Goal: Transaction & Acquisition: Purchase product/service

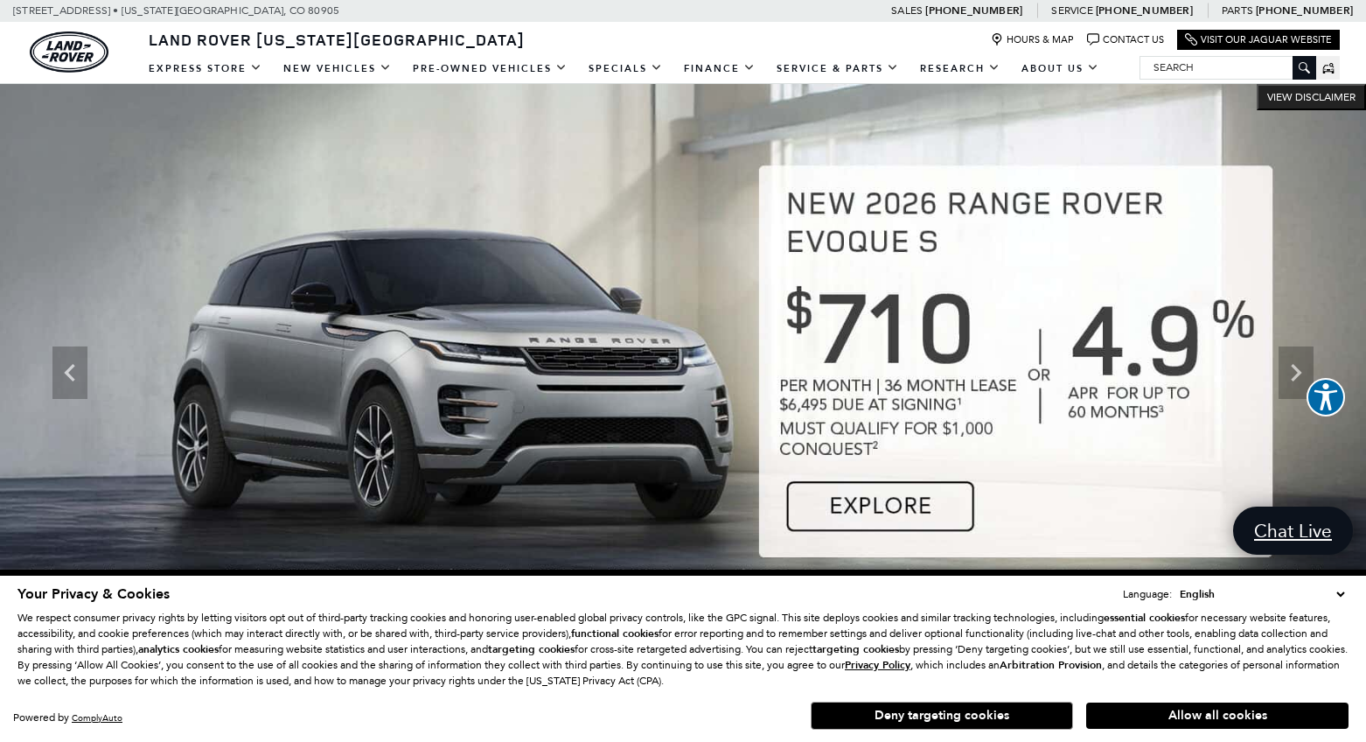
click at [1342, 590] on select "English Spanish / Español English / United Kingdom Korean / 한국어 Vietnamese / Ti…" at bounding box center [1262, 593] width 173 height 17
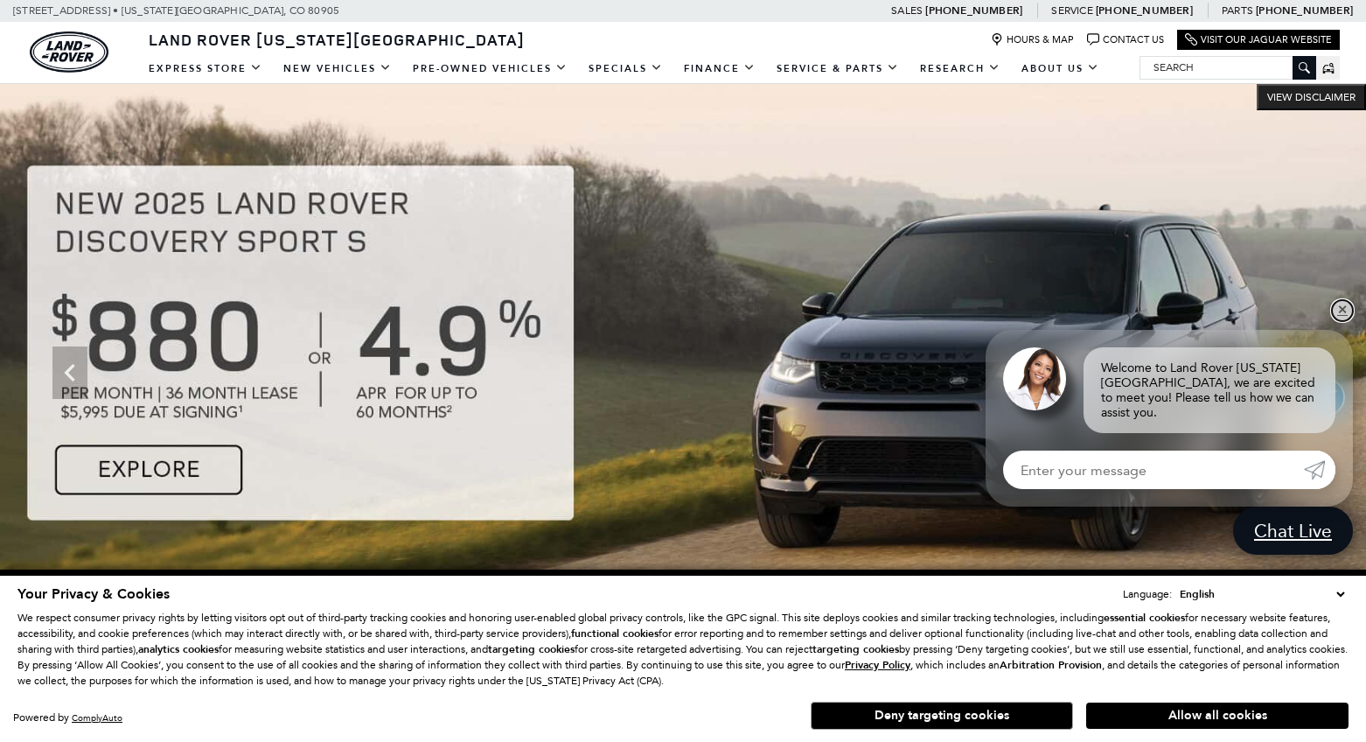
click at [1338, 321] on link "✕" at bounding box center [1342, 310] width 21 height 21
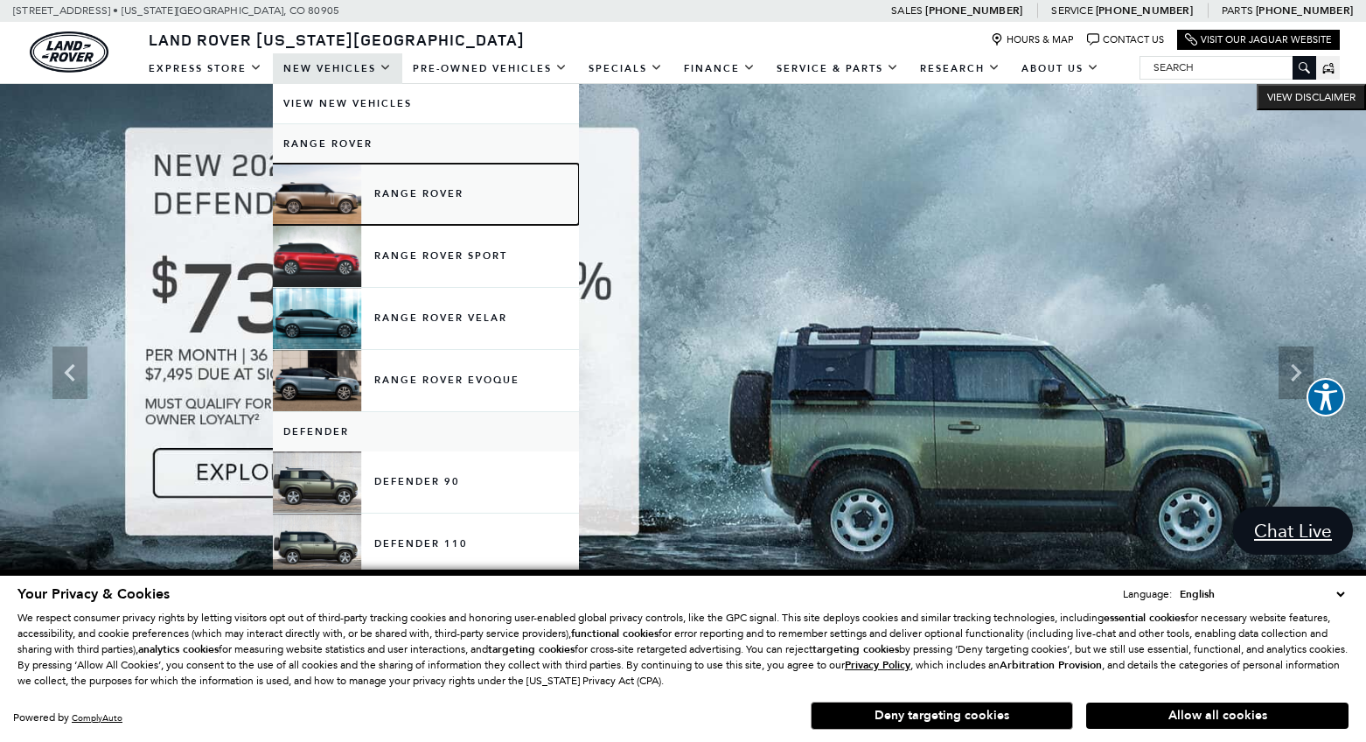
click at [381, 199] on link "Range Rover" at bounding box center [426, 194] width 306 height 61
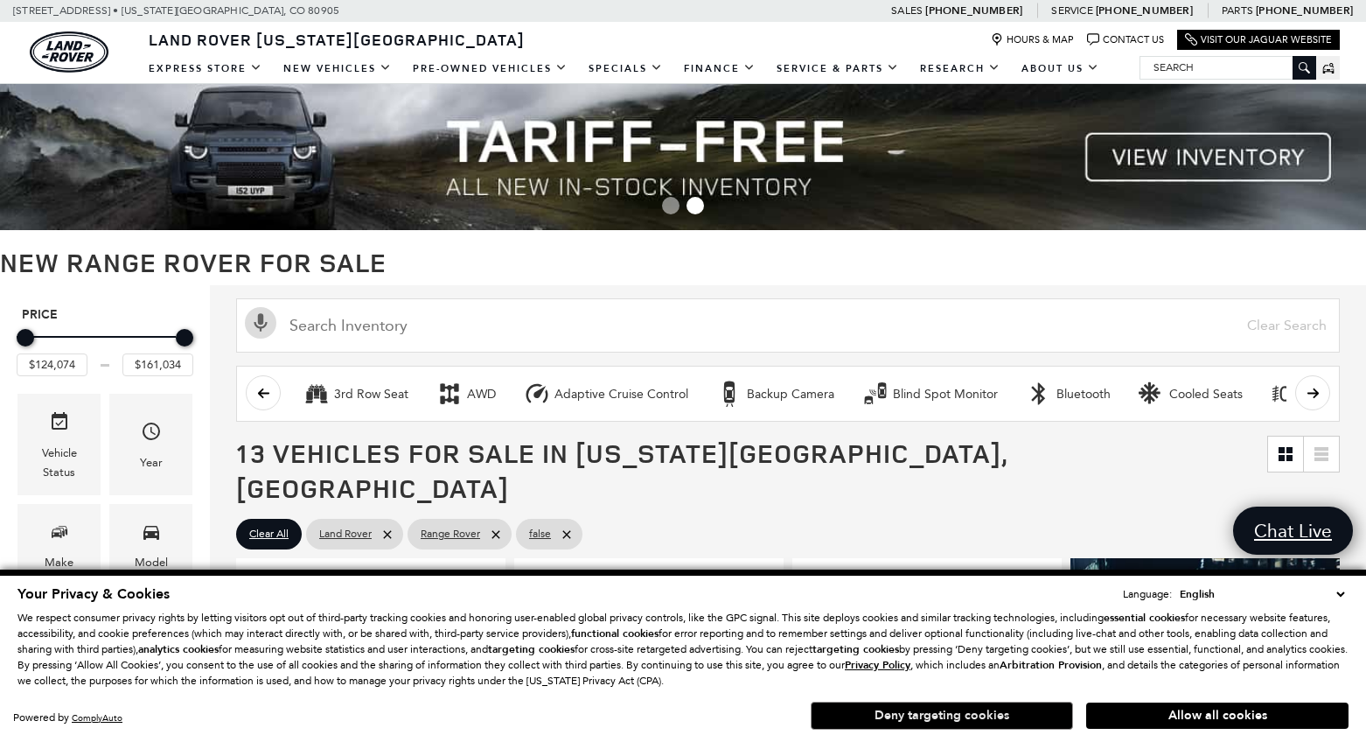
click at [963, 721] on button "Deny targeting cookies" at bounding box center [942, 716] width 262 height 28
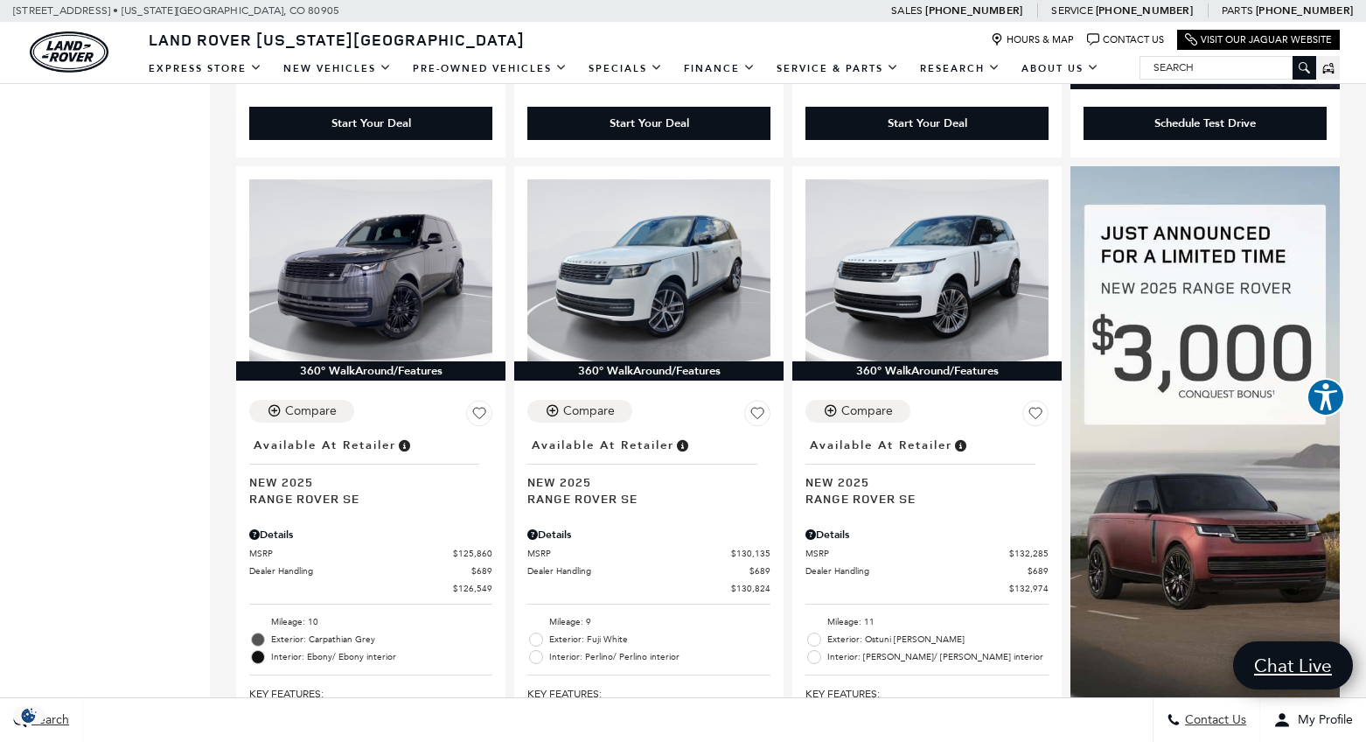
scroll to position [1087, 0]
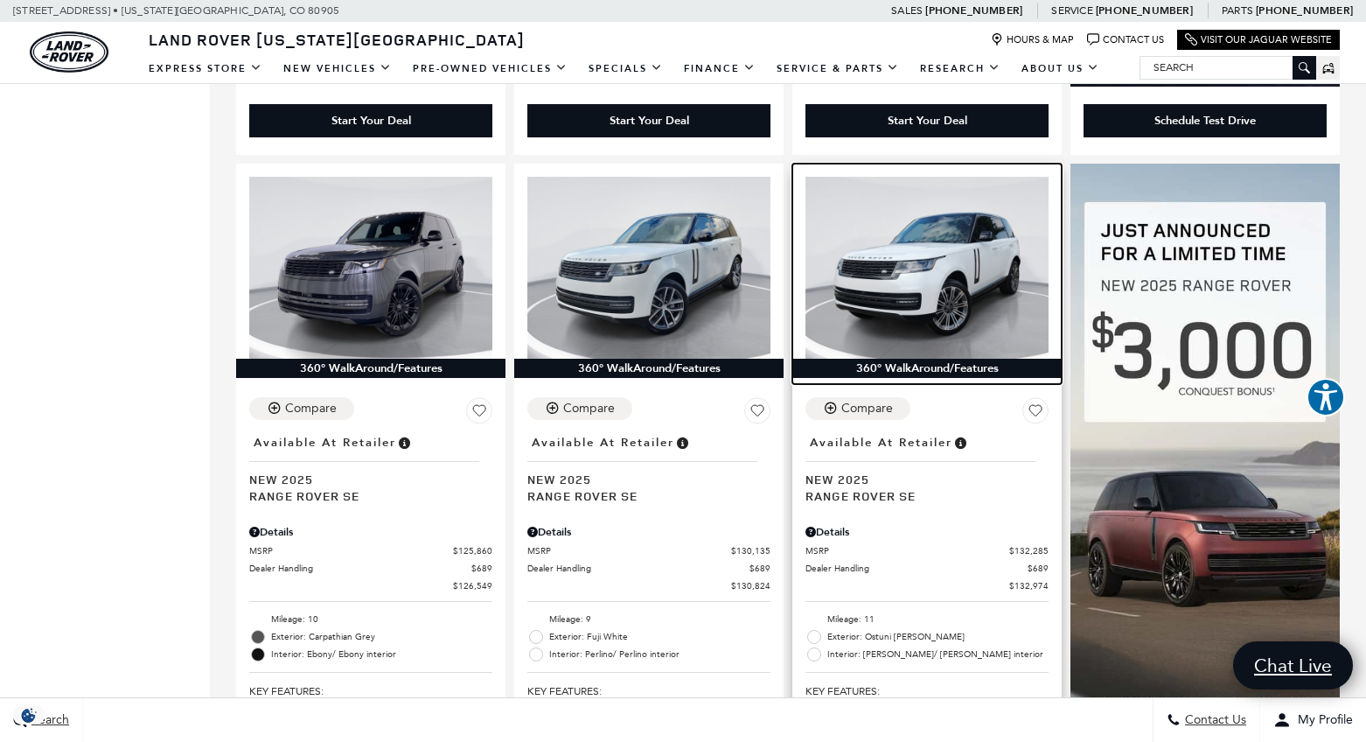
click at [932, 237] on img at bounding box center [927, 268] width 243 height 183
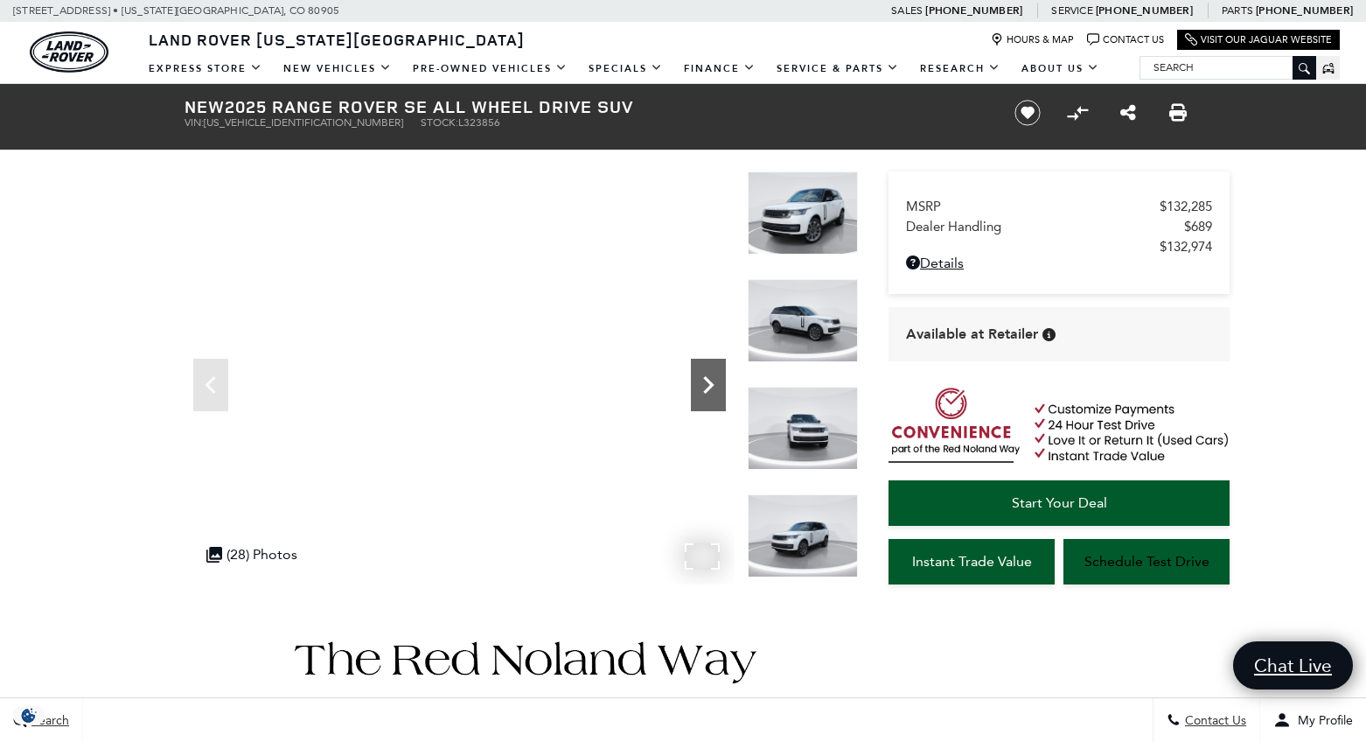
scroll to position [2, 0]
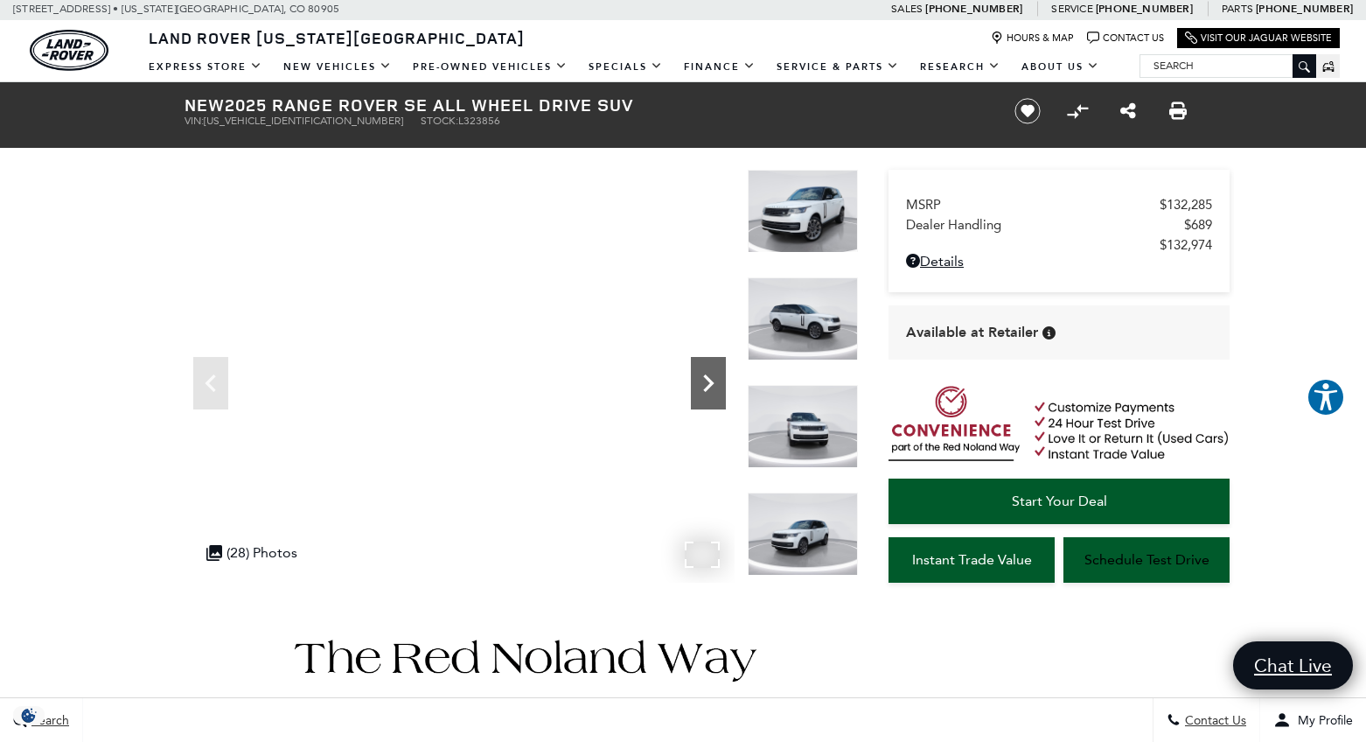
click at [716, 385] on icon "Next" at bounding box center [708, 383] width 35 height 35
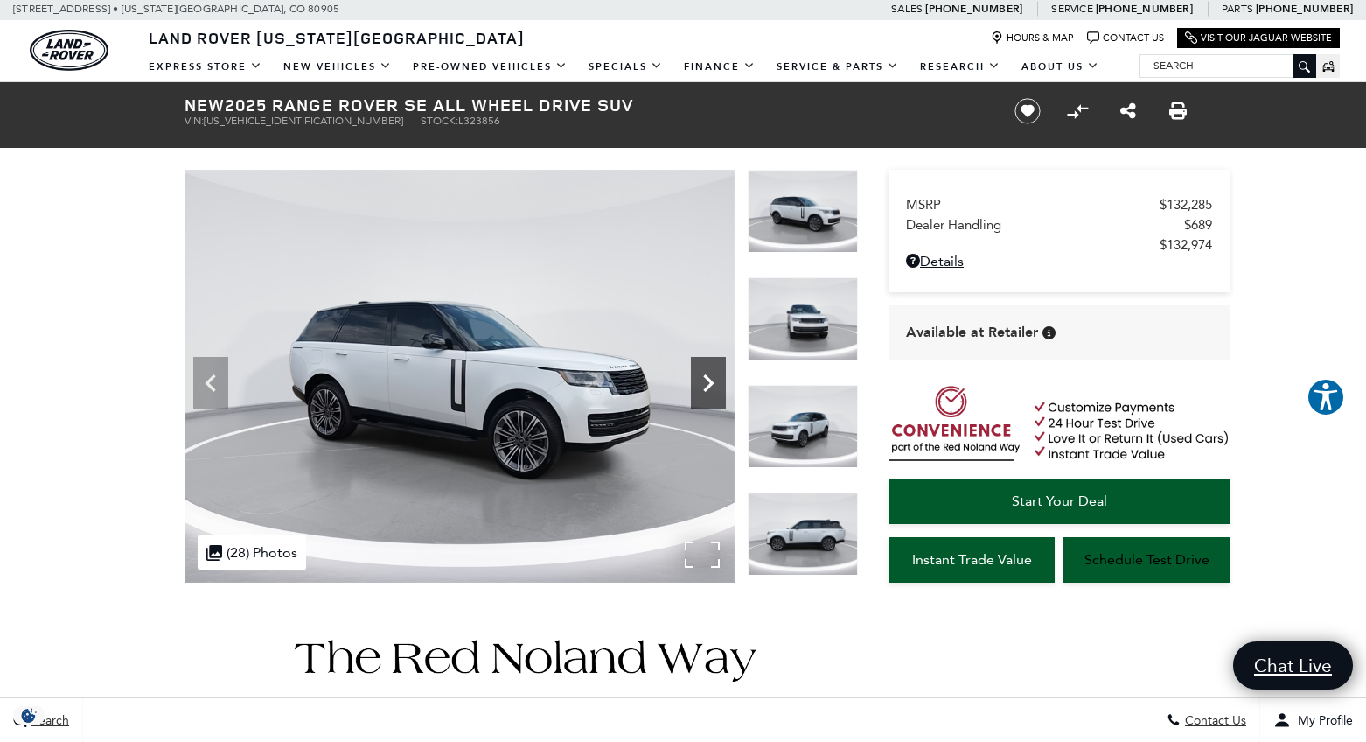
click at [716, 385] on icon "Next" at bounding box center [708, 383] width 35 height 35
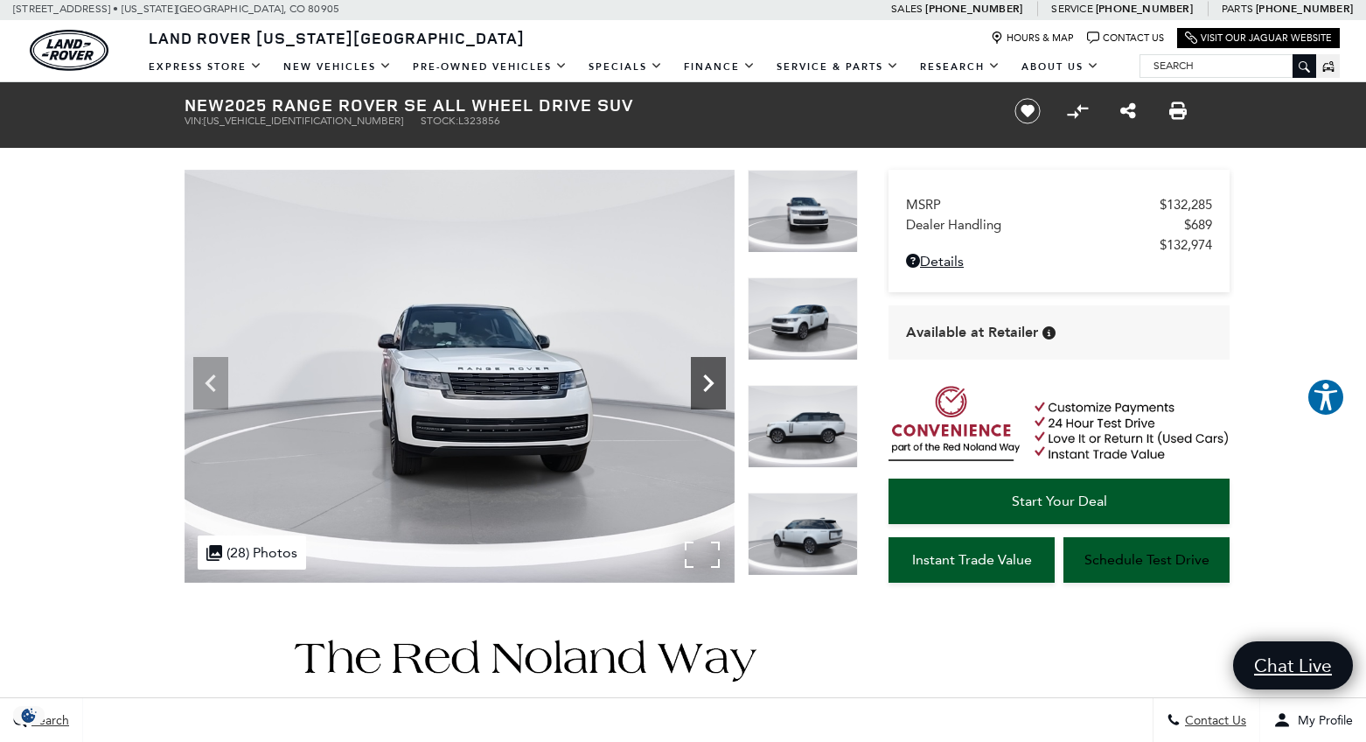
click at [716, 385] on icon "Next" at bounding box center [708, 383] width 35 height 35
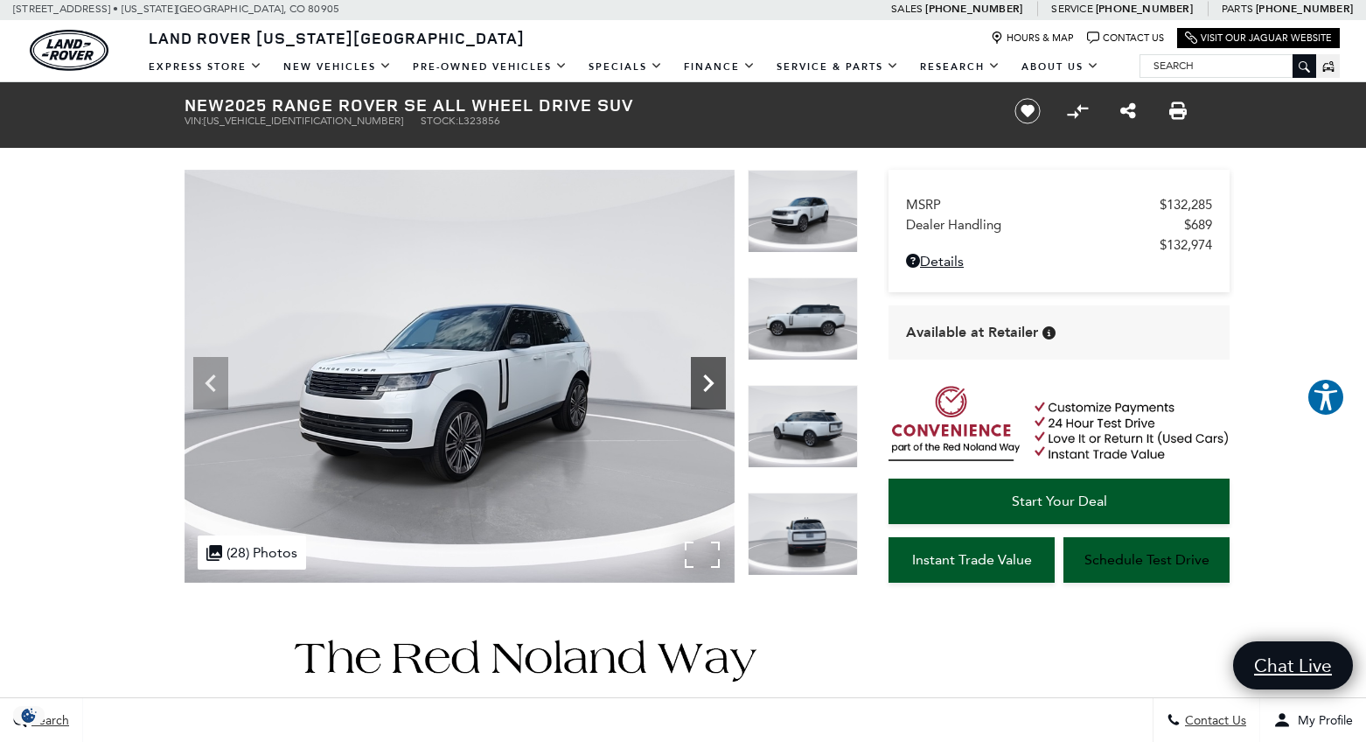
click at [716, 385] on icon "Next" at bounding box center [708, 383] width 35 height 35
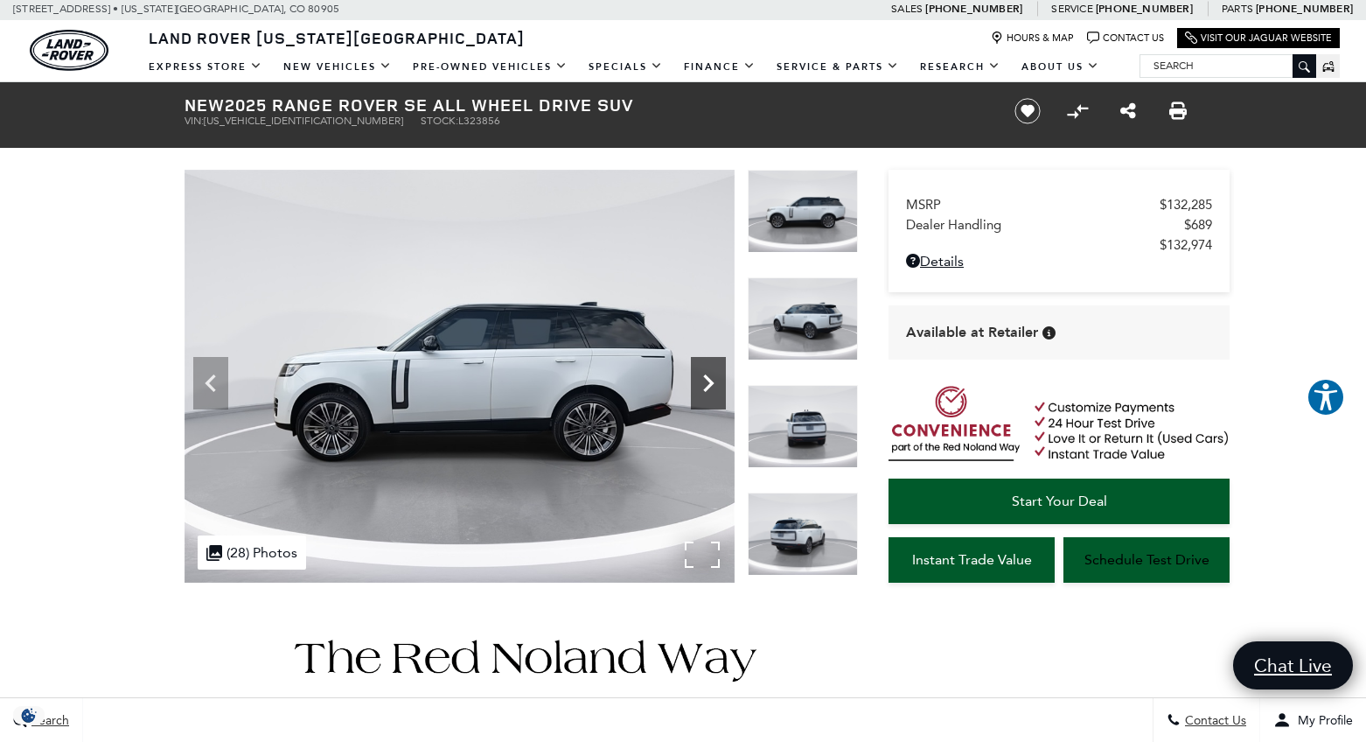
click at [716, 385] on icon "Next" at bounding box center [708, 383] width 35 height 35
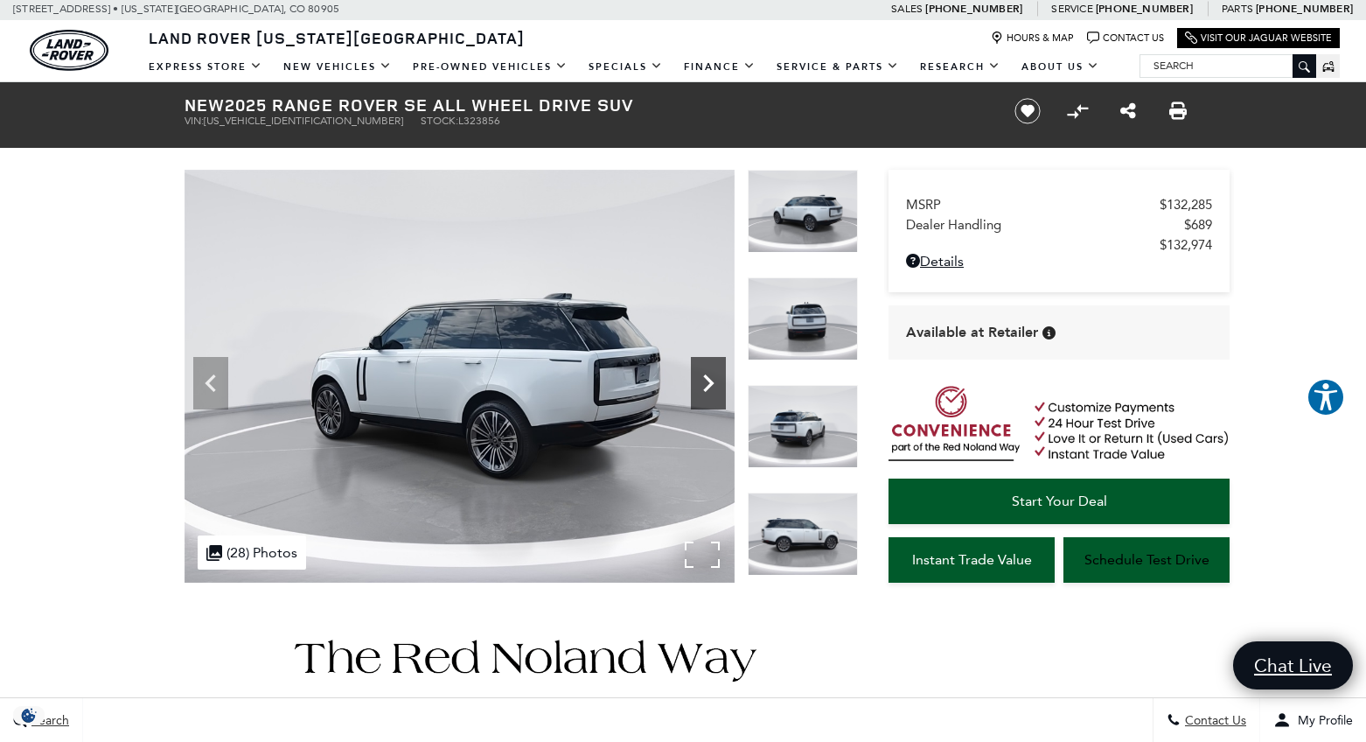
click at [716, 385] on icon "Next" at bounding box center [708, 383] width 35 height 35
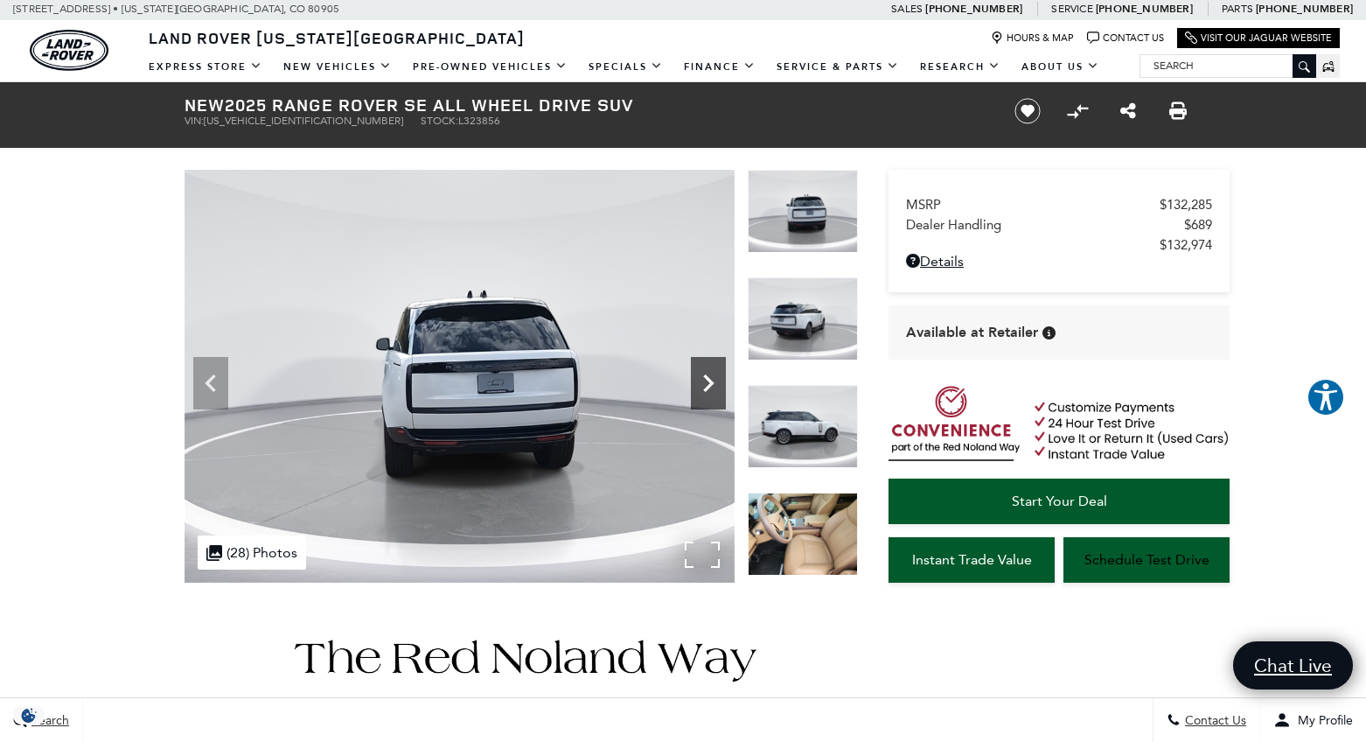
click at [716, 385] on icon "Next" at bounding box center [708, 383] width 35 height 35
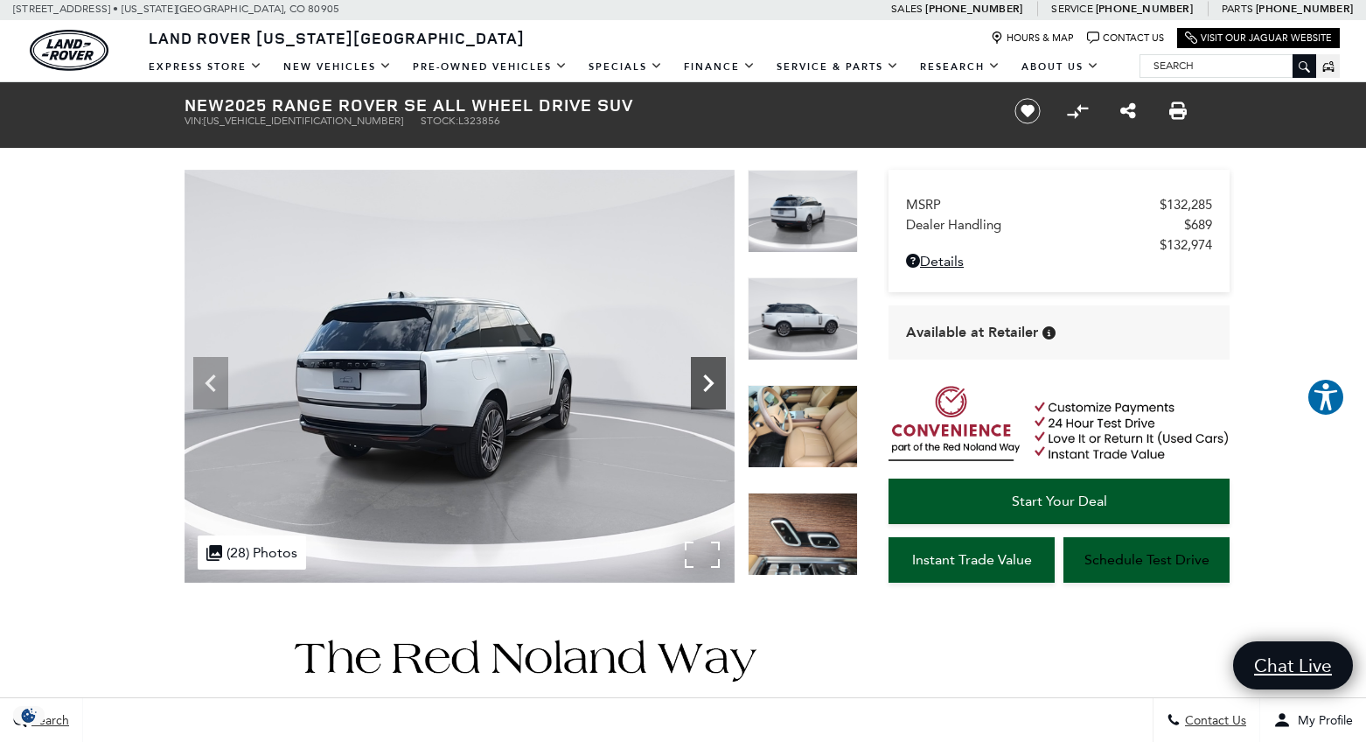
click at [716, 385] on icon "Next" at bounding box center [708, 383] width 35 height 35
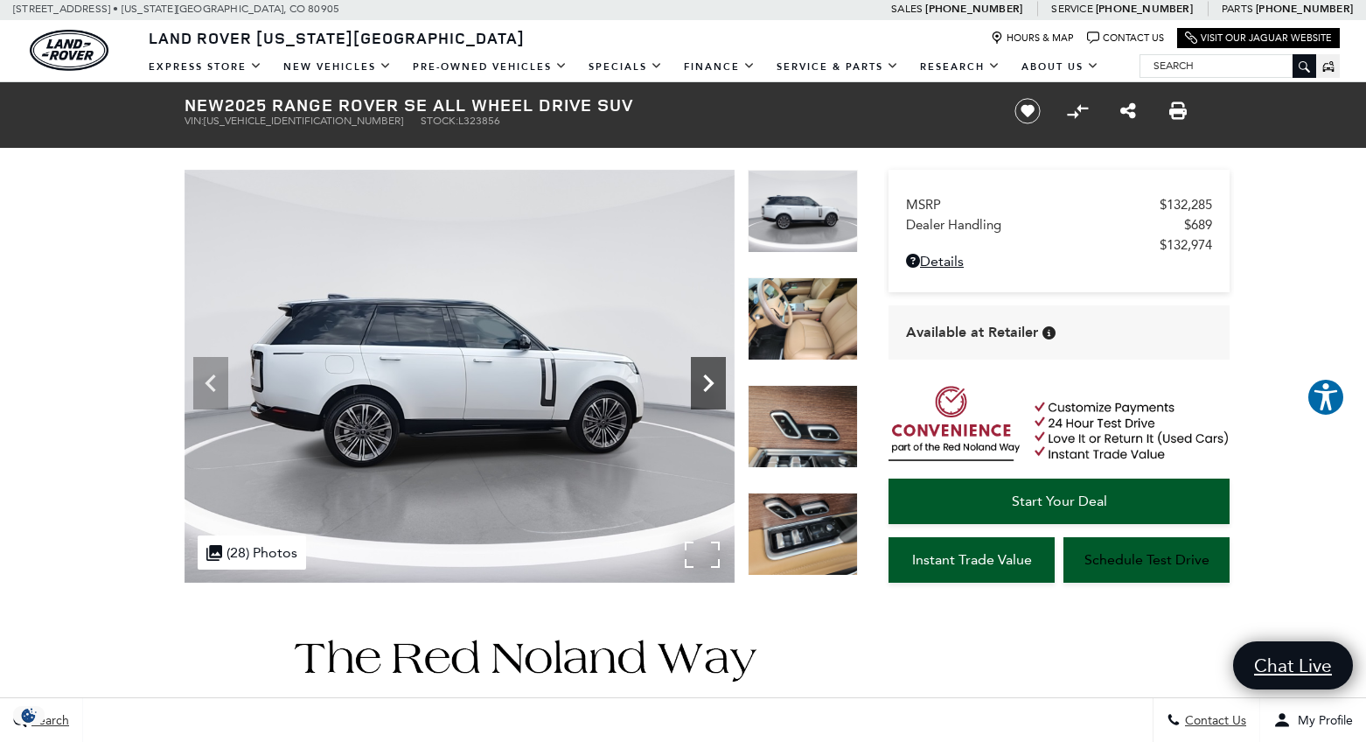
click at [716, 385] on icon "Next" at bounding box center [708, 383] width 35 height 35
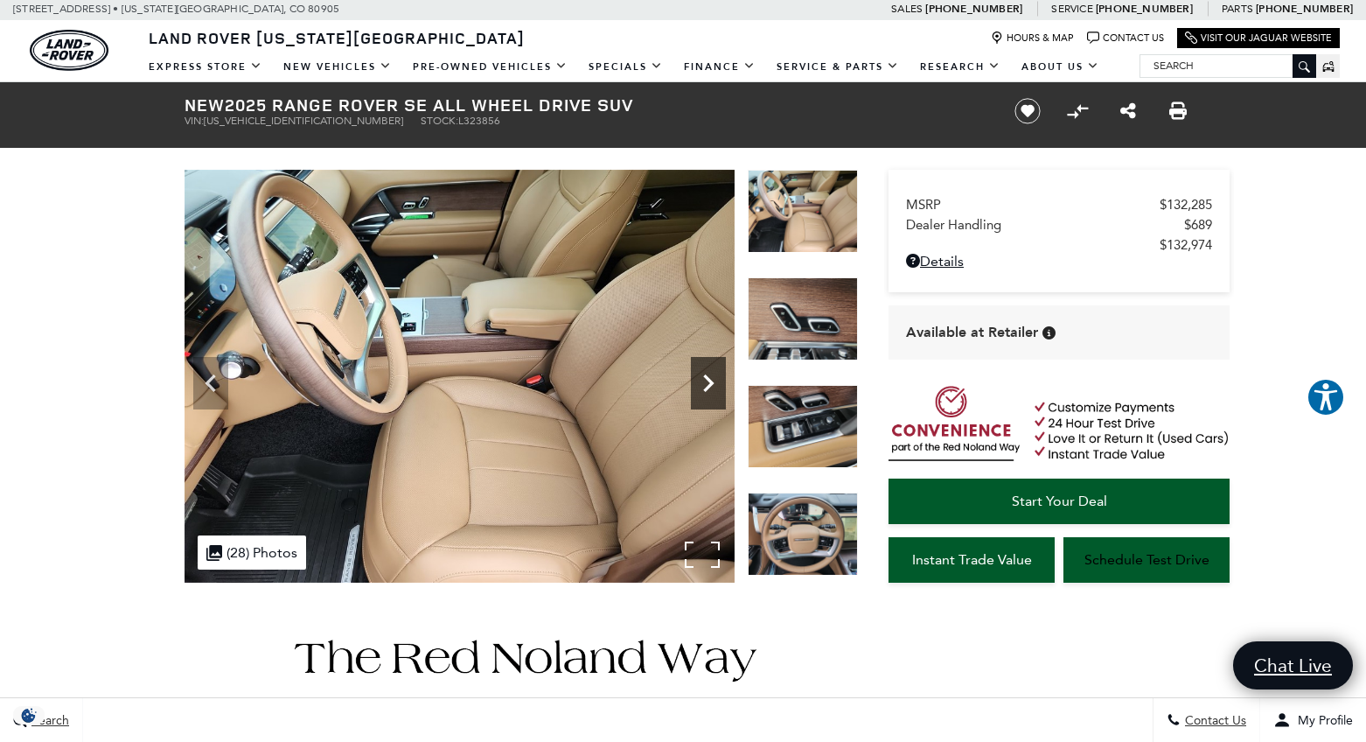
click at [716, 385] on icon "Next" at bounding box center [708, 383] width 35 height 35
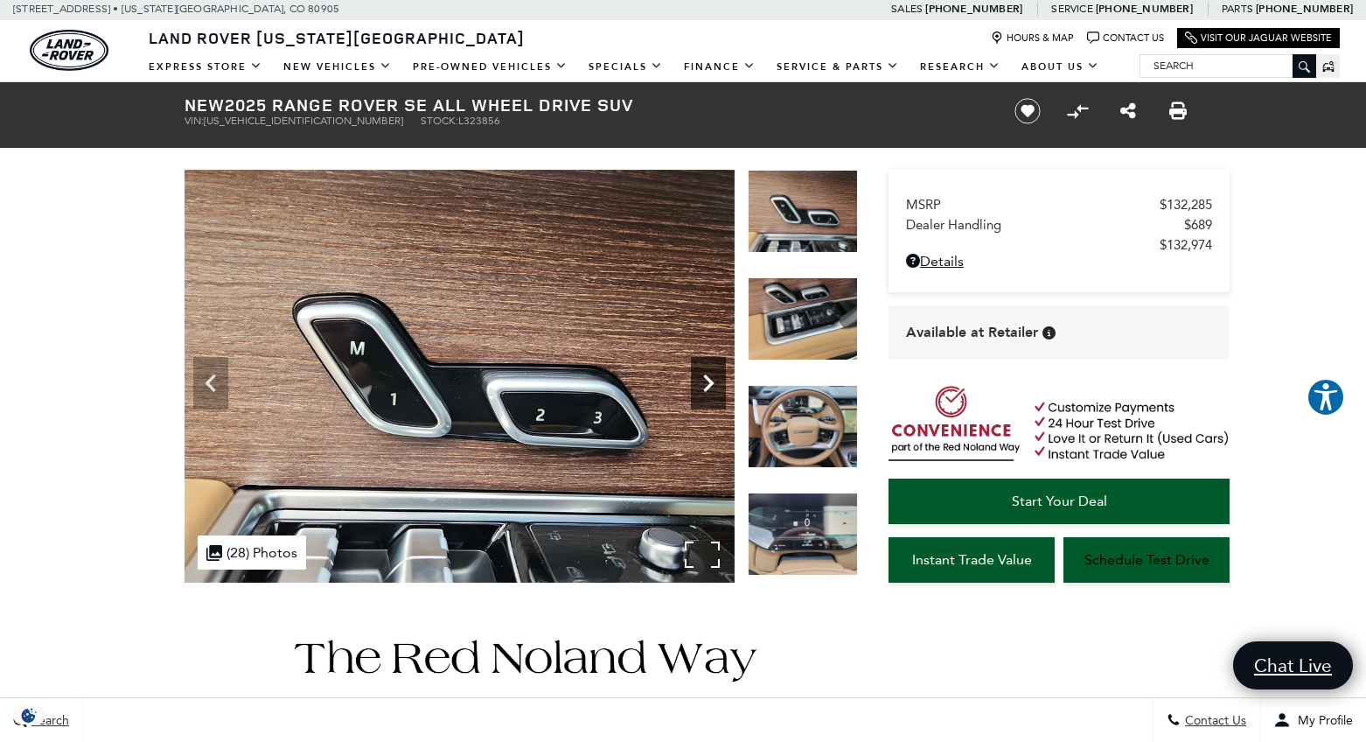
click at [716, 385] on icon "Next" at bounding box center [708, 383] width 35 height 35
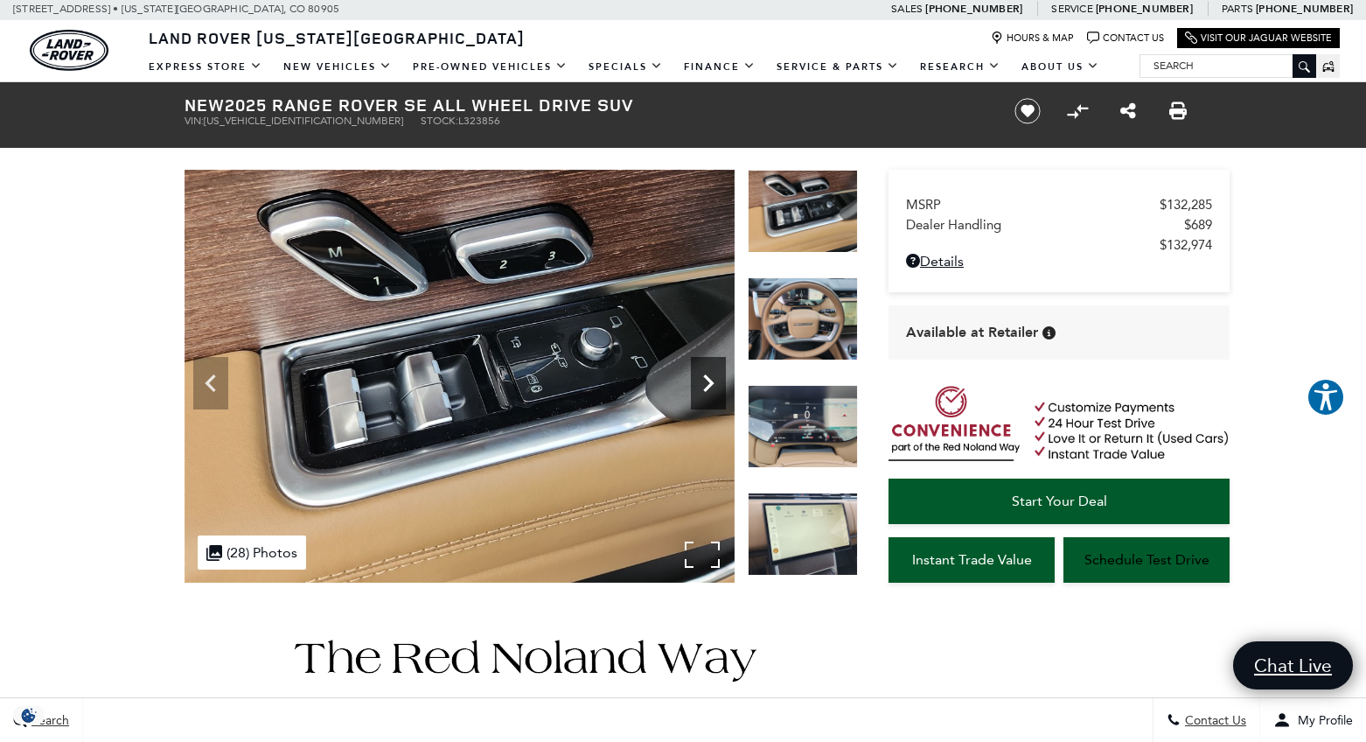
click at [716, 385] on icon "Next" at bounding box center [708, 383] width 35 height 35
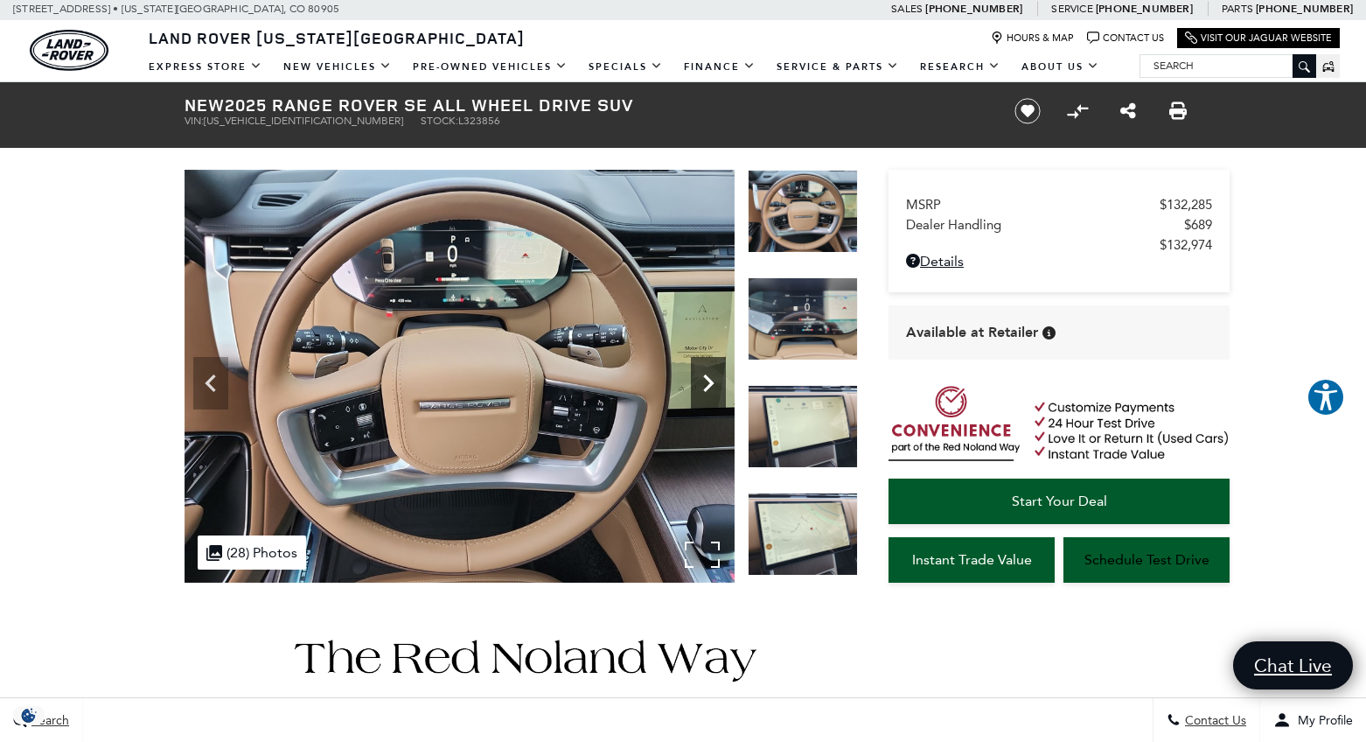
click at [716, 385] on icon "Next" at bounding box center [708, 383] width 35 height 35
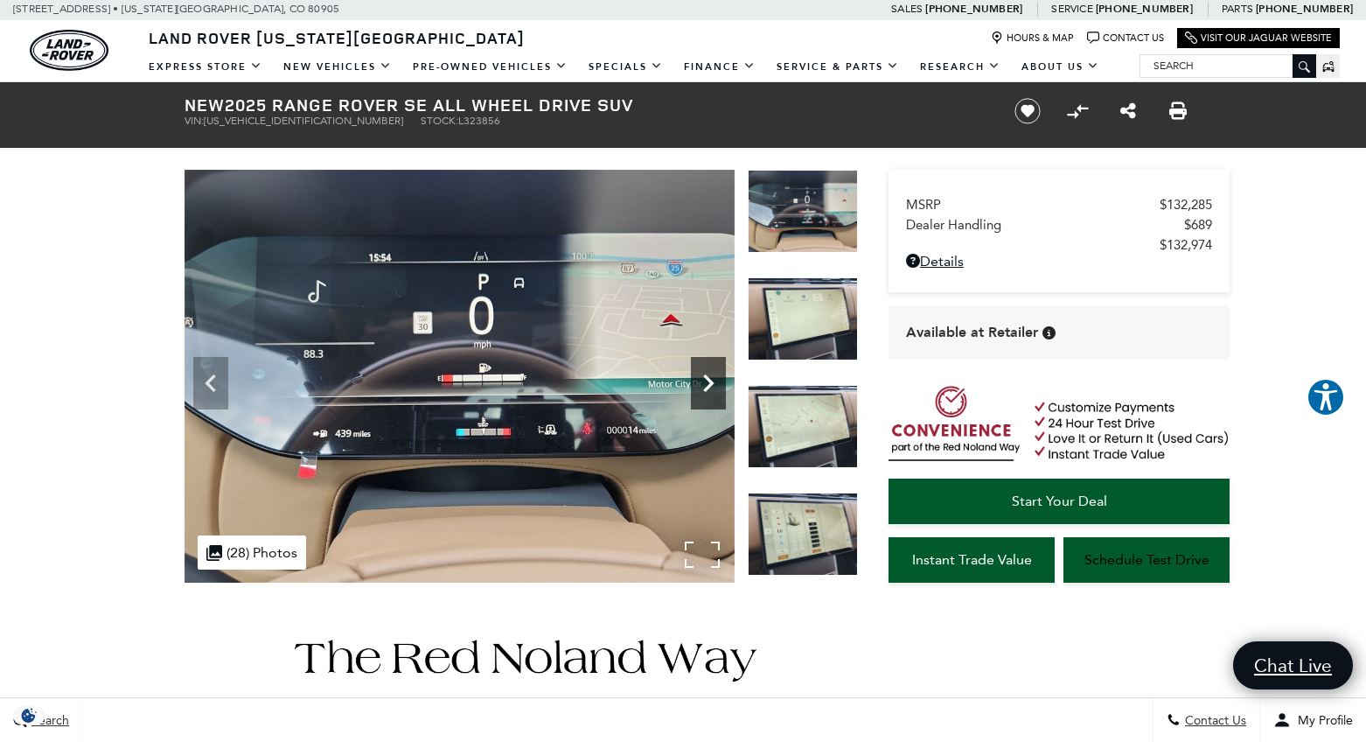
click at [716, 385] on icon "Next" at bounding box center [708, 383] width 35 height 35
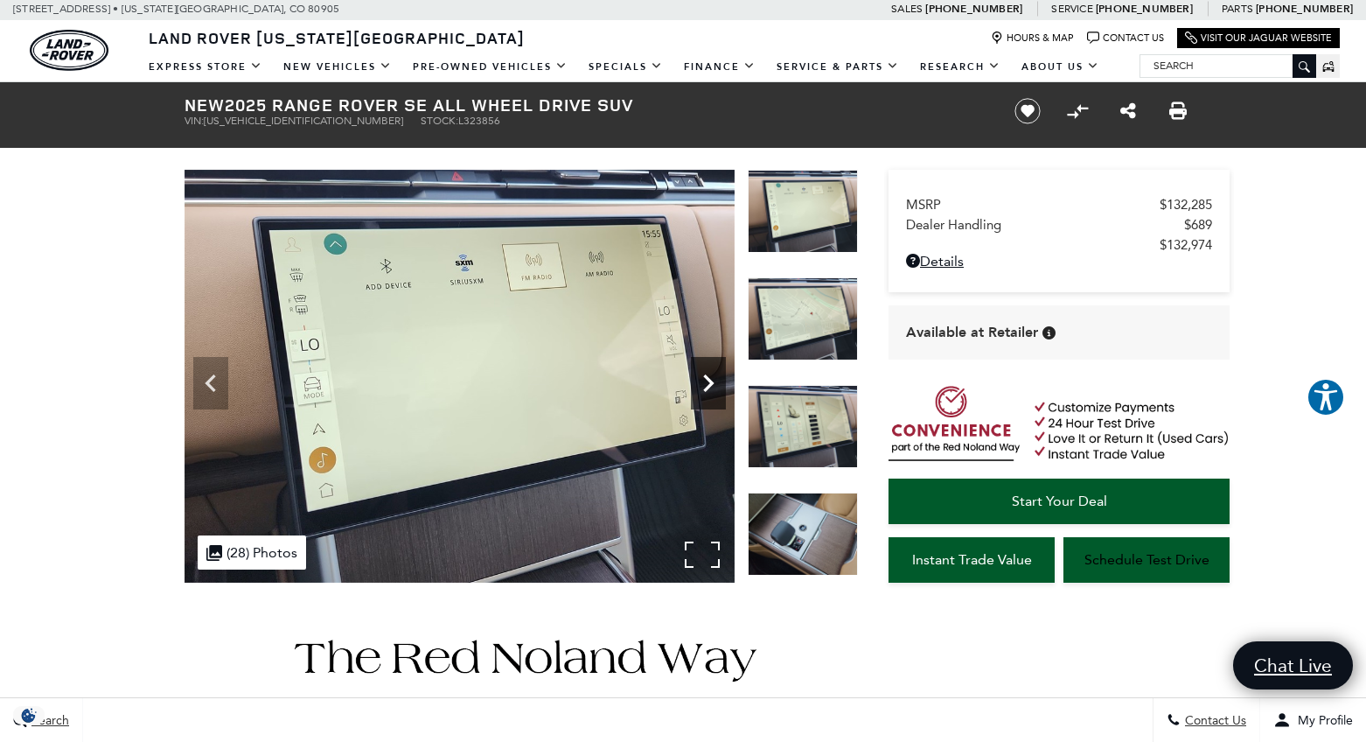
click at [716, 385] on icon "Next" at bounding box center [708, 383] width 35 height 35
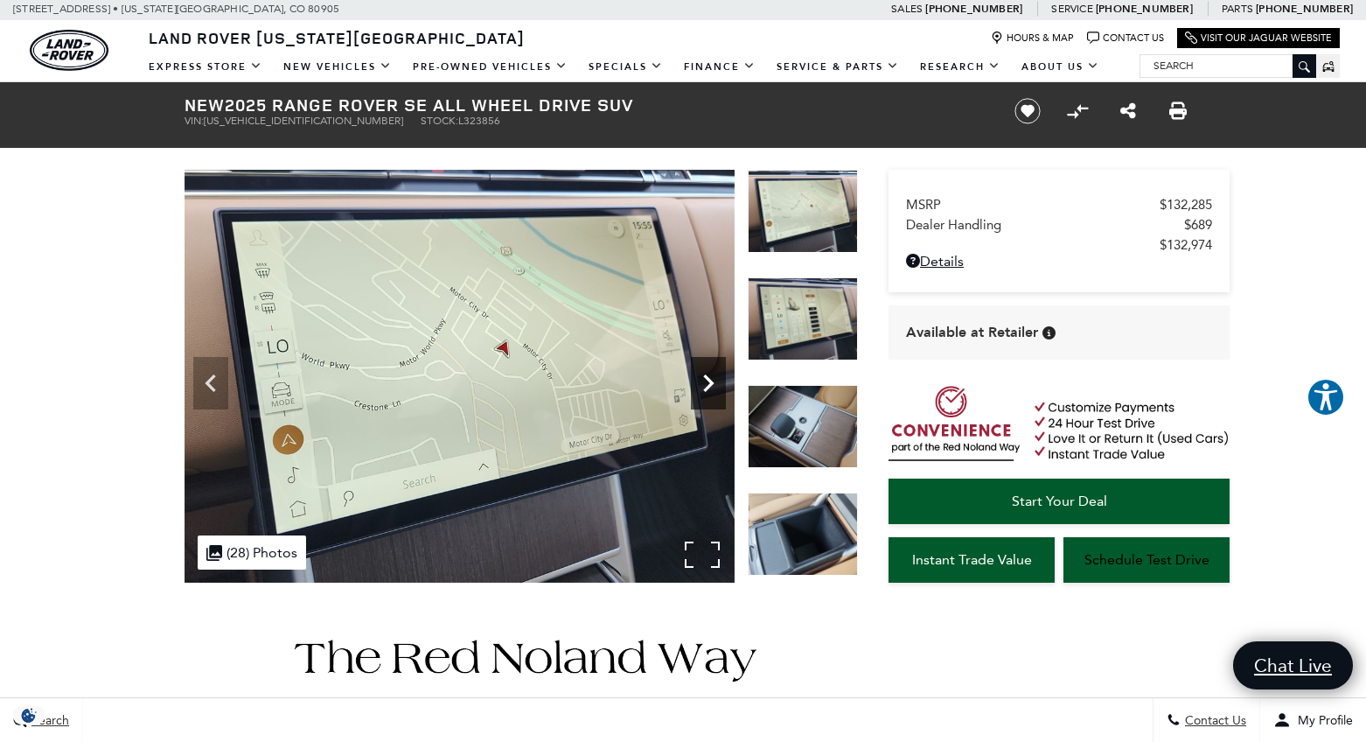
click at [716, 385] on icon "Next" at bounding box center [708, 383] width 35 height 35
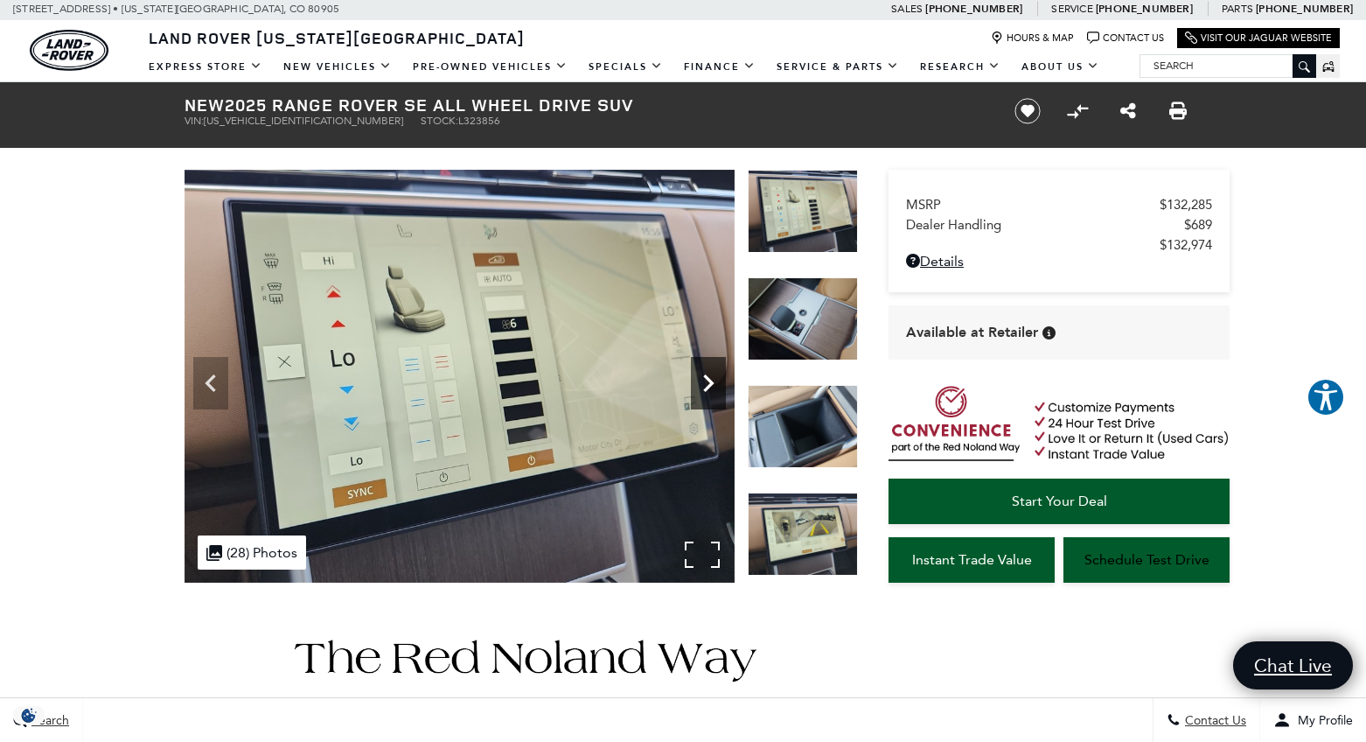
click at [716, 385] on icon "Next" at bounding box center [708, 383] width 35 height 35
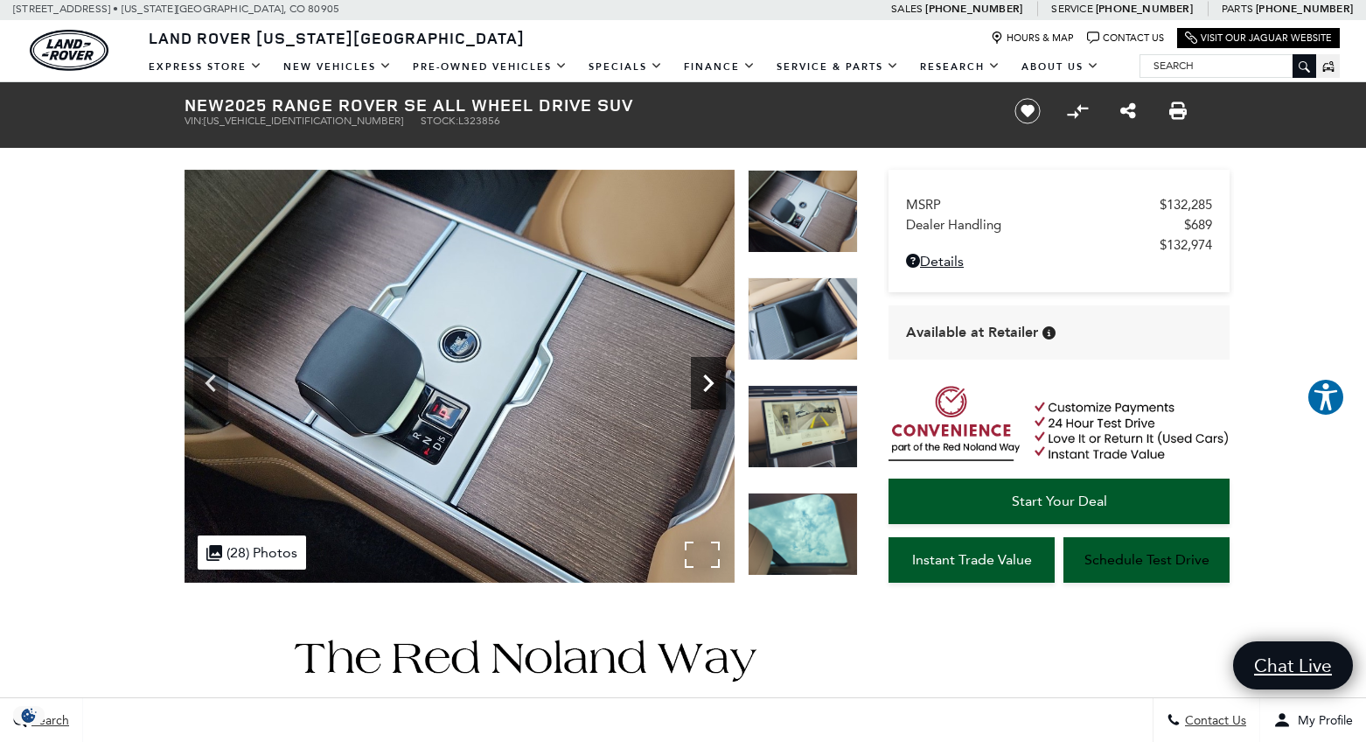
click at [716, 385] on icon "Next" at bounding box center [708, 383] width 35 height 35
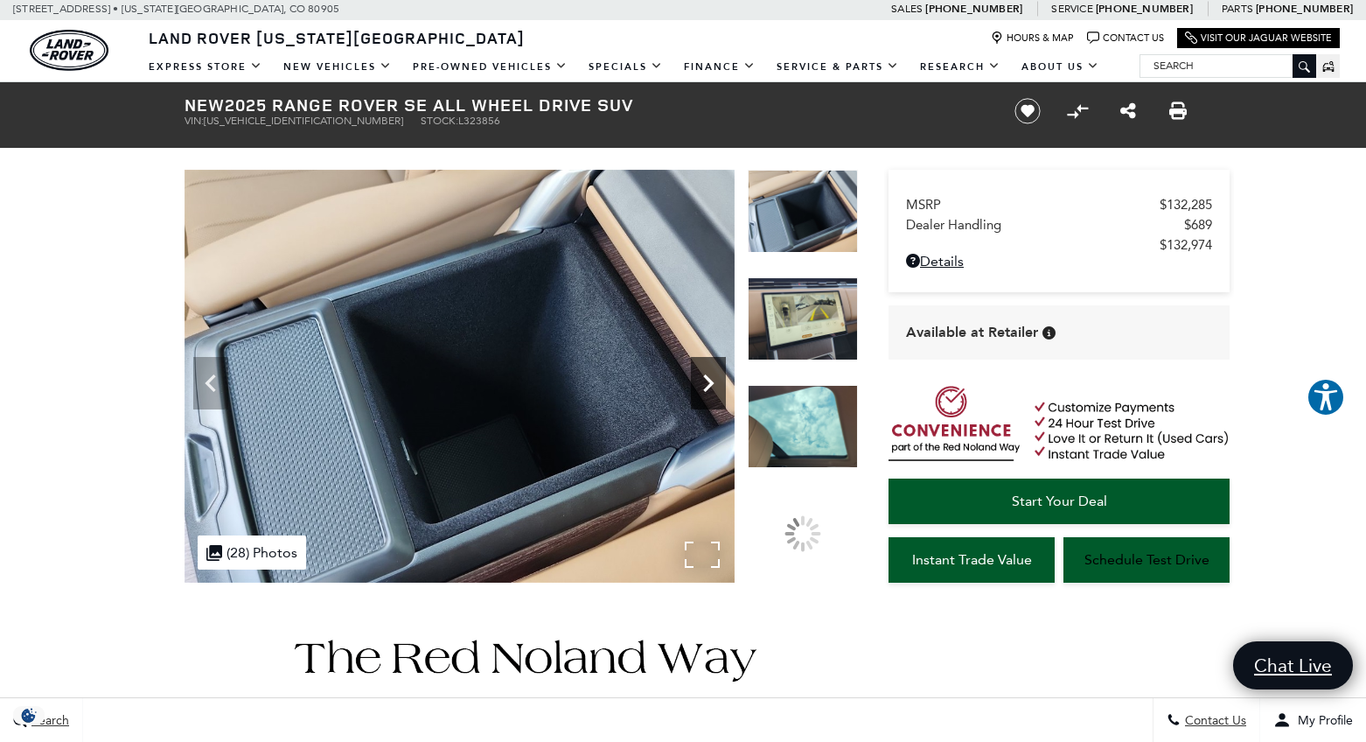
scroll to position [1, 0]
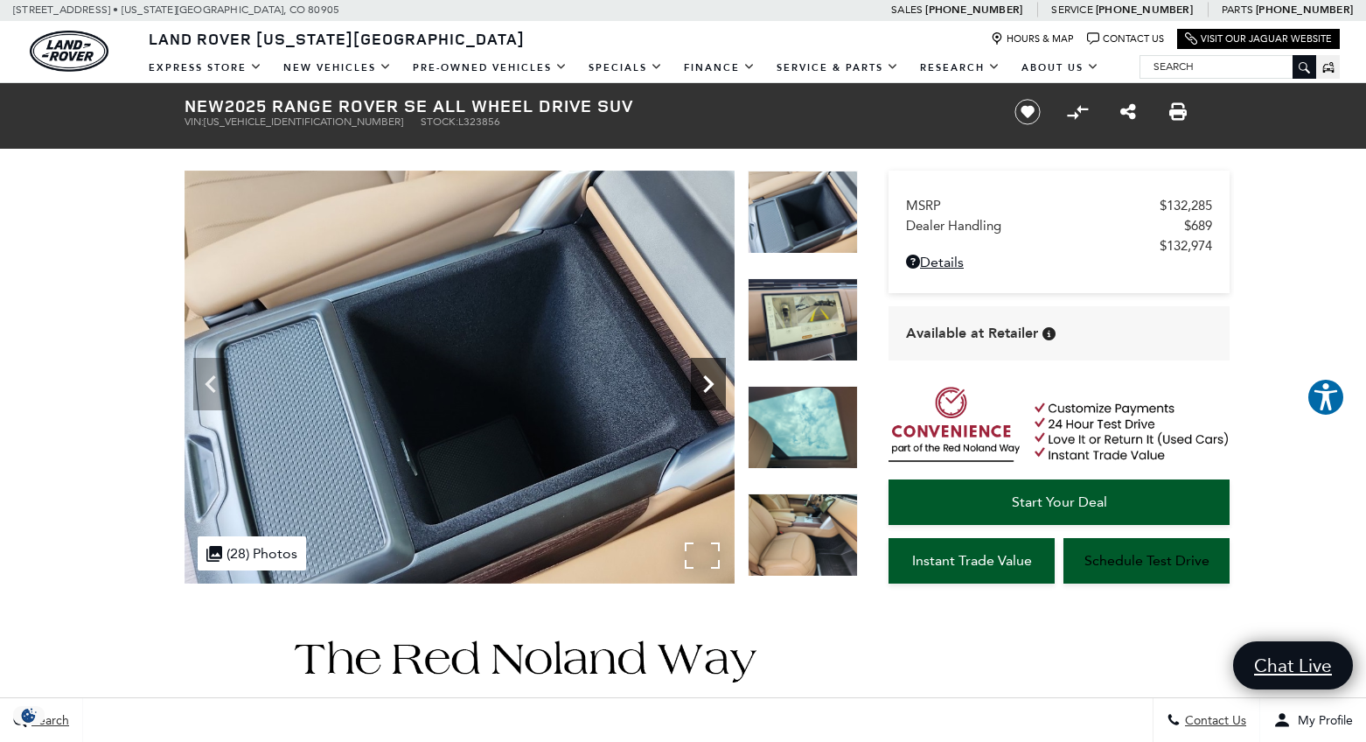
click at [716, 385] on icon "Next" at bounding box center [708, 384] width 35 height 35
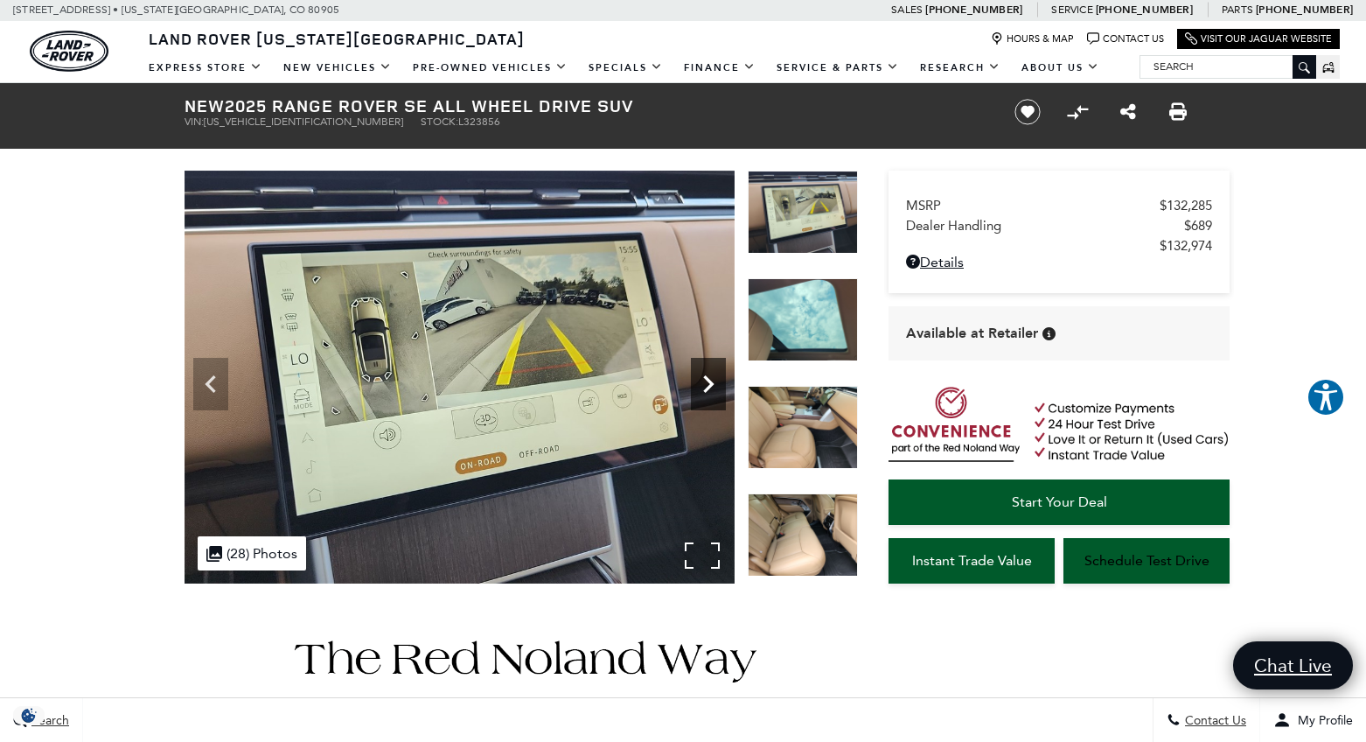
click at [716, 385] on icon "Next" at bounding box center [708, 384] width 35 height 35
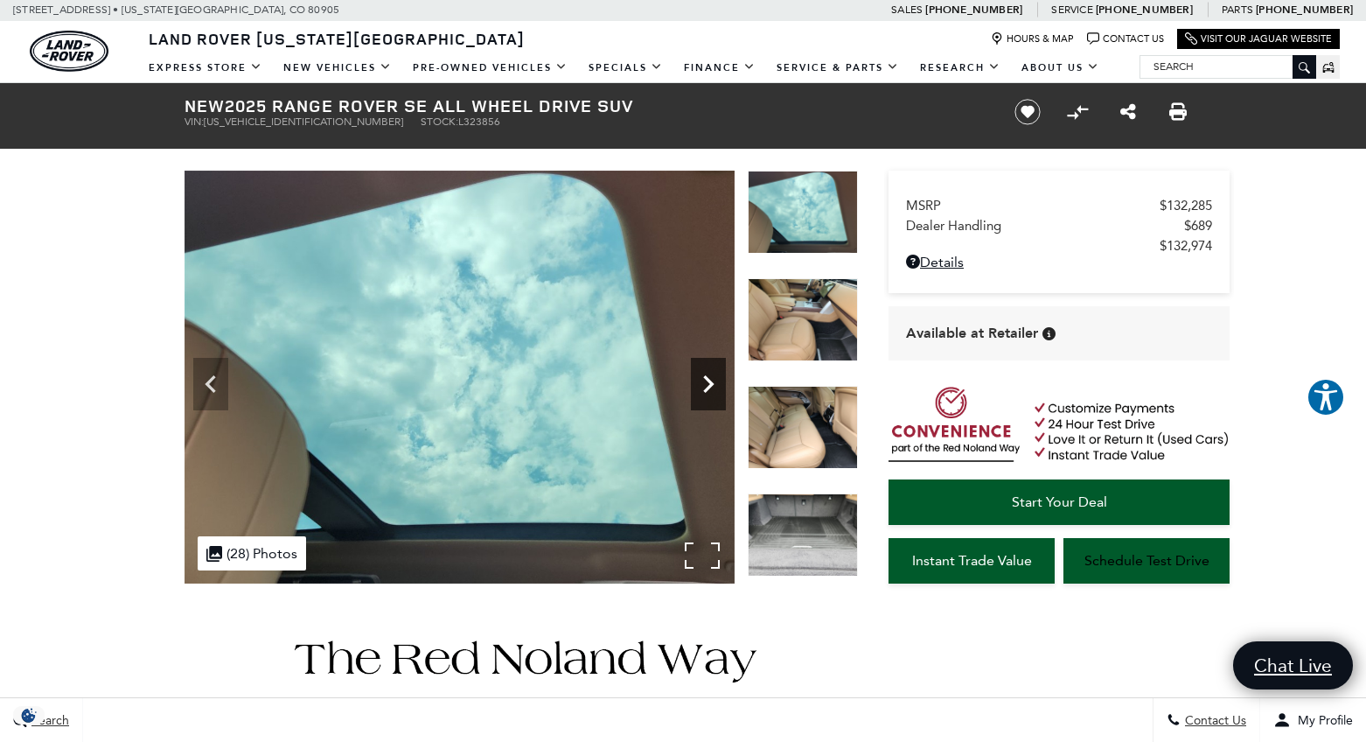
click at [716, 385] on icon "Next" at bounding box center [708, 384] width 35 height 35
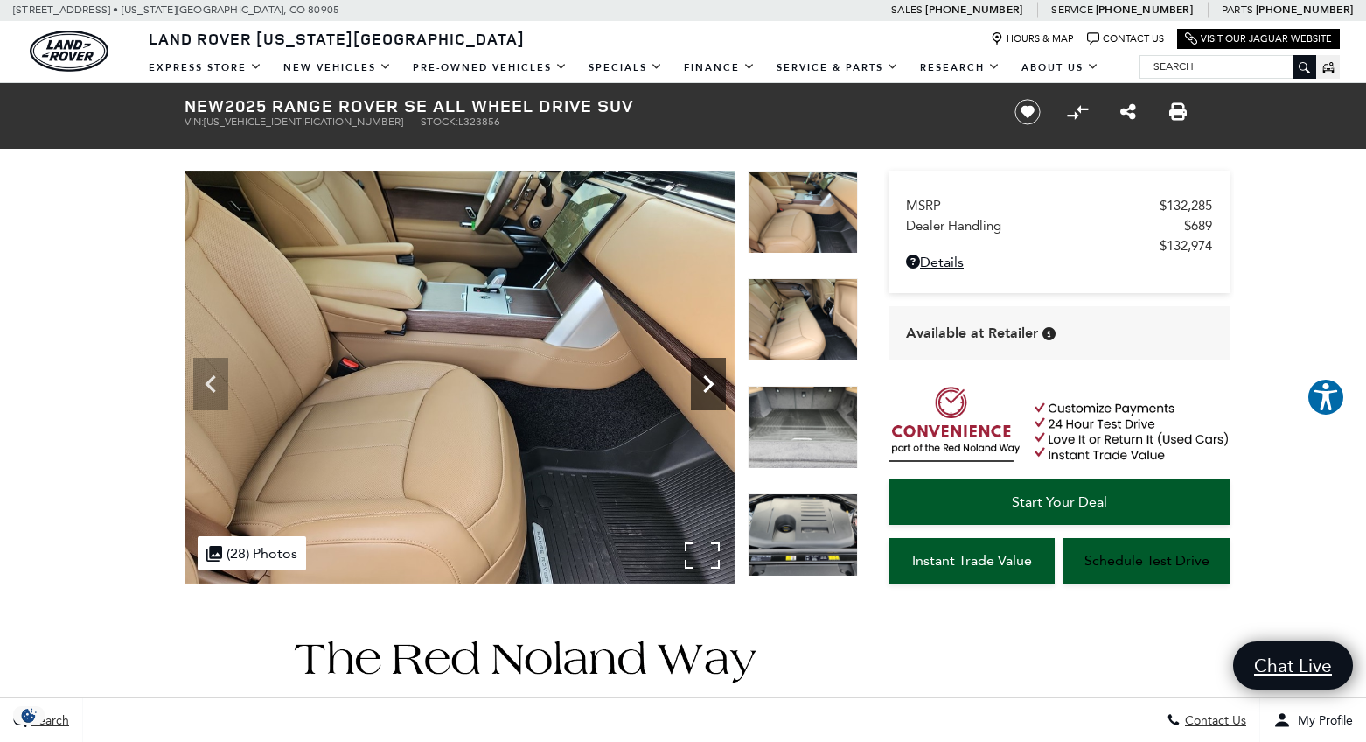
click at [716, 385] on icon "Next" at bounding box center [708, 384] width 35 height 35
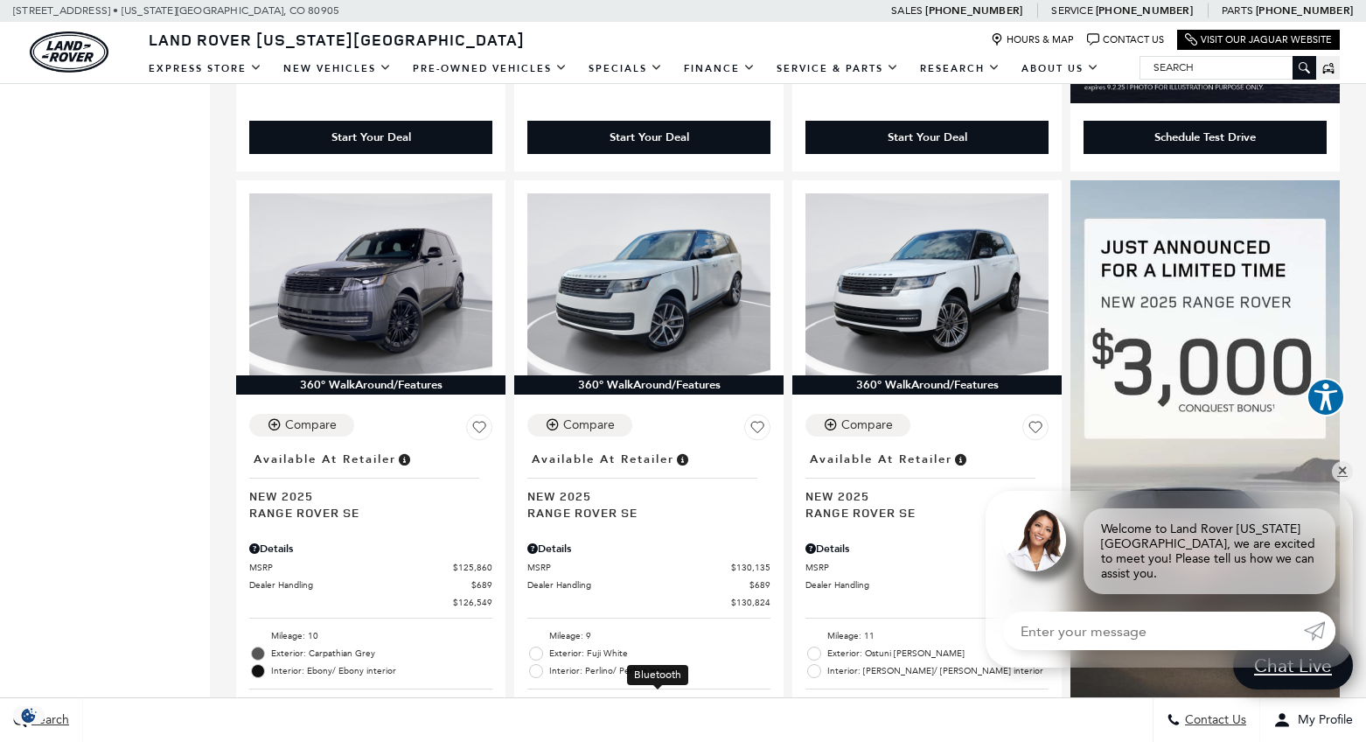
scroll to position [1022, 0]
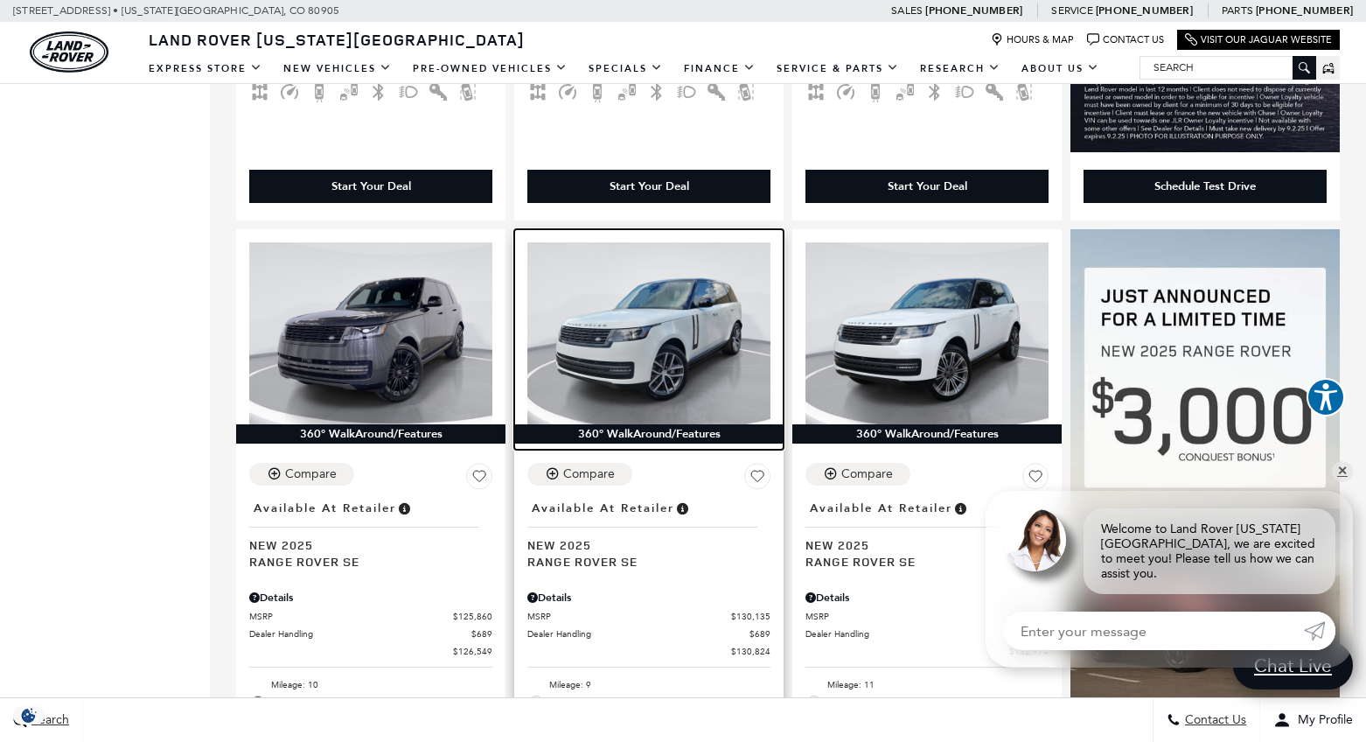
click at [697, 298] on img at bounding box center [648, 333] width 243 height 183
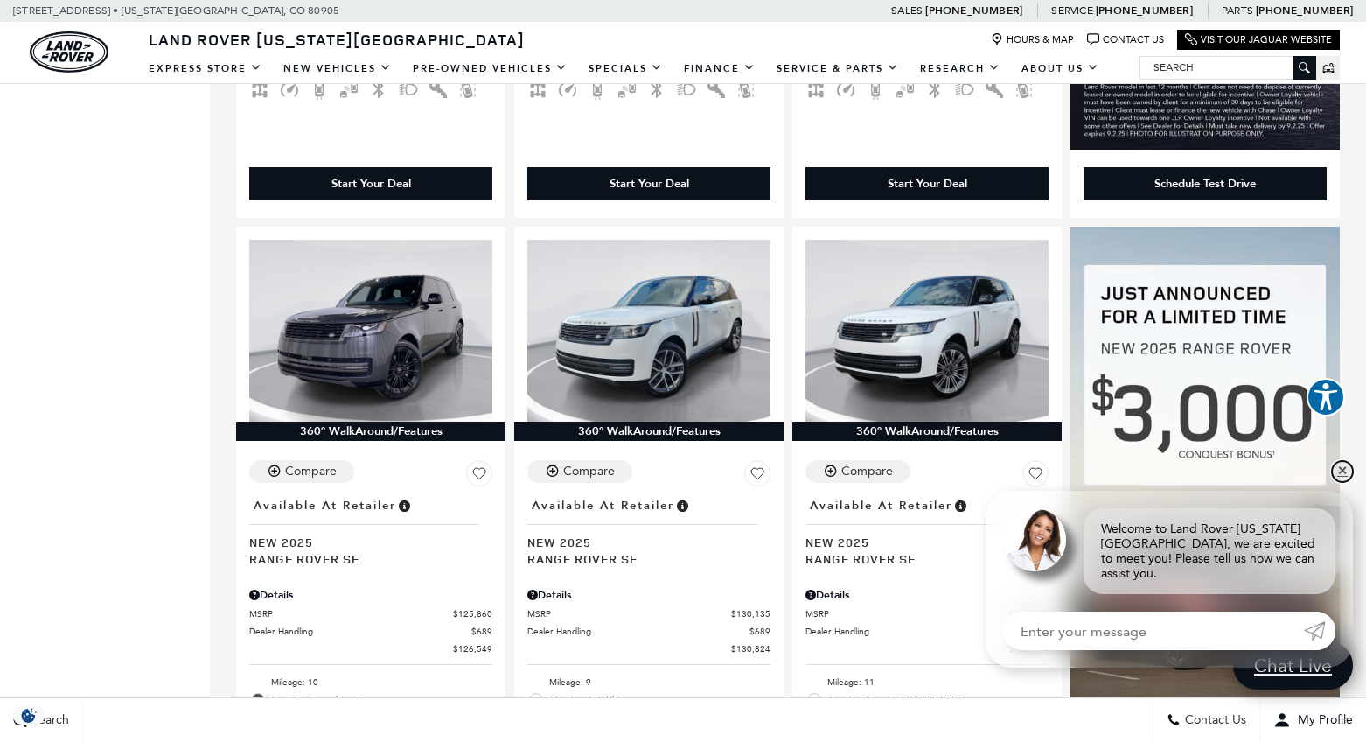
drag, startPoint x: 1341, startPoint y: 487, endPoint x: 1355, endPoint y: 457, distance: 33.7
click at [1342, 482] on link "✕" at bounding box center [1342, 471] width 21 height 21
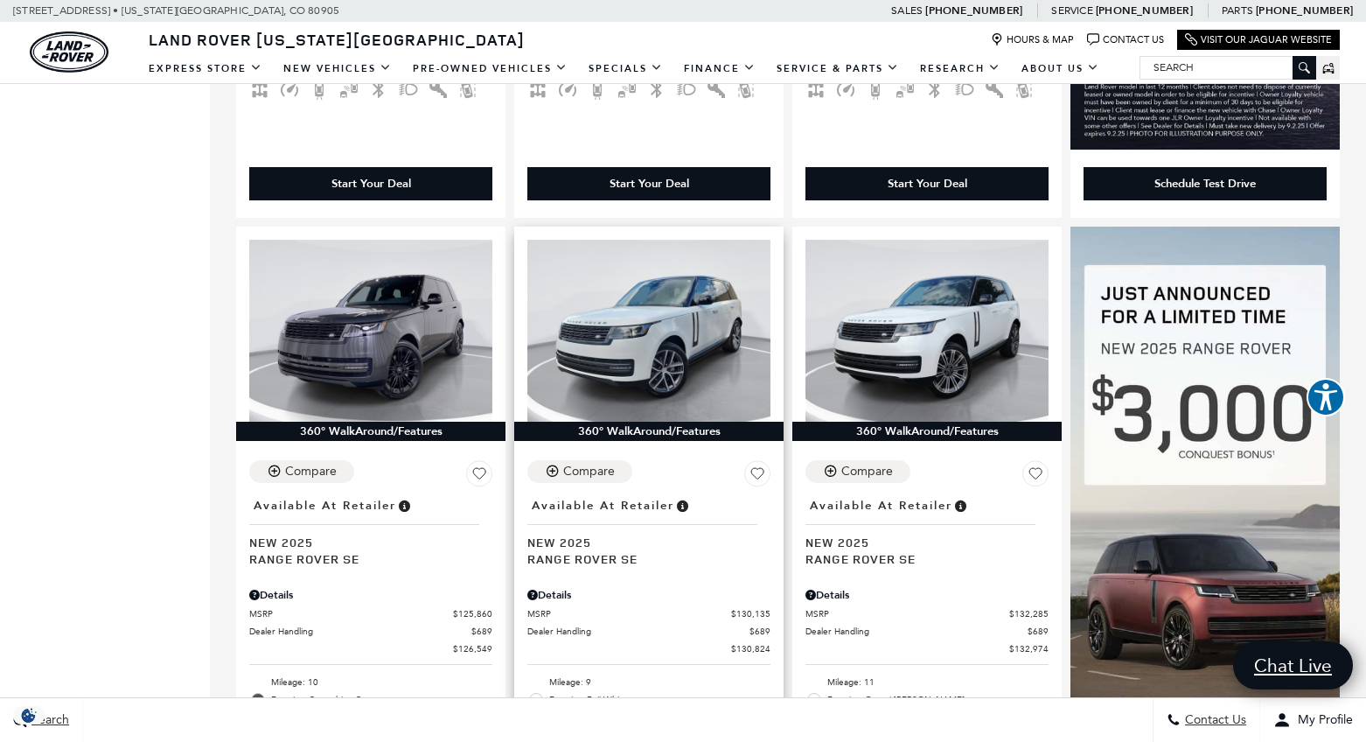
scroll to position [1023, 0]
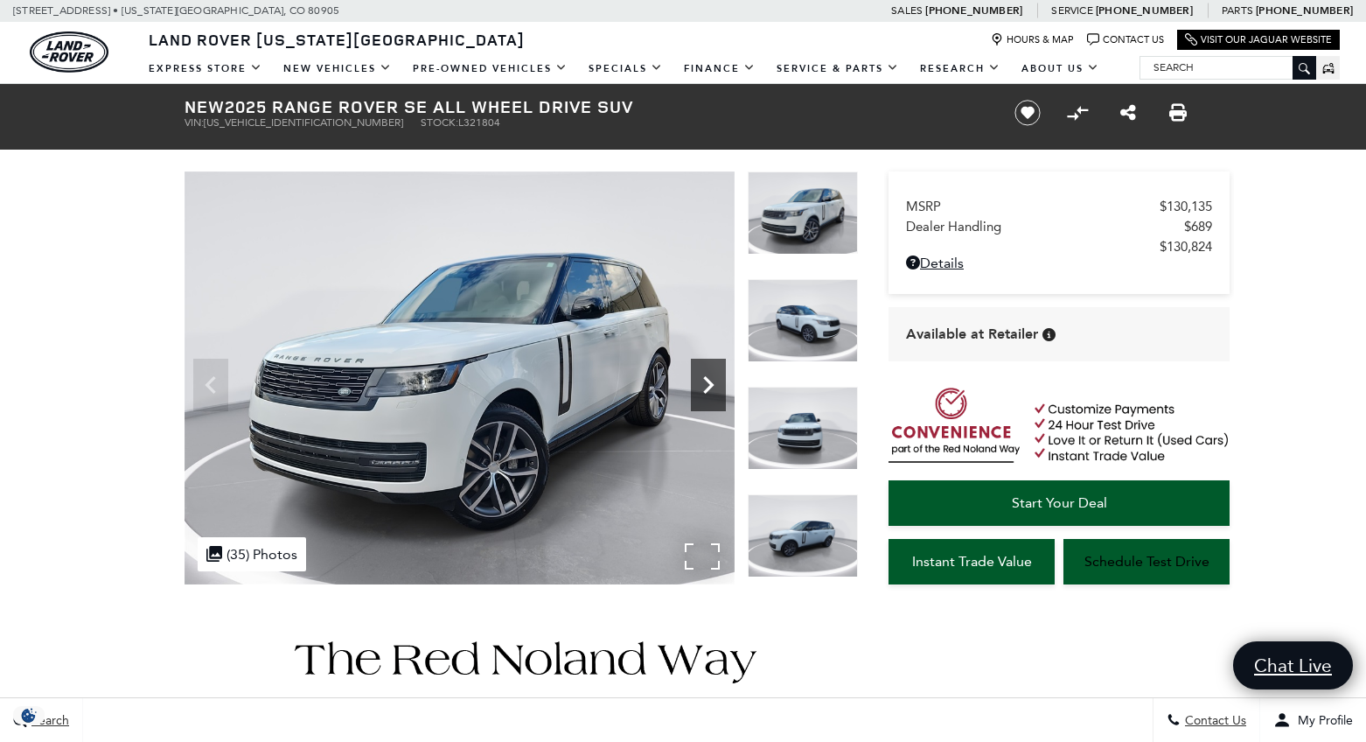
click at [709, 384] on icon "Next" at bounding box center [708, 384] width 35 height 35
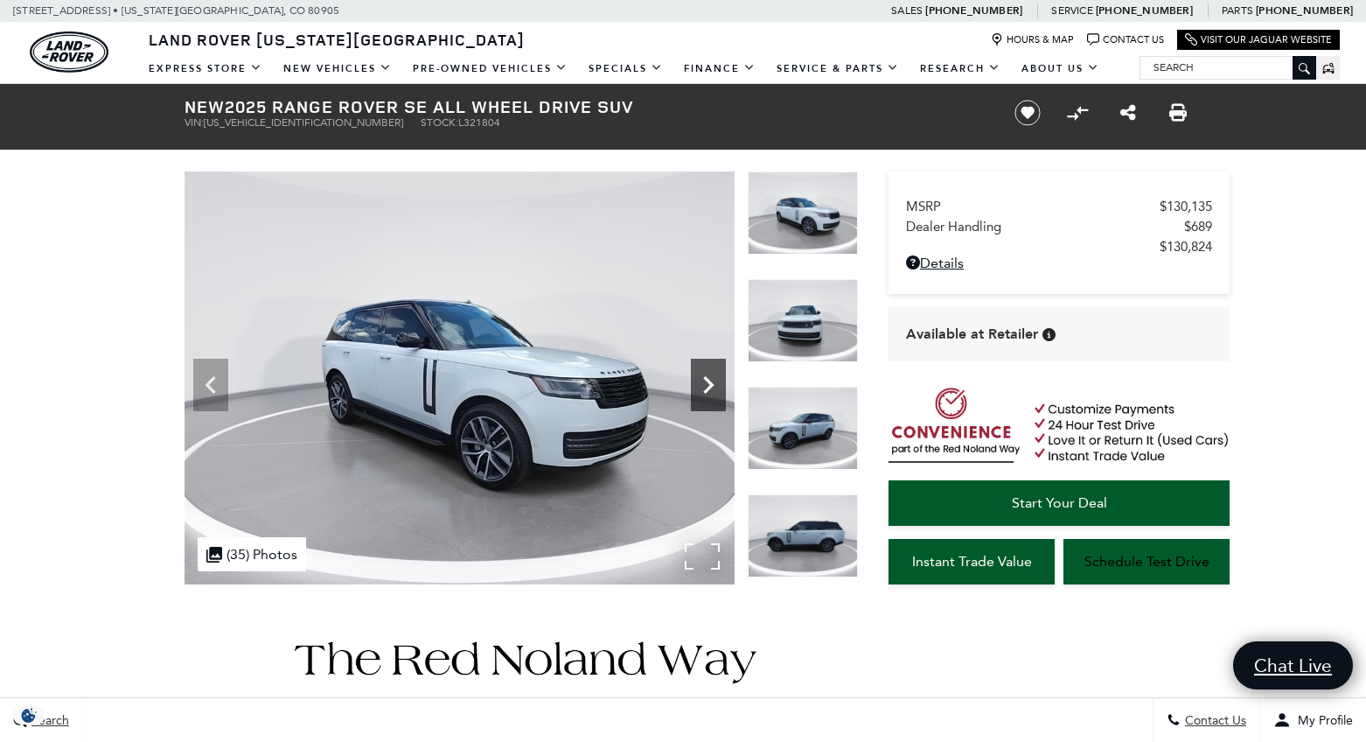
click at [709, 384] on icon "Next" at bounding box center [708, 384] width 35 height 35
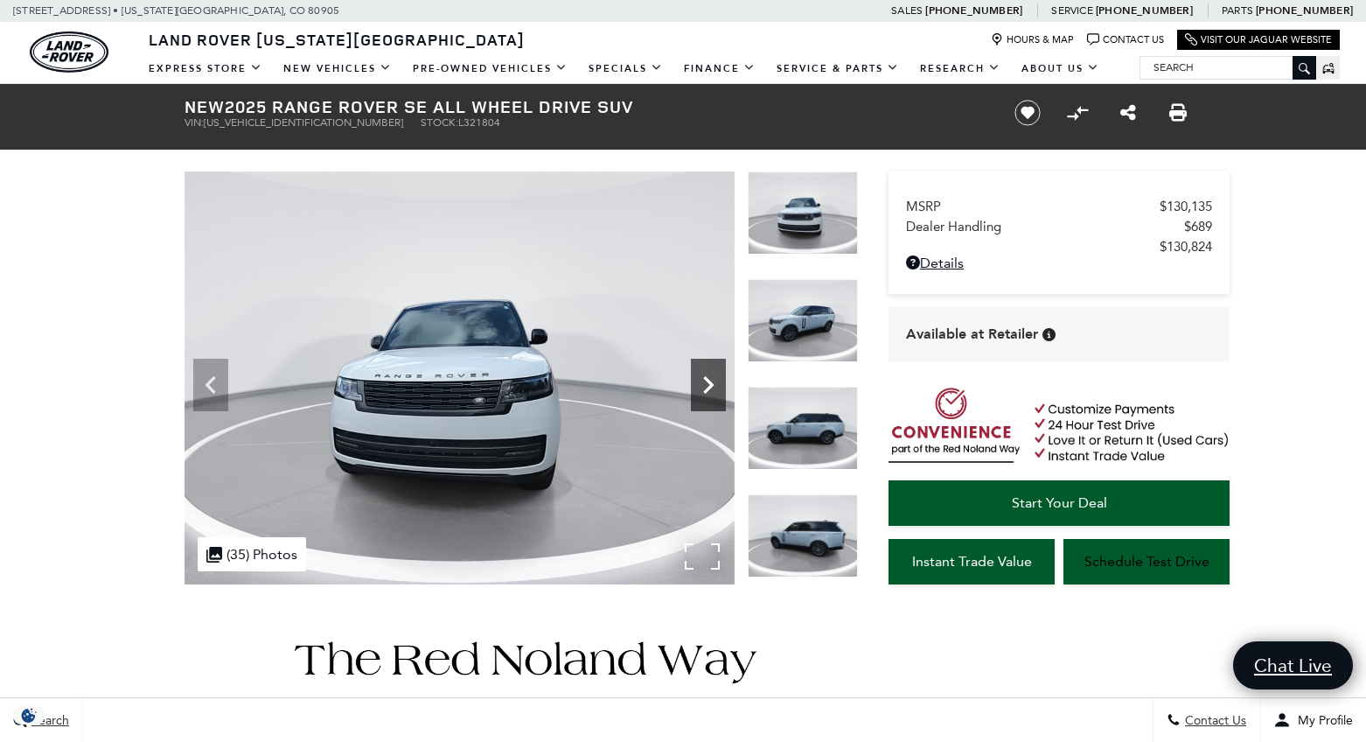
click at [709, 384] on icon "Next" at bounding box center [708, 384] width 35 height 35
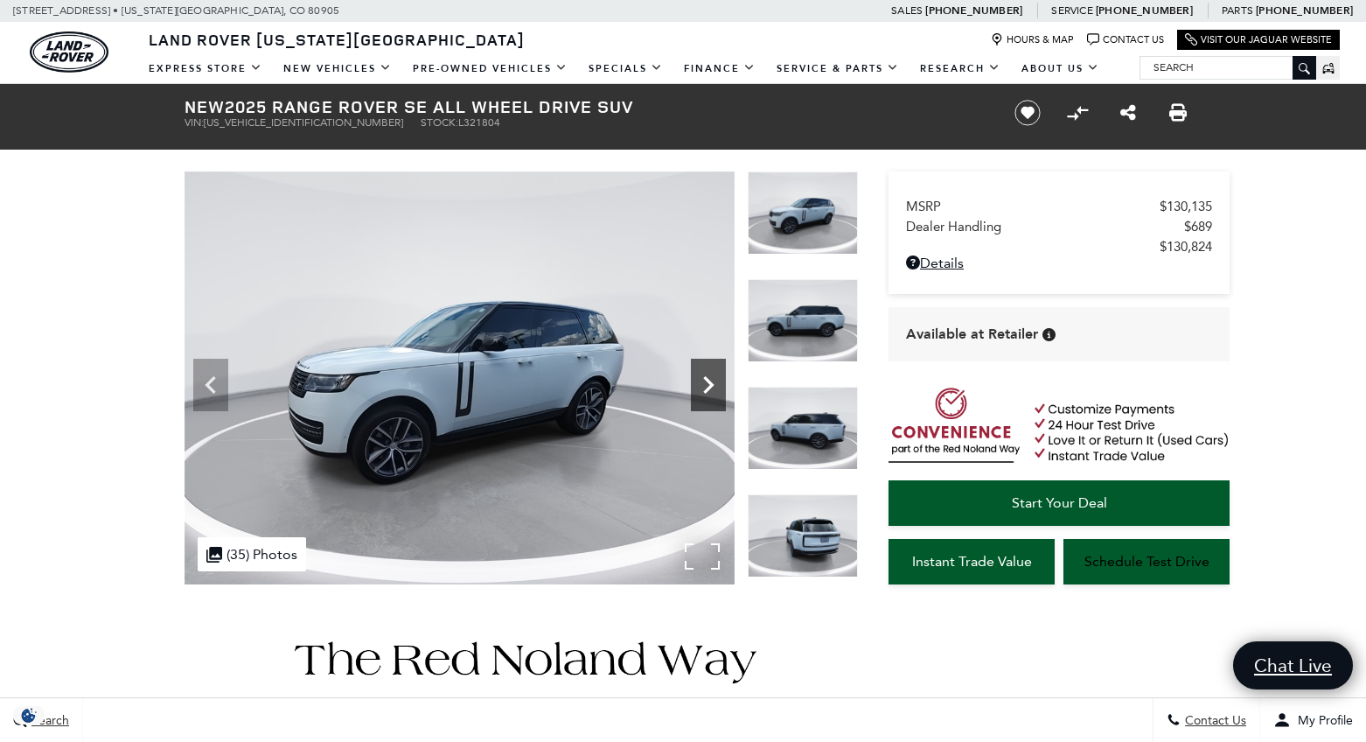
click at [709, 384] on icon "Next" at bounding box center [708, 384] width 35 height 35
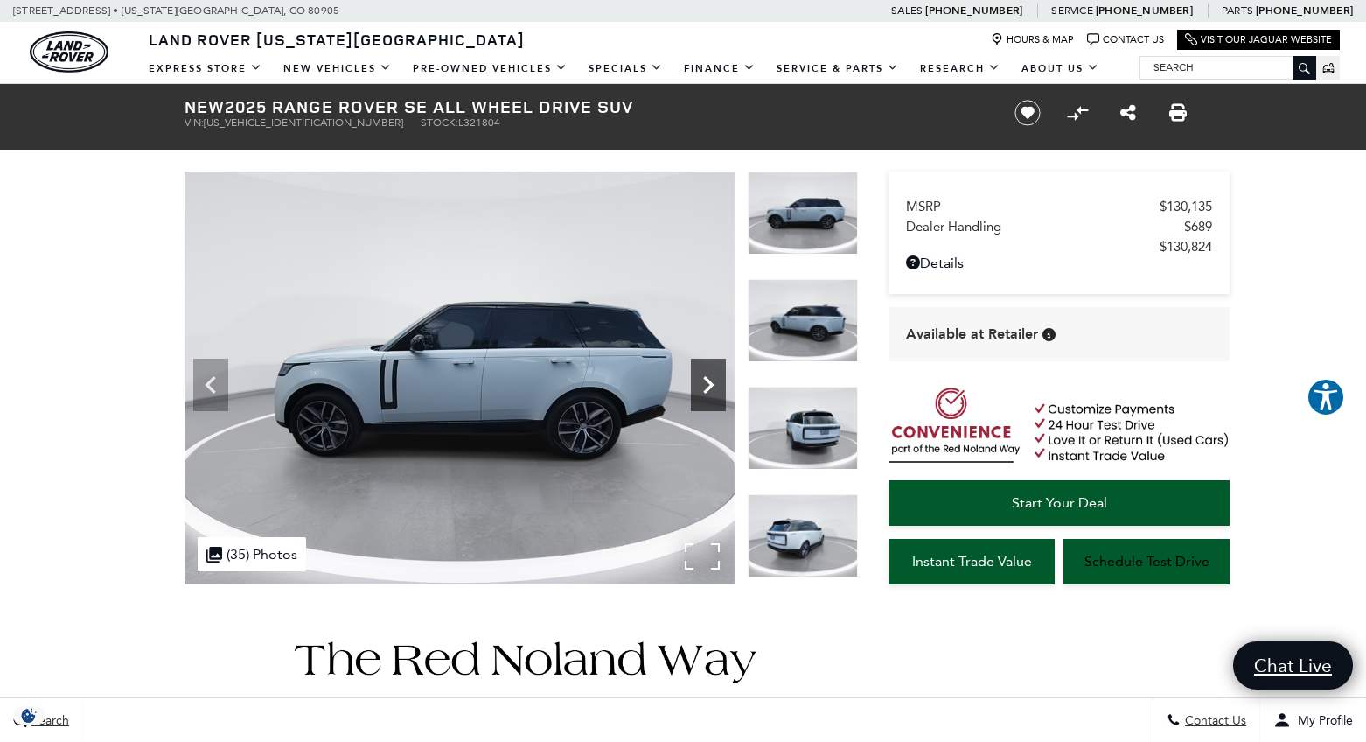
click at [709, 384] on icon "Next" at bounding box center [708, 384] width 35 height 35
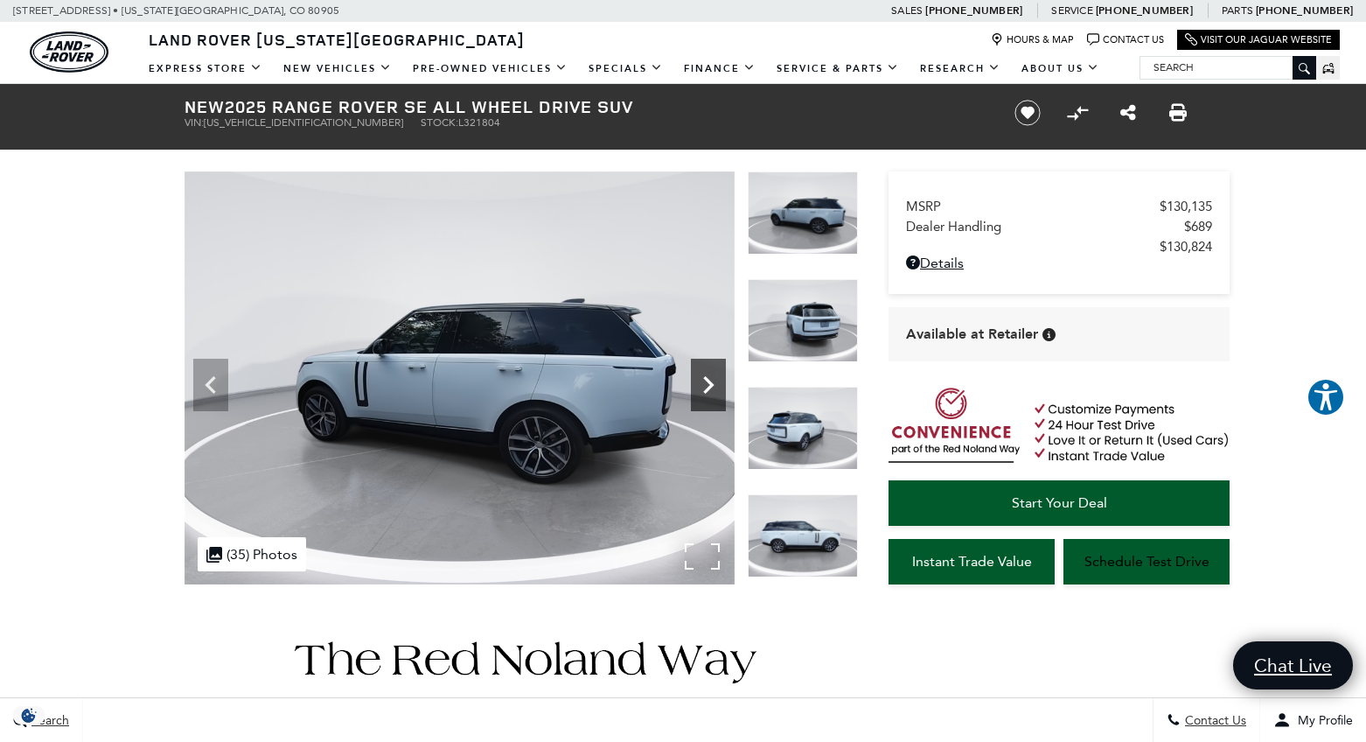
click at [709, 384] on icon "Next" at bounding box center [708, 384] width 35 height 35
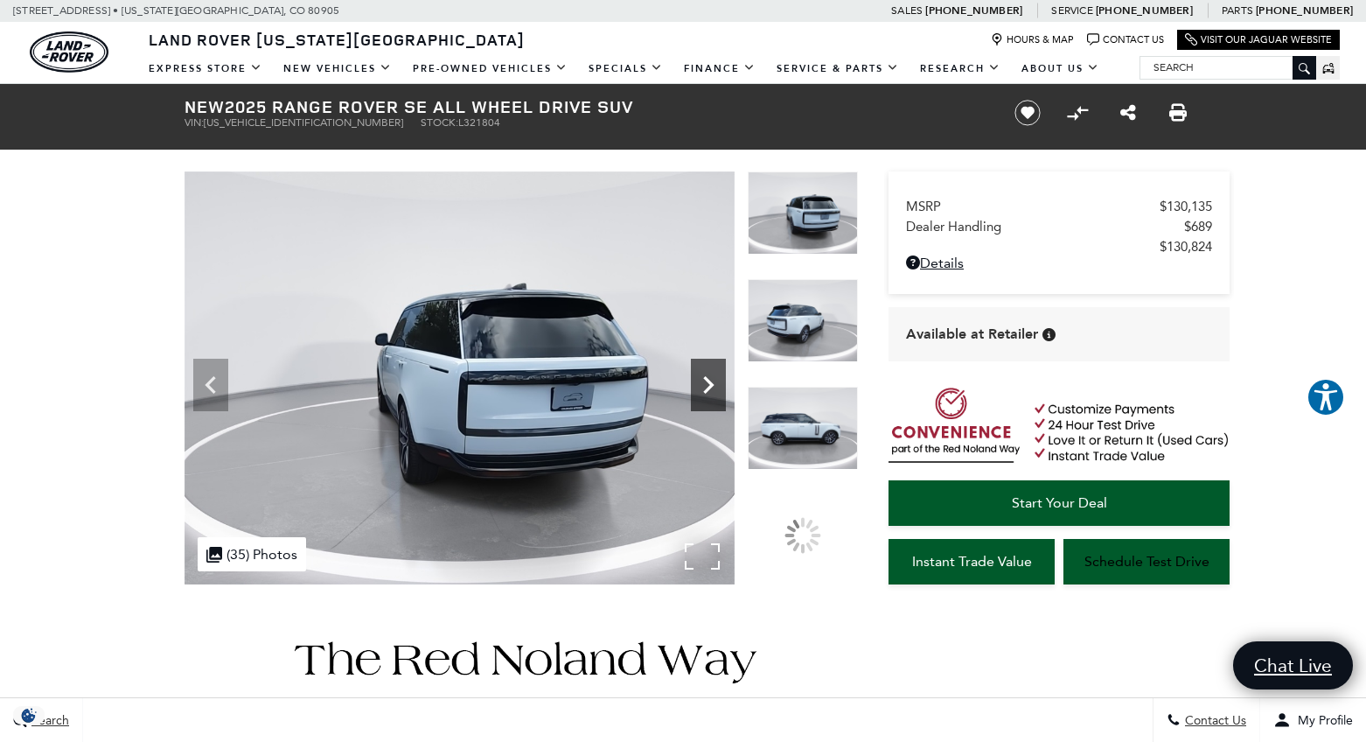
click at [709, 384] on icon "Next" at bounding box center [708, 384] width 35 height 35
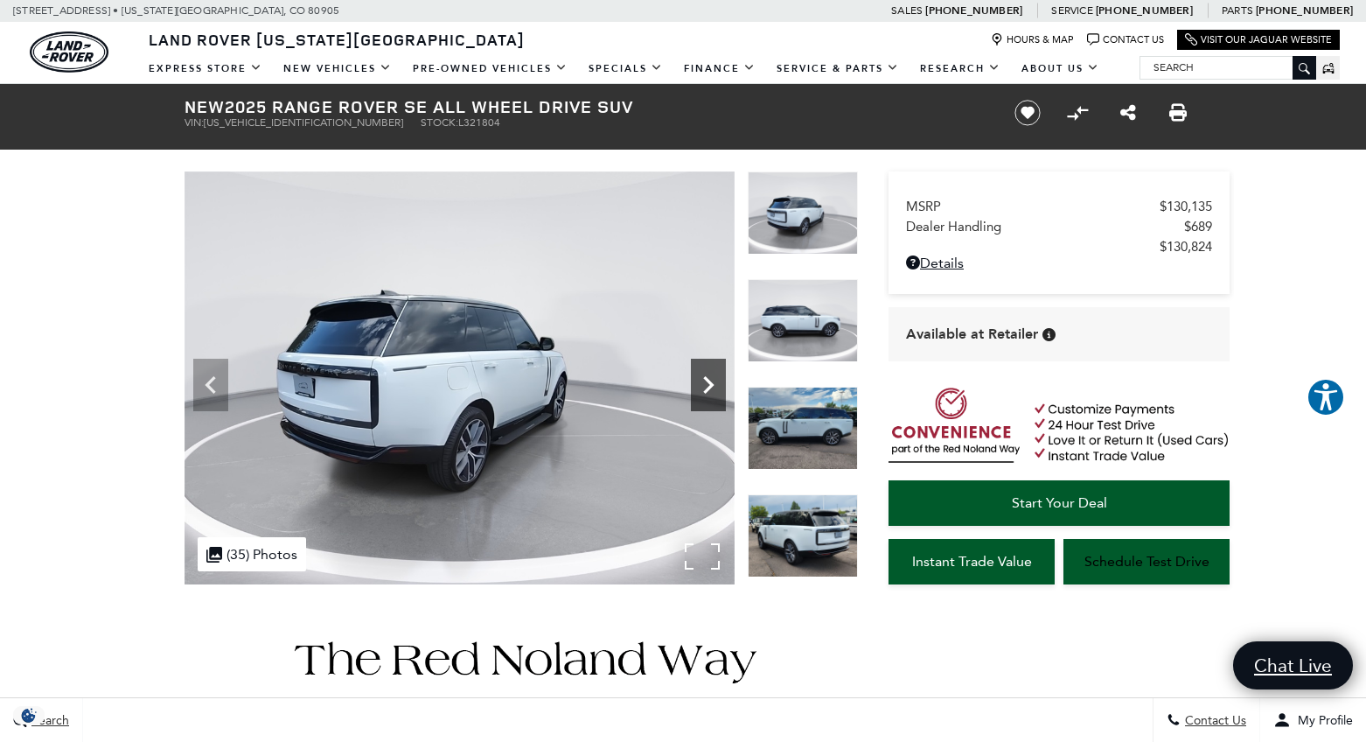
click at [709, 384] on icon "Next" at bounding box center [708, 384] width 35 height 35
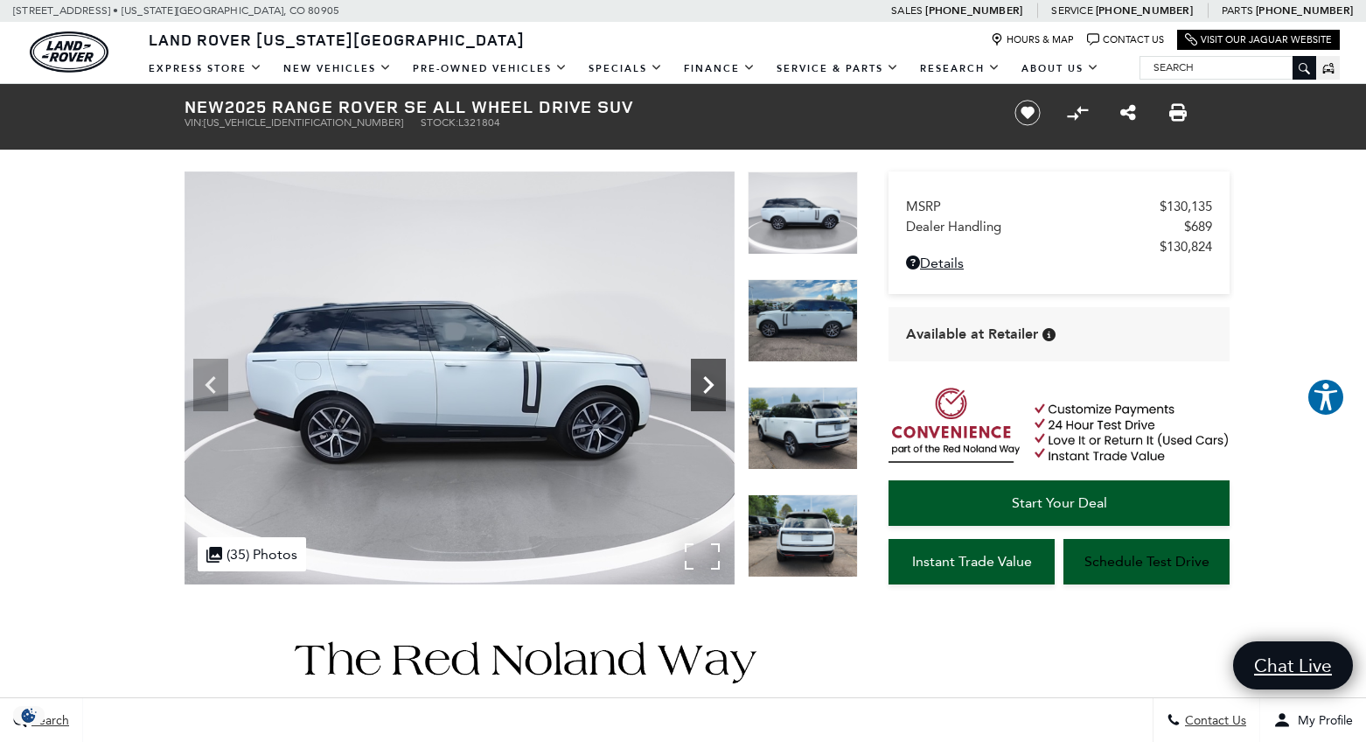
click at [709, 384] on icon "Next" at bounding box center [708, 384] width 35 height 35
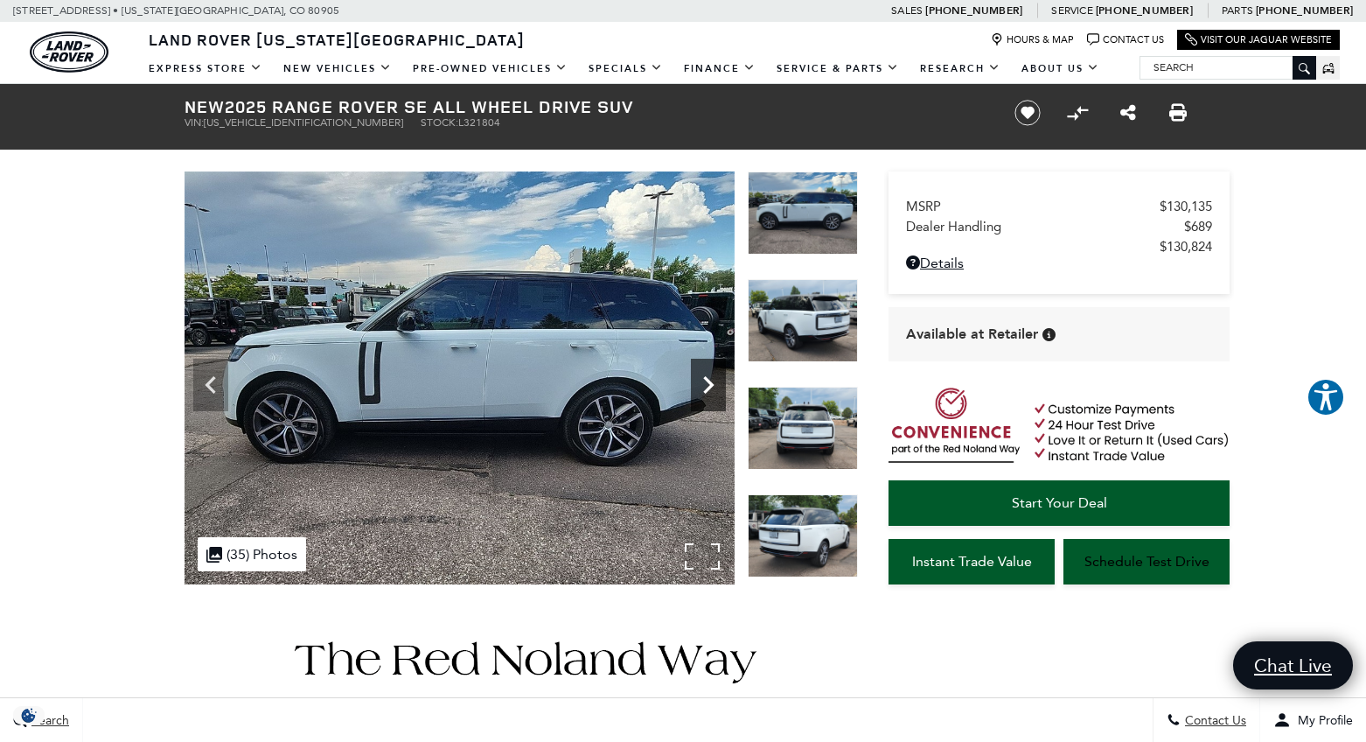
click at [709, 384] on icon "Next" at bounding box center [708, 384] width 35 height 35
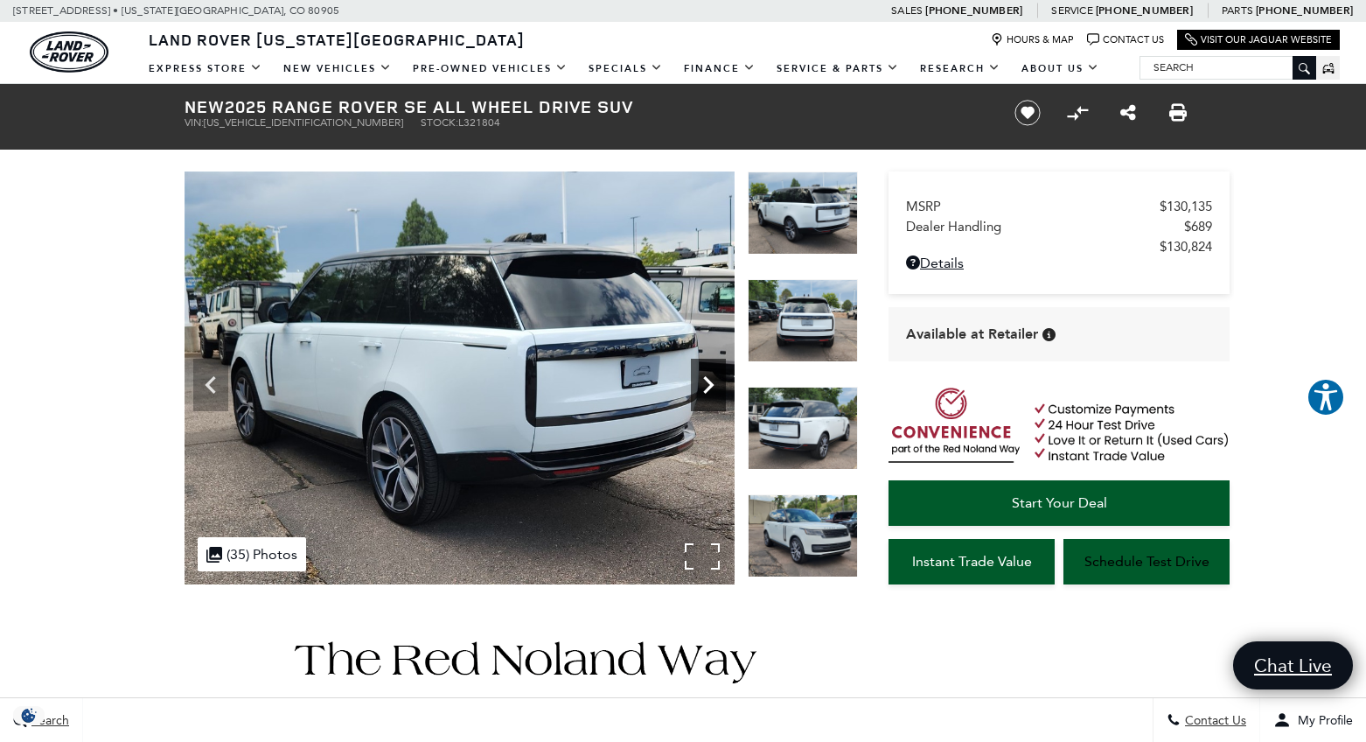
click at [709, 384] on icon "Next" at bounding box center [708, 384] width 35 height 35
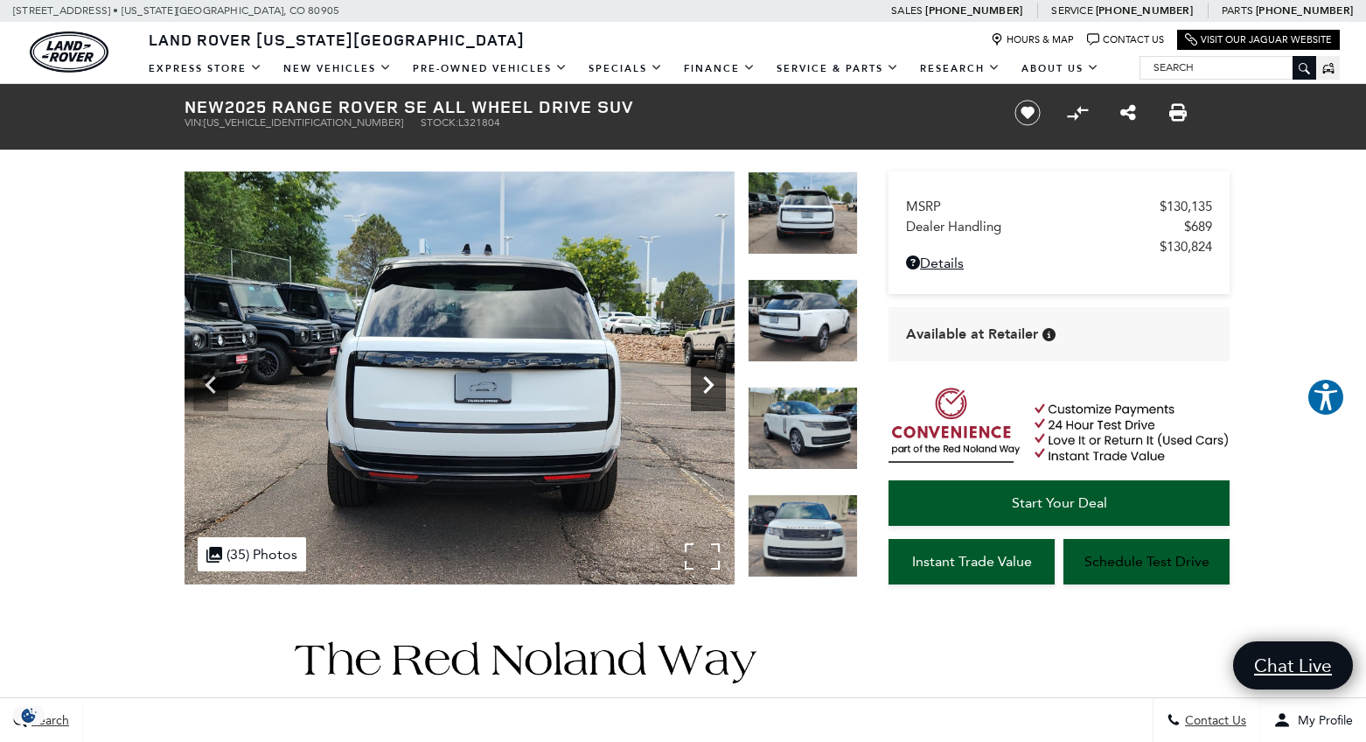
click at [709, 384] on icon "Next" at bounding box center [708, 384] width 35 height 35
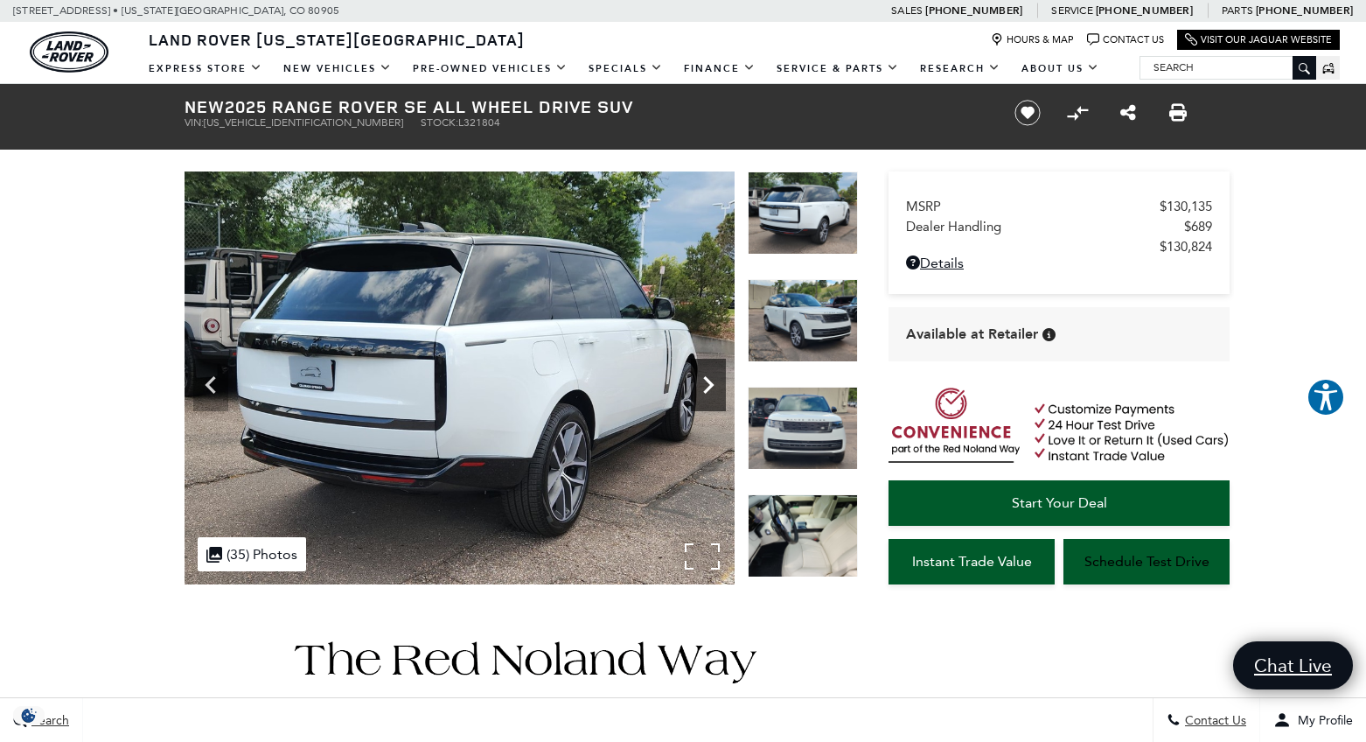
click at [709, 384] on icon "Next" at bounding box center [708, 384] width 35 height 35
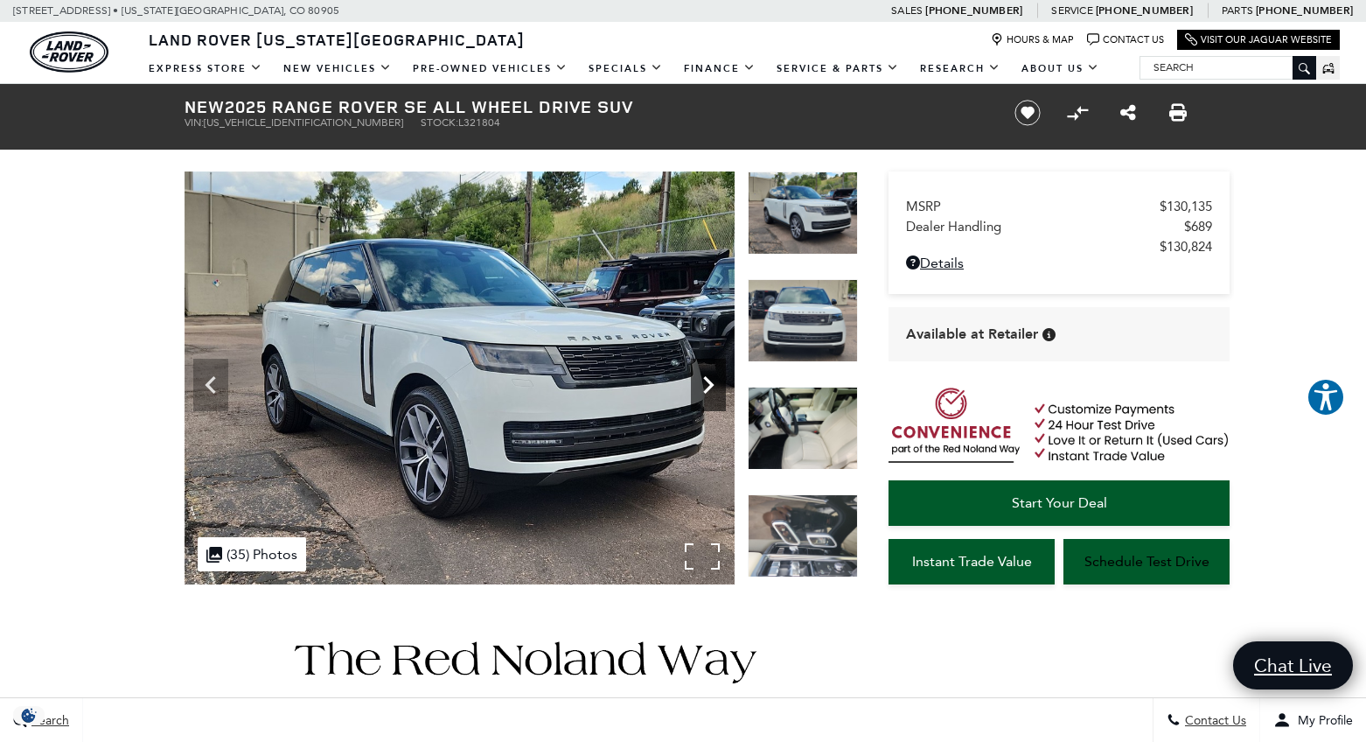
click at [709, 384] on icon "Next" at bounding box center [708, 384] width 35 height 35
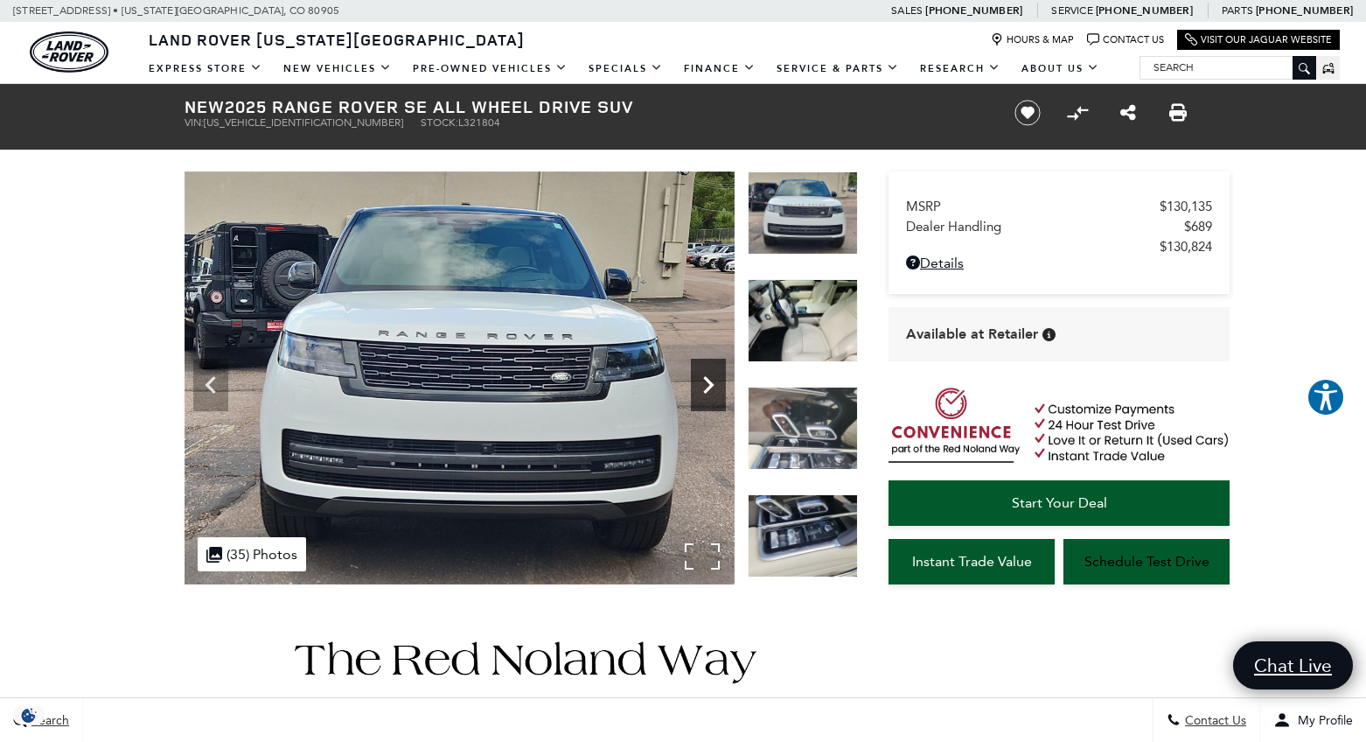
click at [709, 384] on icon "Next" at bounding box center [708, 384] width 35 height 35
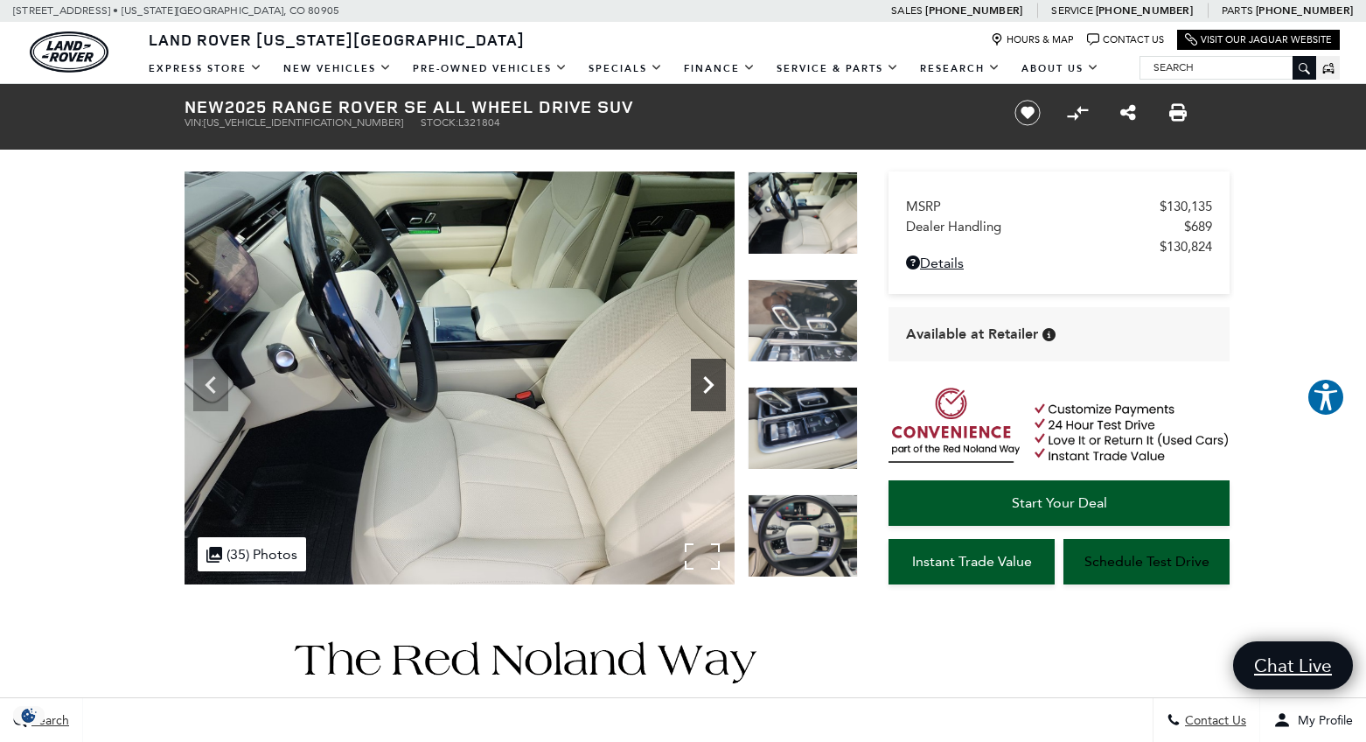
click at [709, 384] on icon "Next" at bounding box center [708, 384] width 35 height 35
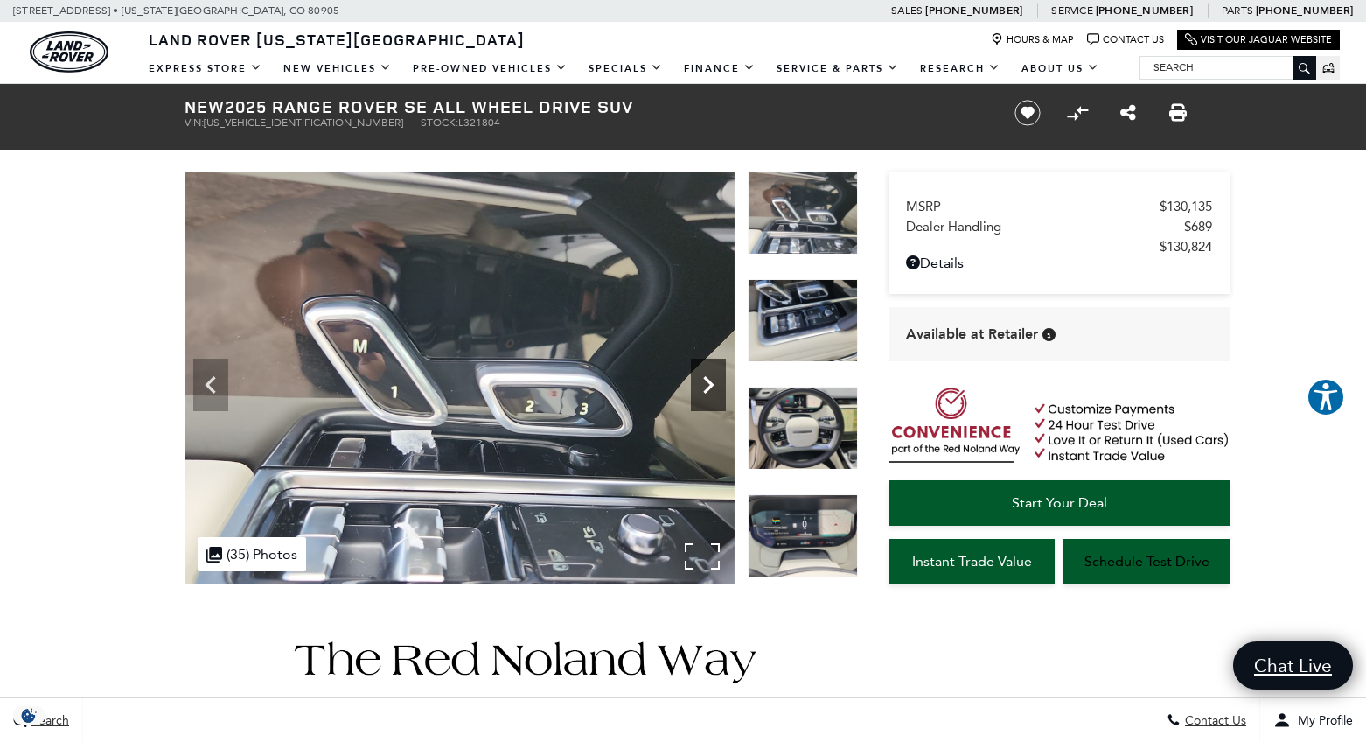
click at [709, 384] on icon "Next" at bounding box center [708, 384] width 35 height 35
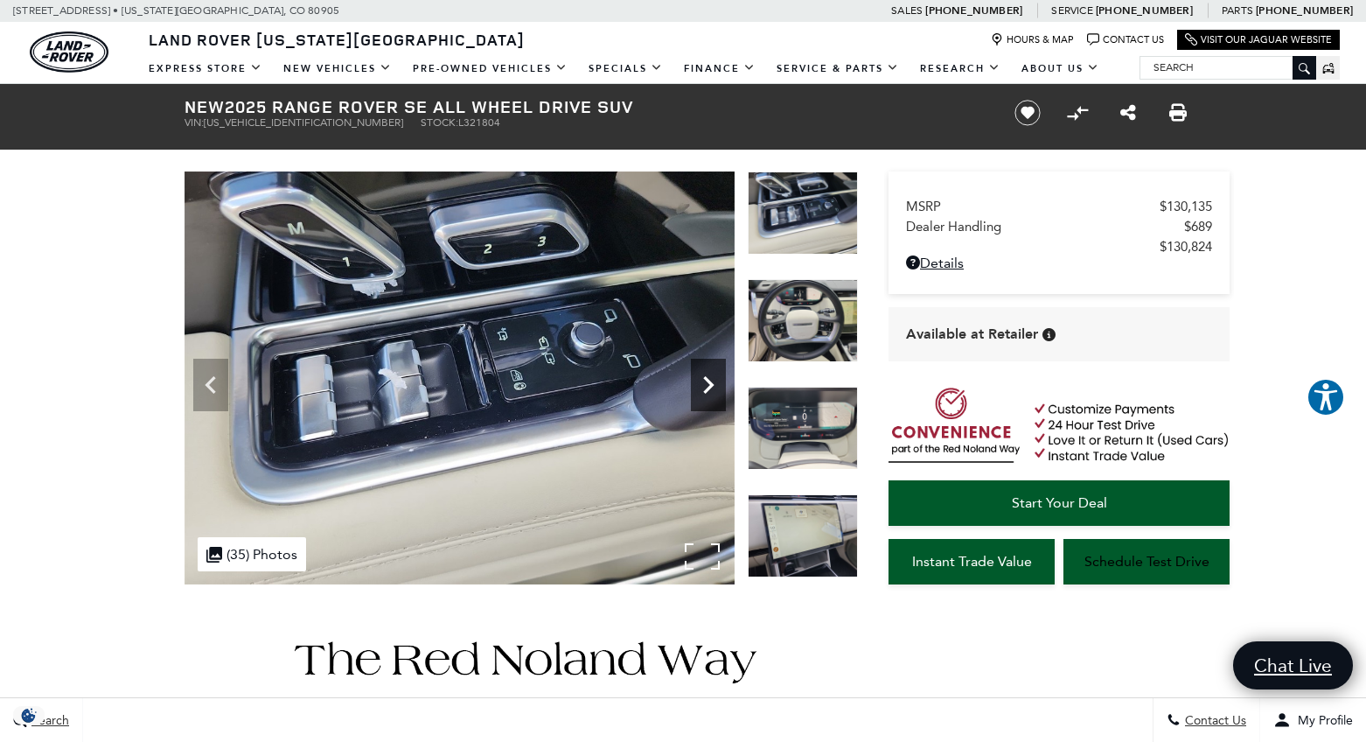
click at [709, 384] on icon "Next" at bounding box center [708, 384] width 35 height 35
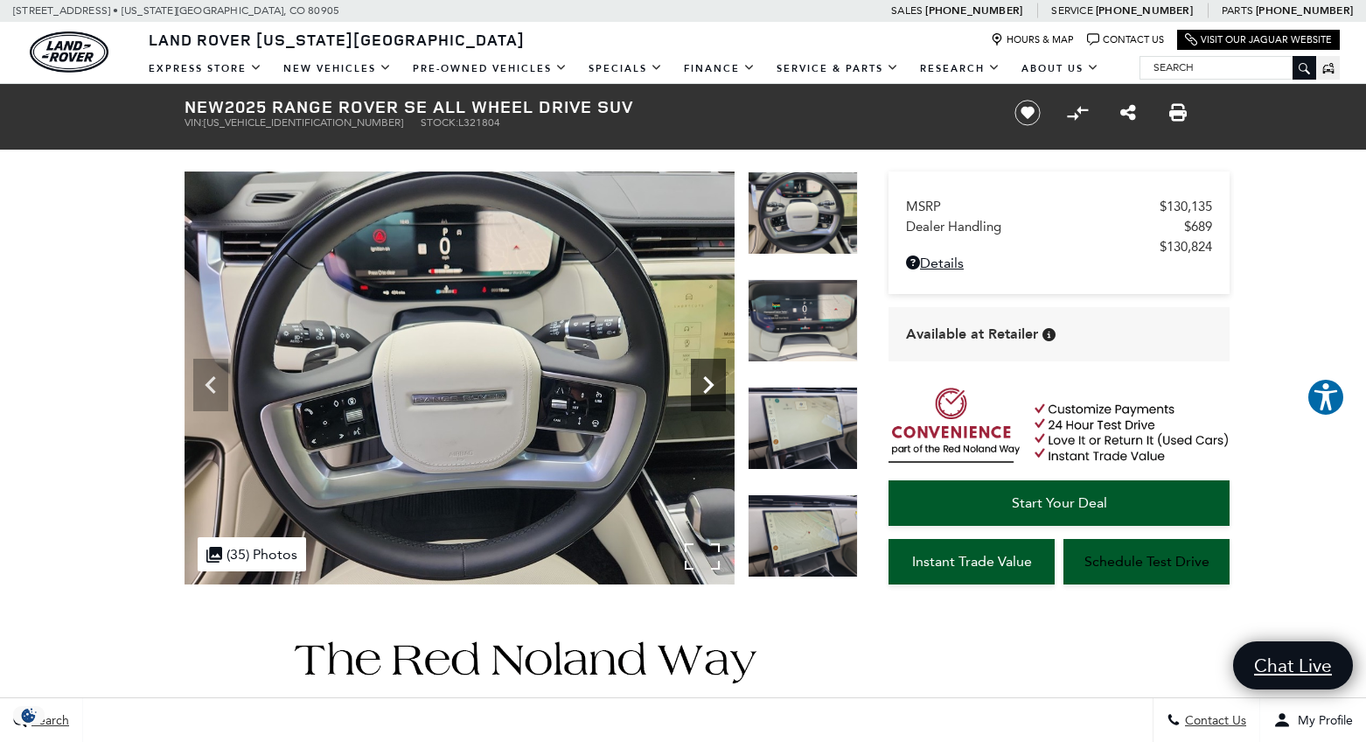
click at [709, 384] on icon "Next" at bounding box center [708, 384] width 35 height 35
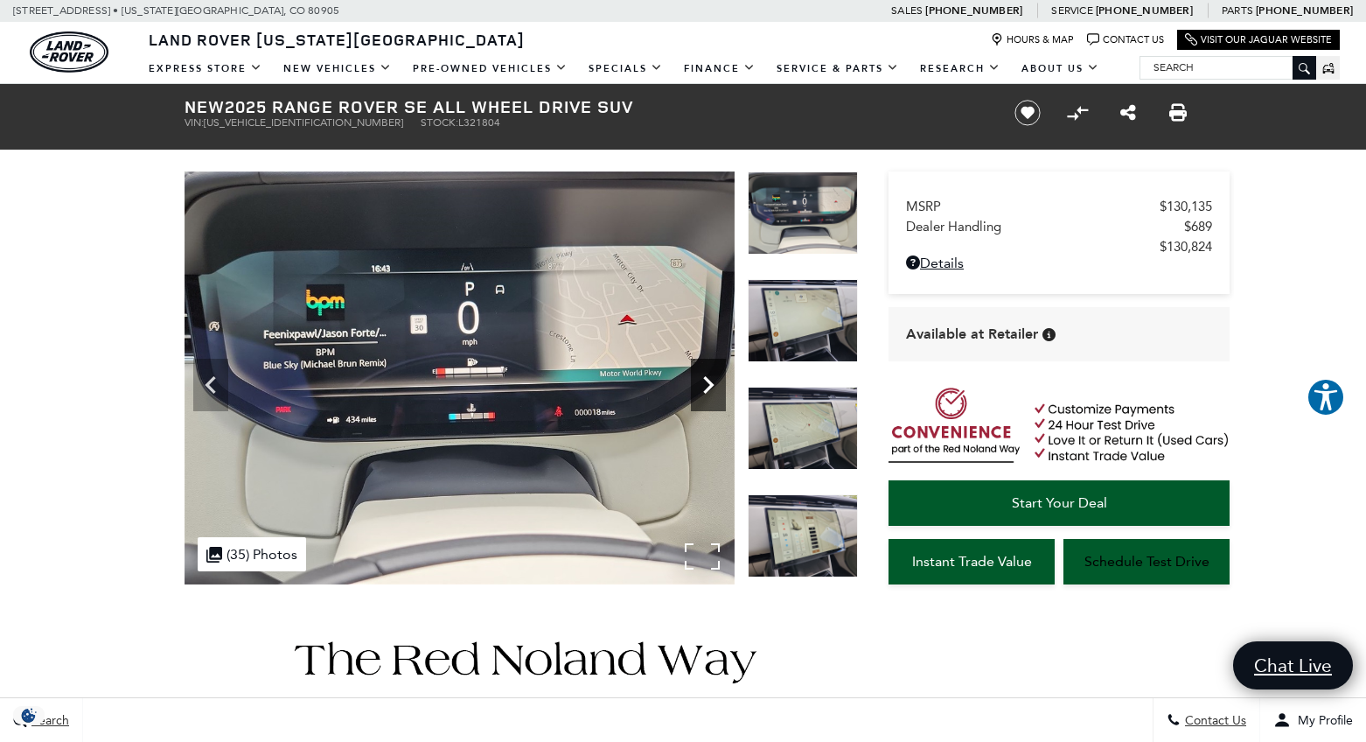
click at [709, 384] on icon "Next" at bounding box center [708, 384] width 35 height 35
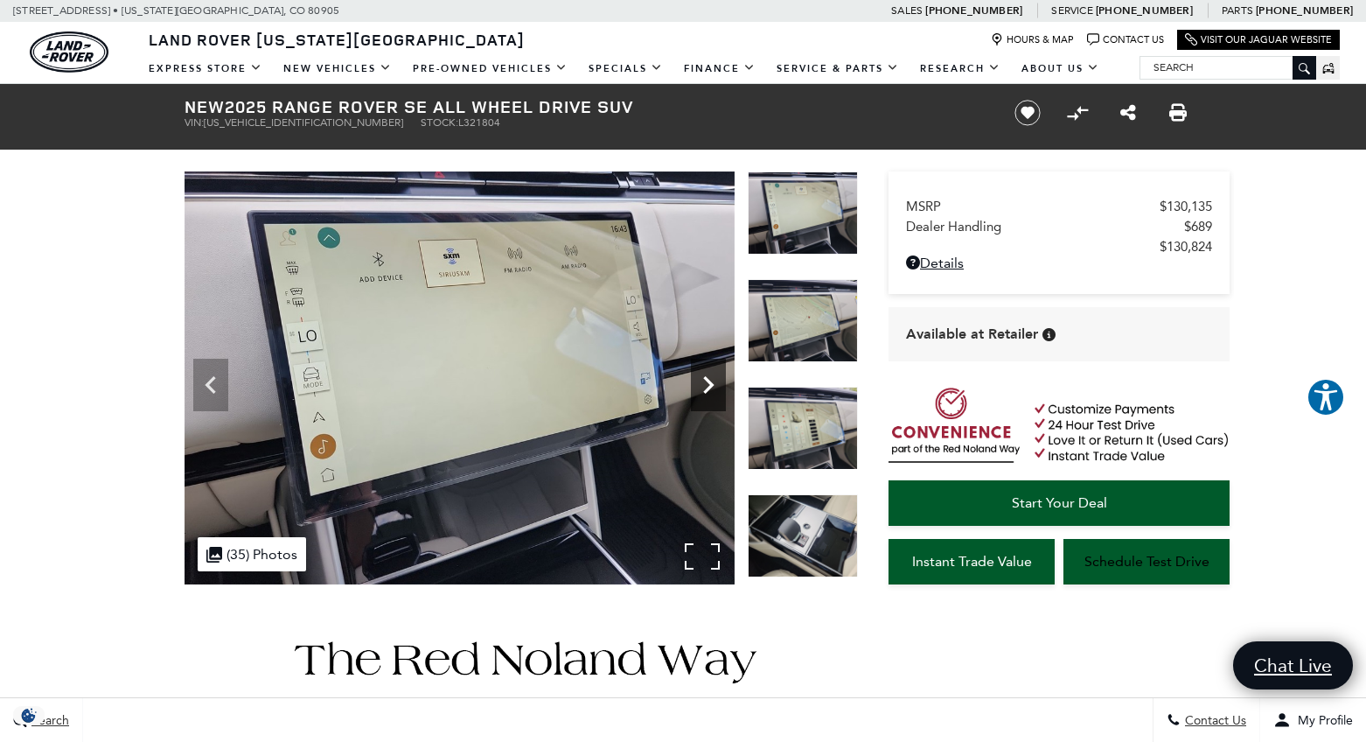
click at [709, 384] on icon "Next" at bounding box center [708, 384] width 35 height 35
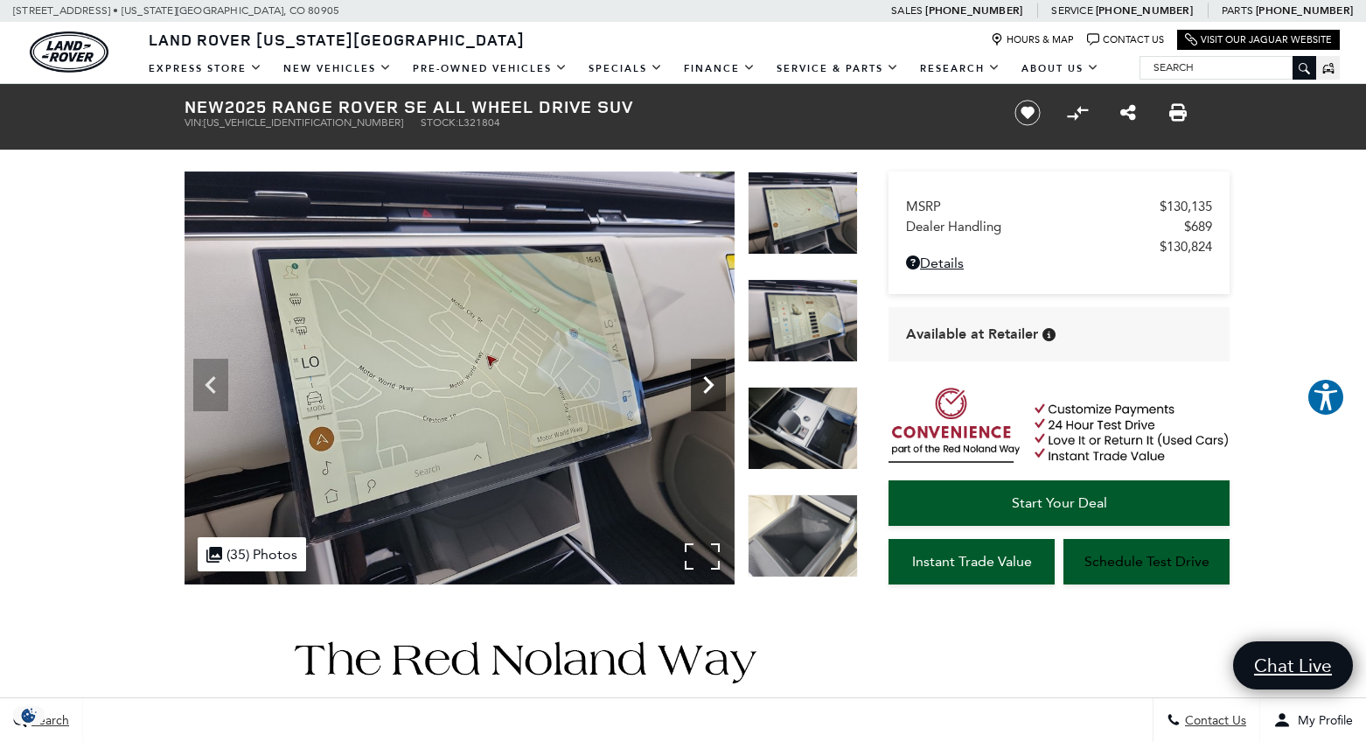
click at [709, 384] on icon "Next" at bounding box center [708, 384] width 35 height 35
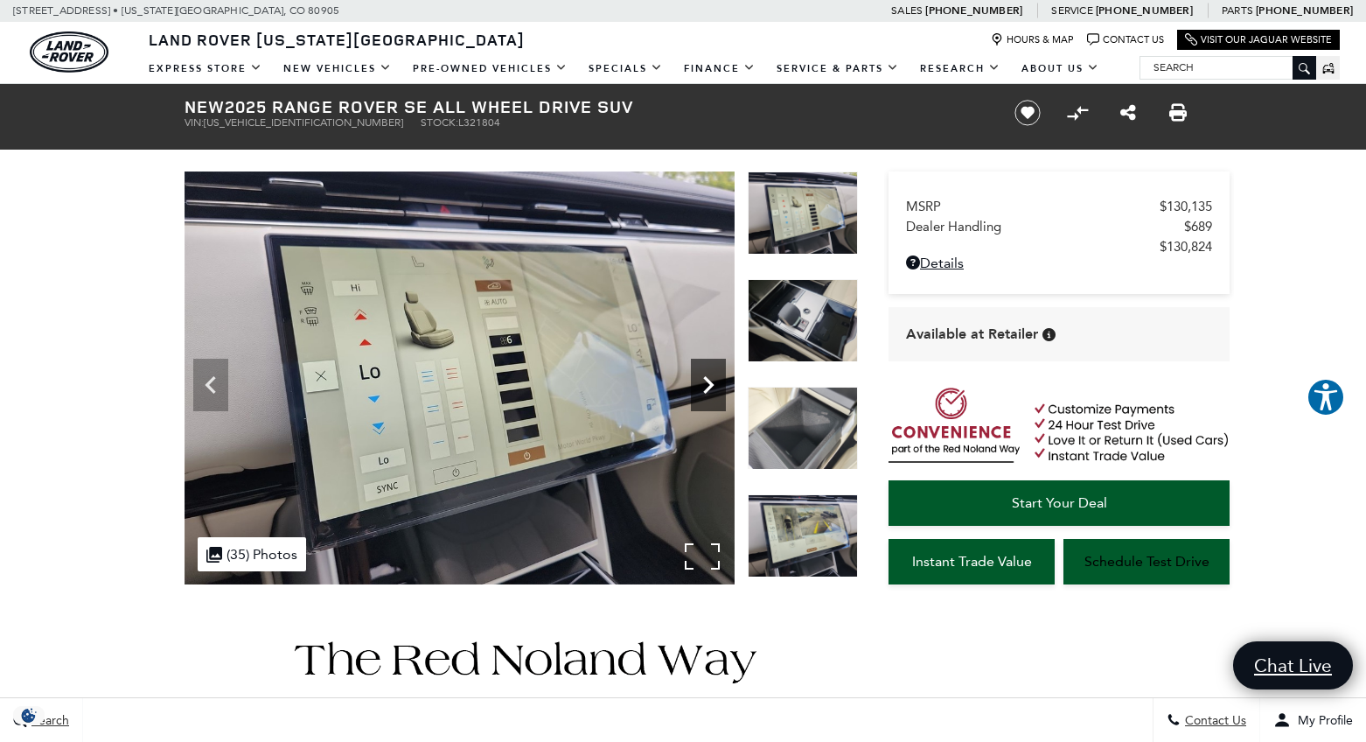
click at [709, 384] on icon "Next" at bounding box center [708, 384] width 35 height 35
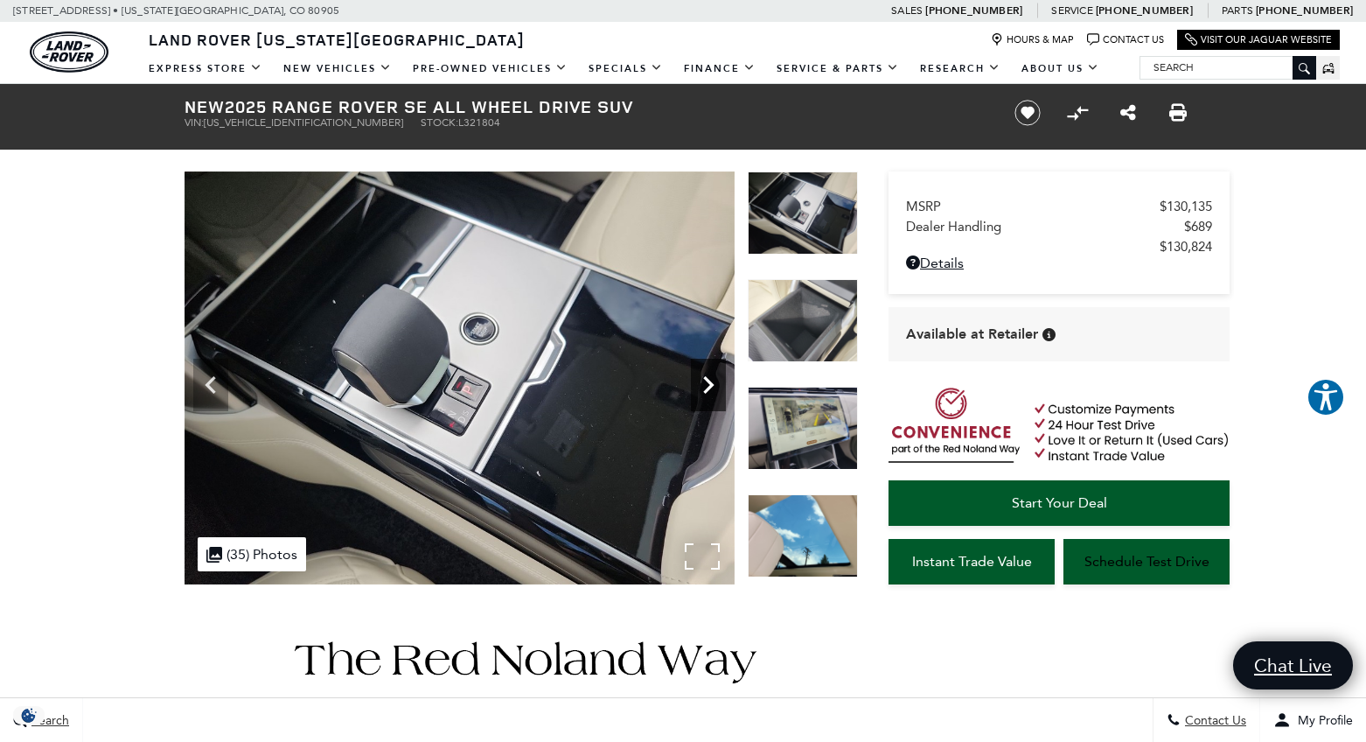
click at [709, 384] on icon "Next" at bounding box center [708, 384] width 35 height 35
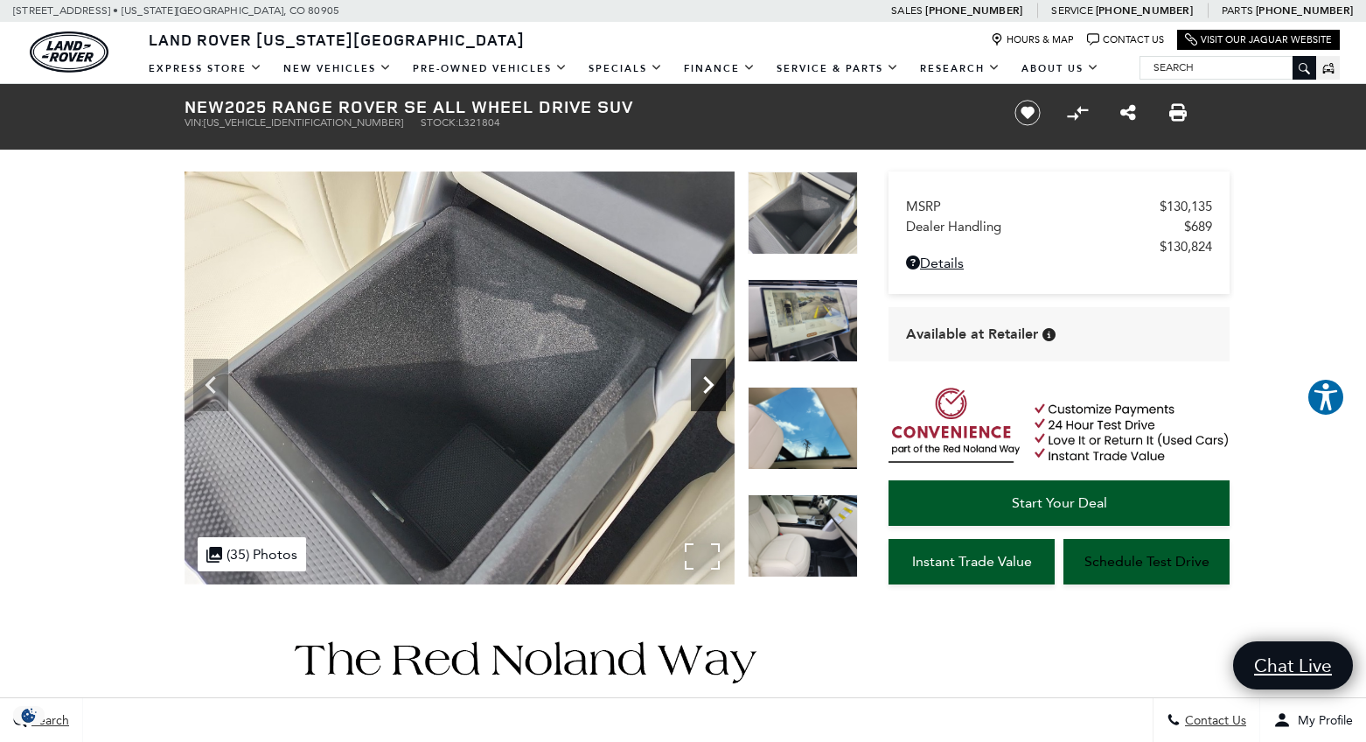
click at [709, 384] on icon "Next" at bounding box center [708, 384] width 35 height 35
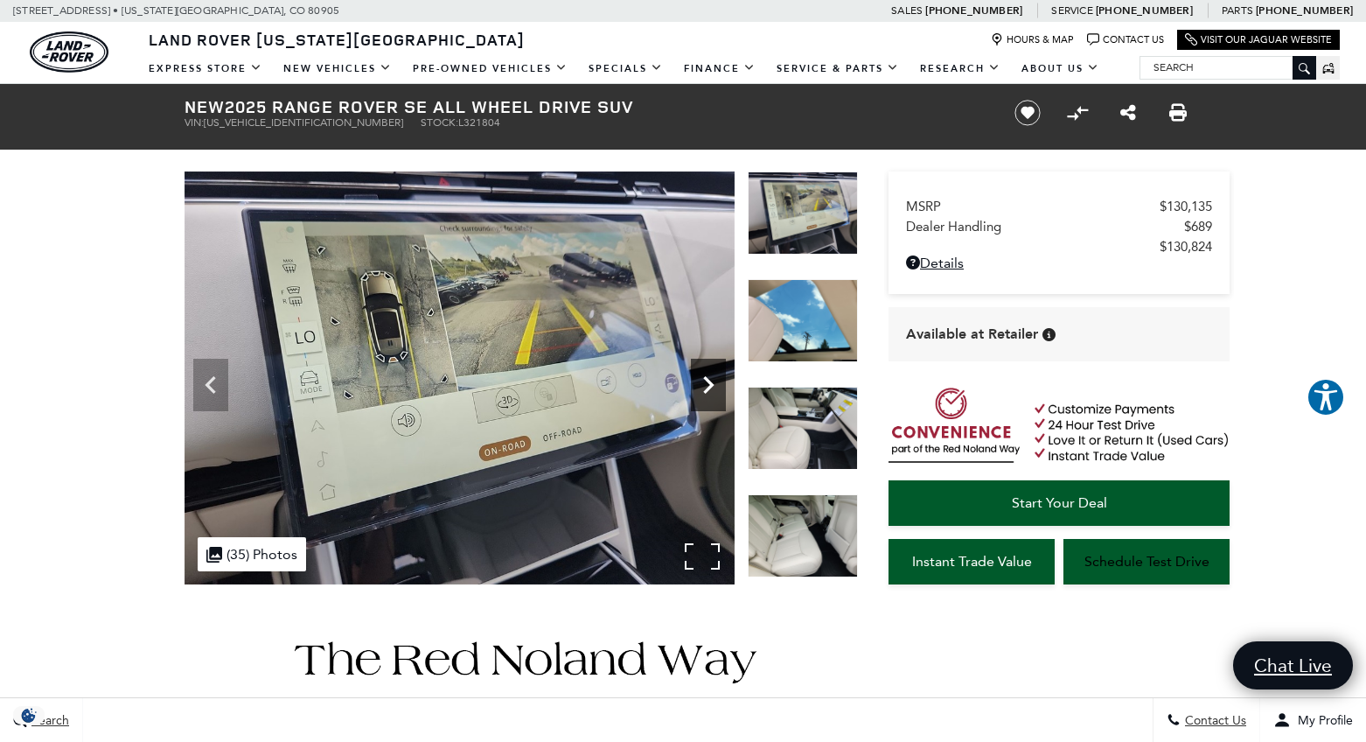
click at [709, 384] on icon "Next" at bounding box center [708, 384] width 35 height 35
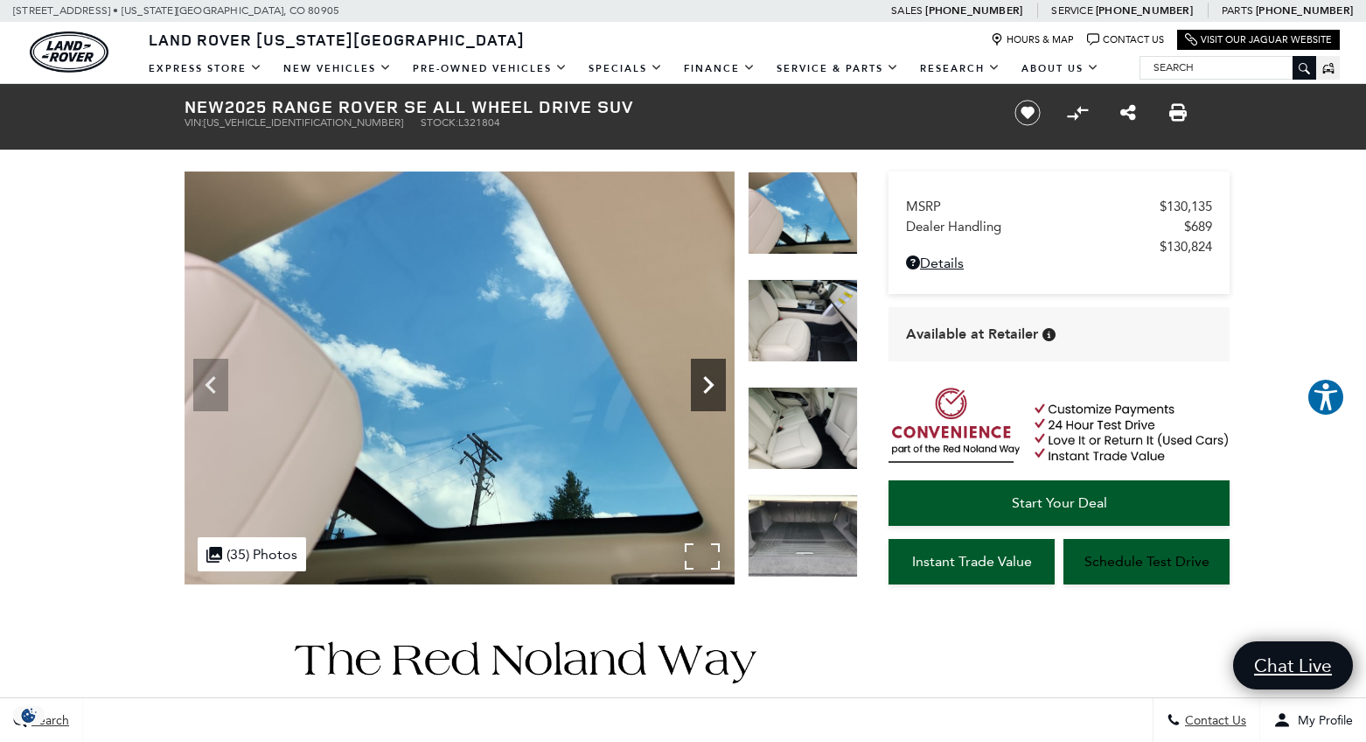
click at [709, 384] on icon "Next" at bounding box center [708, 384] width 35 height 35
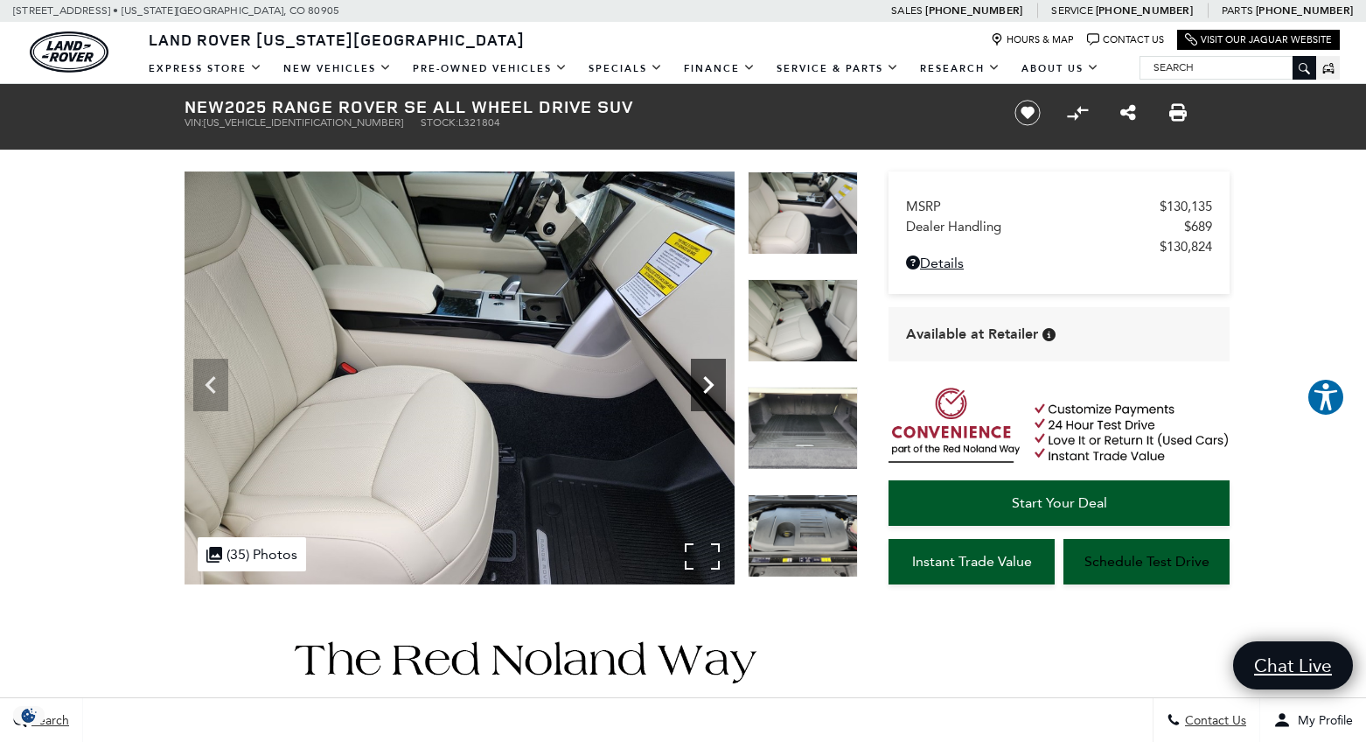
click at [709, 384] on icon "Next" at bounding box center [708, 384] width 35 height 35
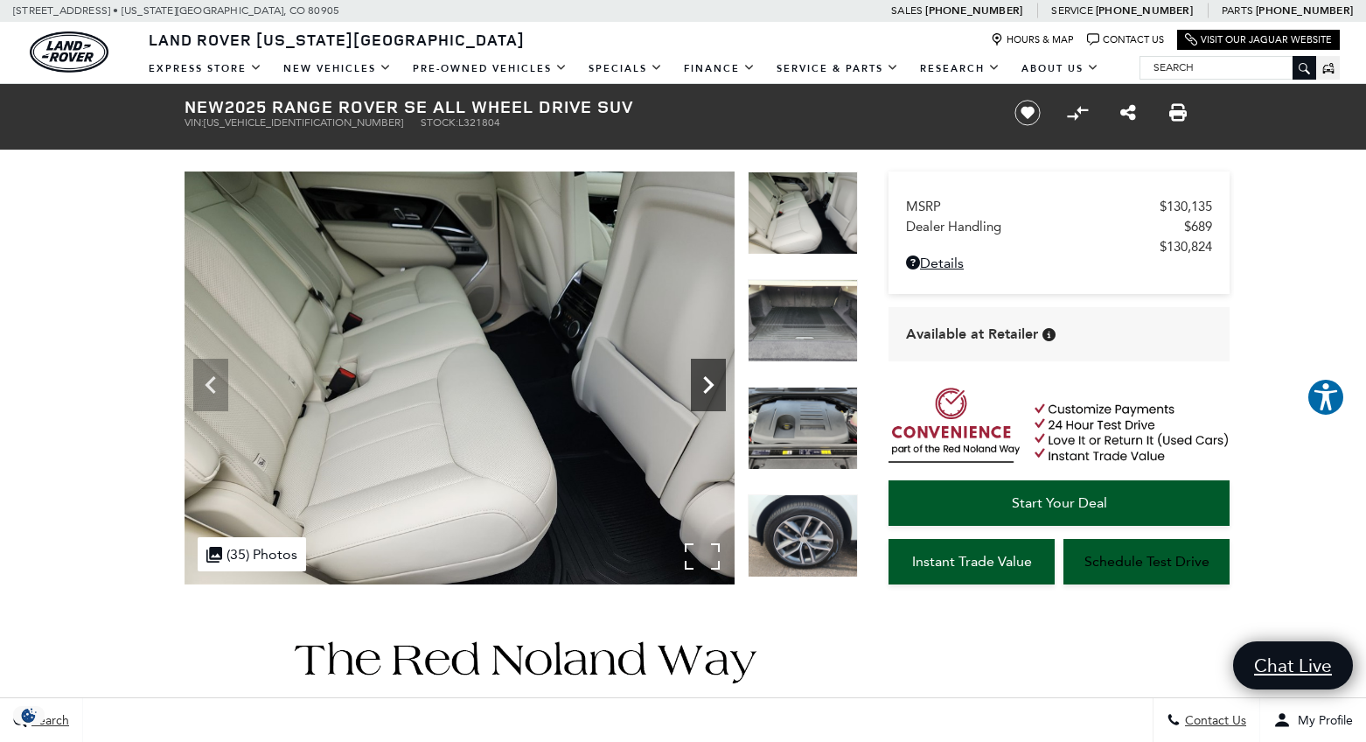
click at [709, 384] on icon "Next" at bounding box center [708, 384] width 35 height 35
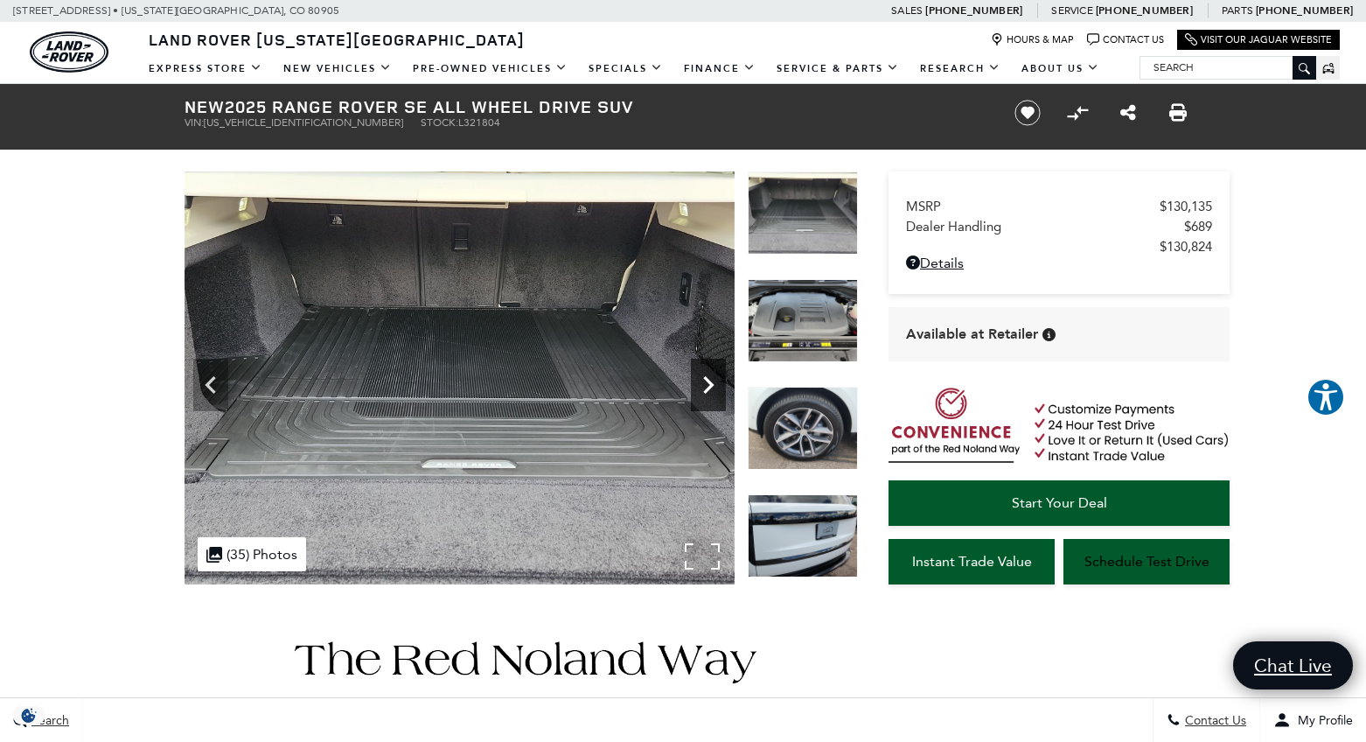
click at [709, 384] on icon "Next" at bounding box center [708, 384] width 35 height 35
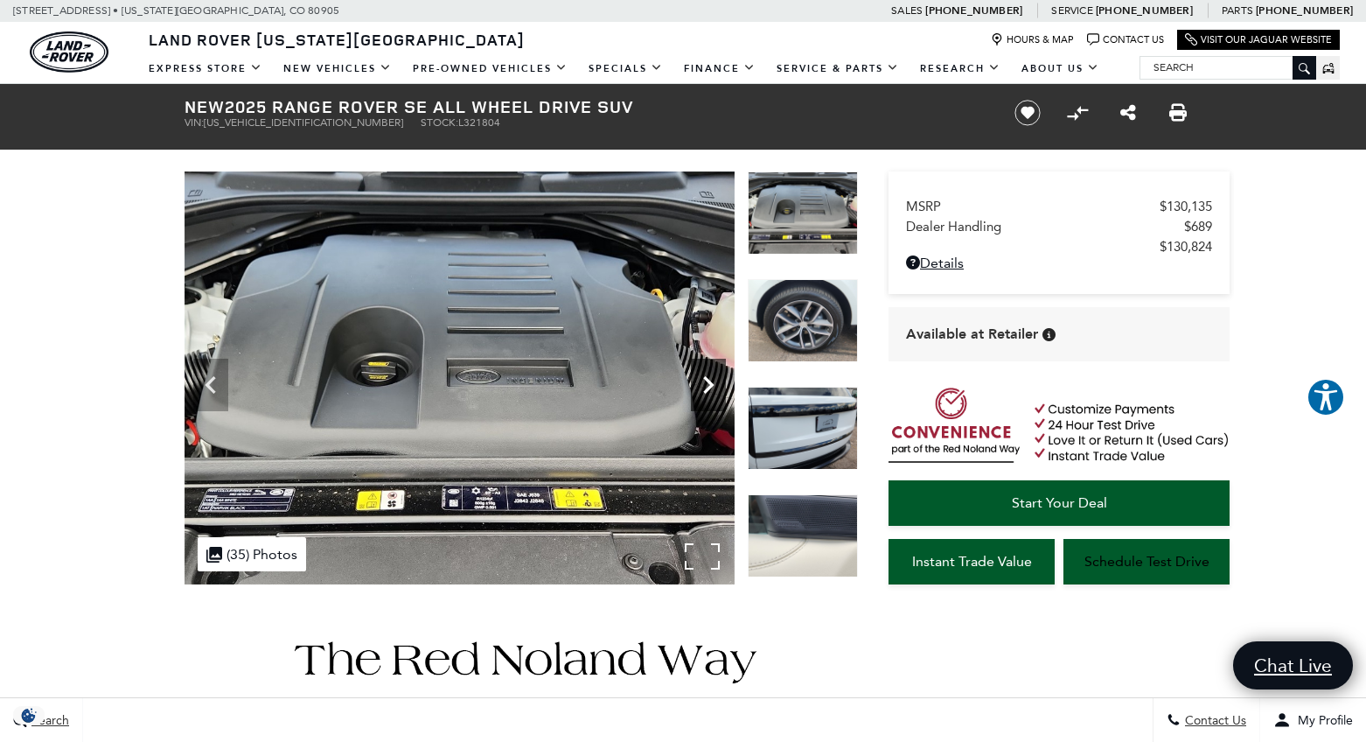
click at [709, 384] on icon "Next" at bounding box center [708, 384] width 35 height 35
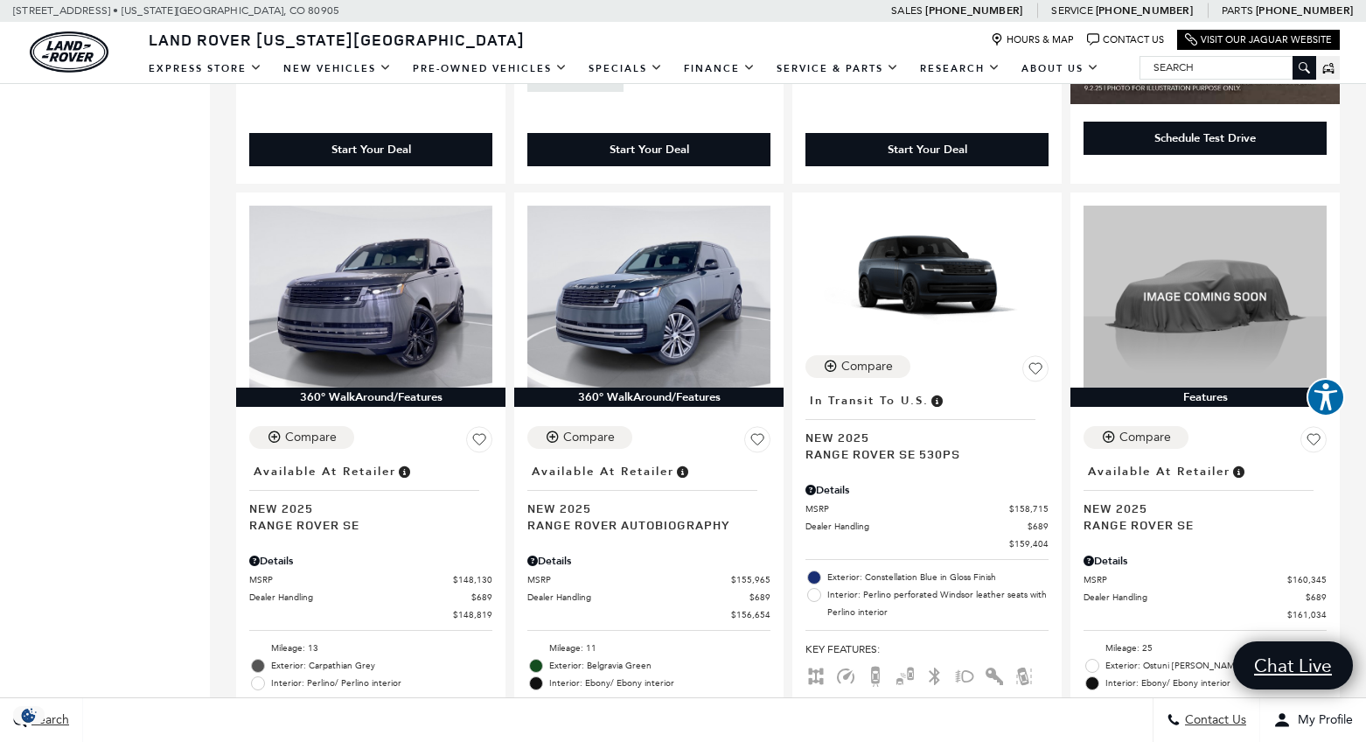
scroll to position [2464, 0]
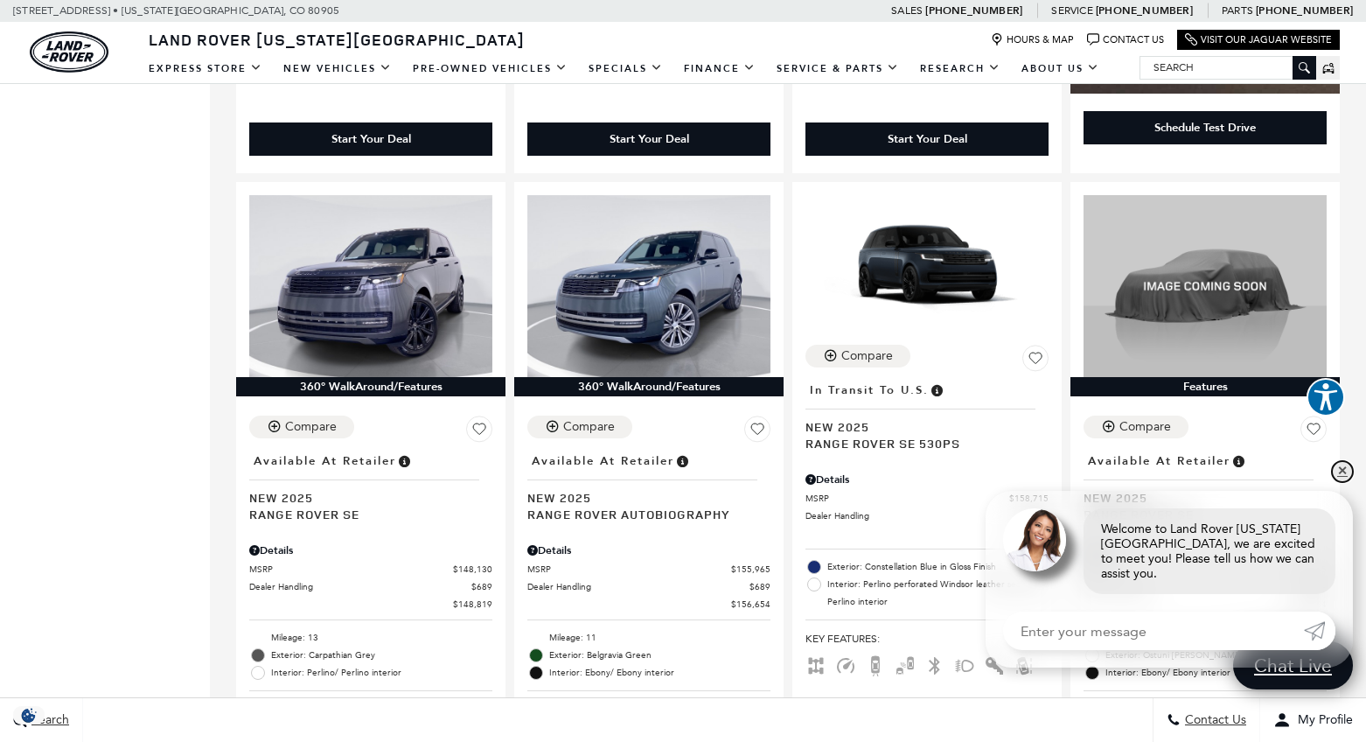
click at [1340, 482] on link "✕" at bounding box center [1342, 471] width 21 height 21
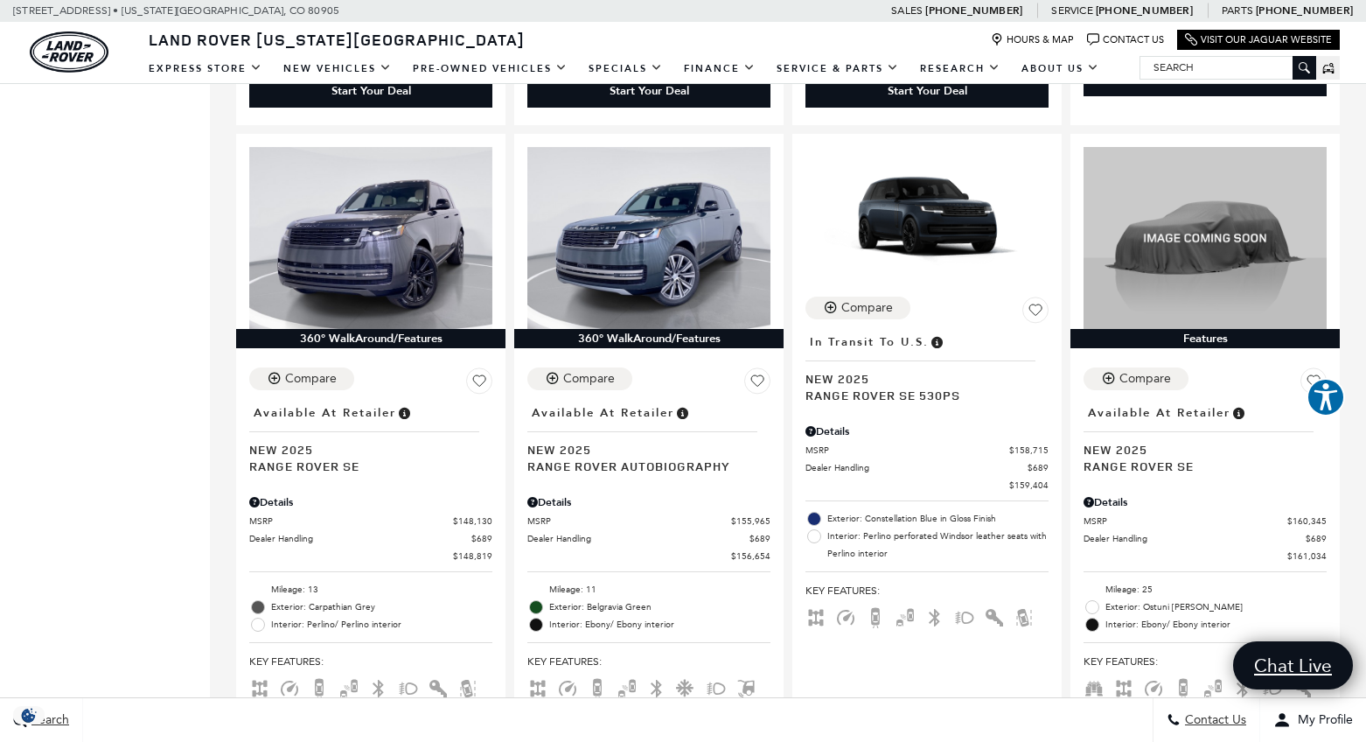
scroll to position [2501, 0]
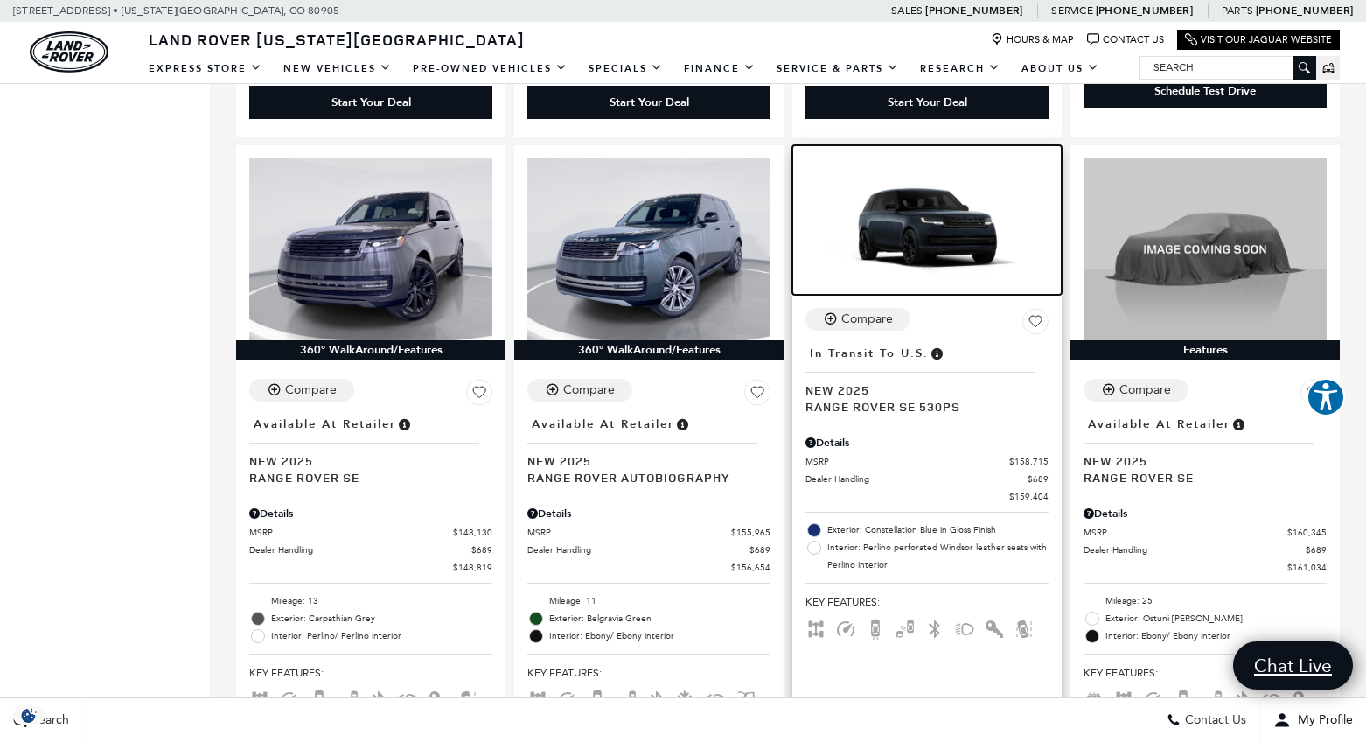
click at [922, 201] on img at bounding box center [927, 226] width 243 height 136
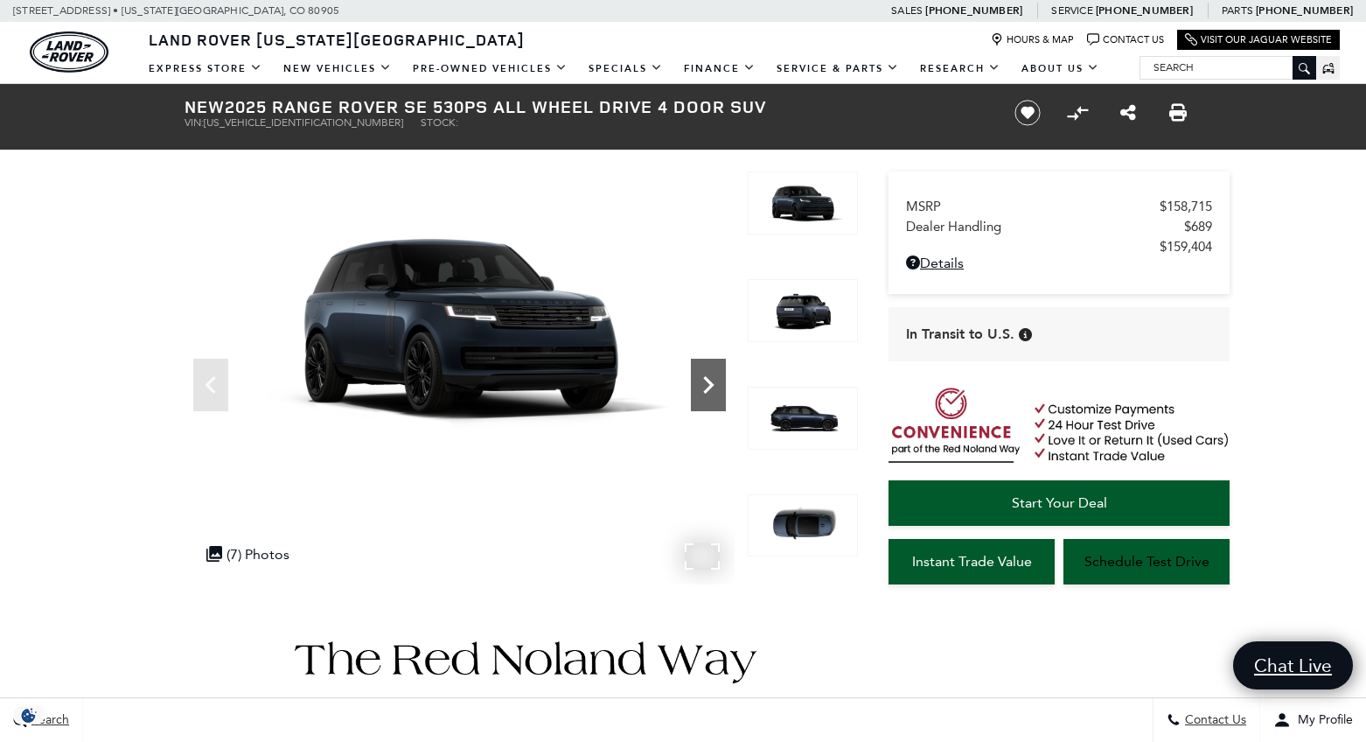
click at [706, 388] on icon "Next" at bounding box center [708, 384] width 10 height 17
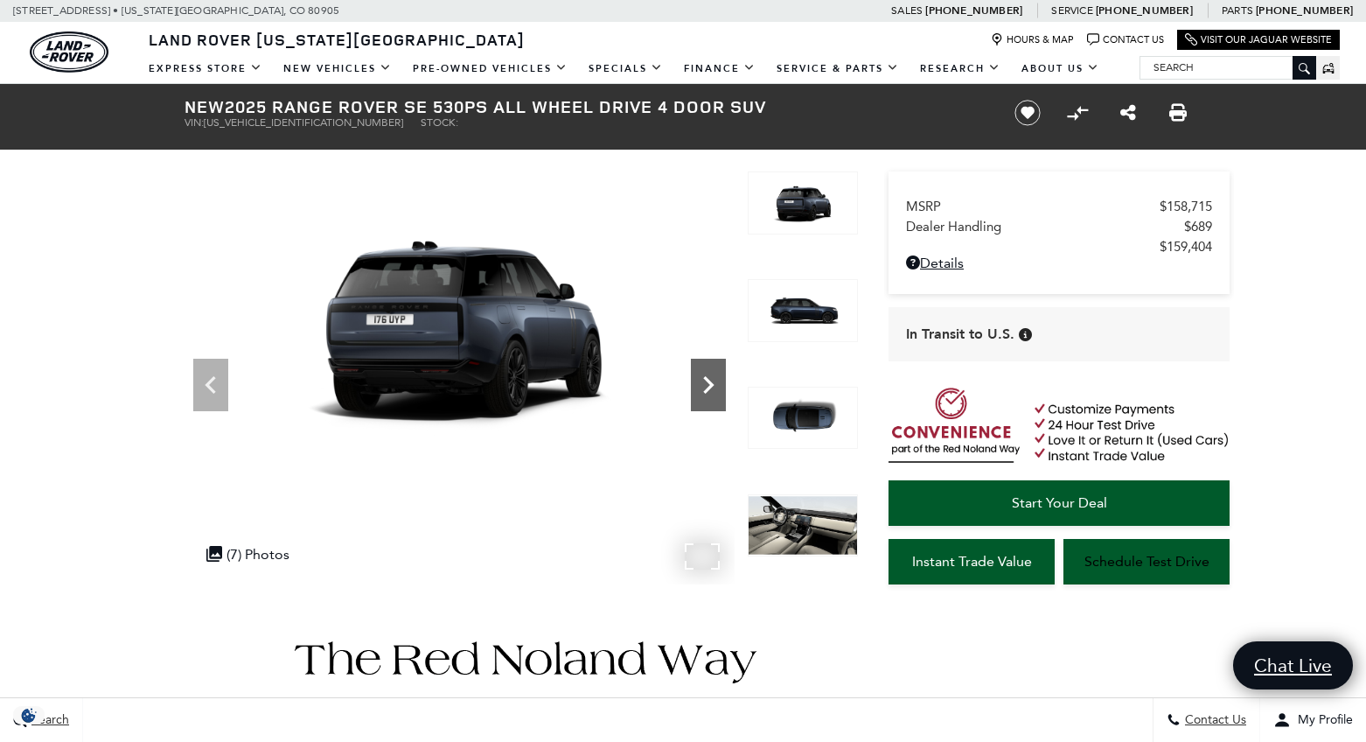
click at [706, 388] on icon "Next" at bounding box center [708, 384] width 10 height 17
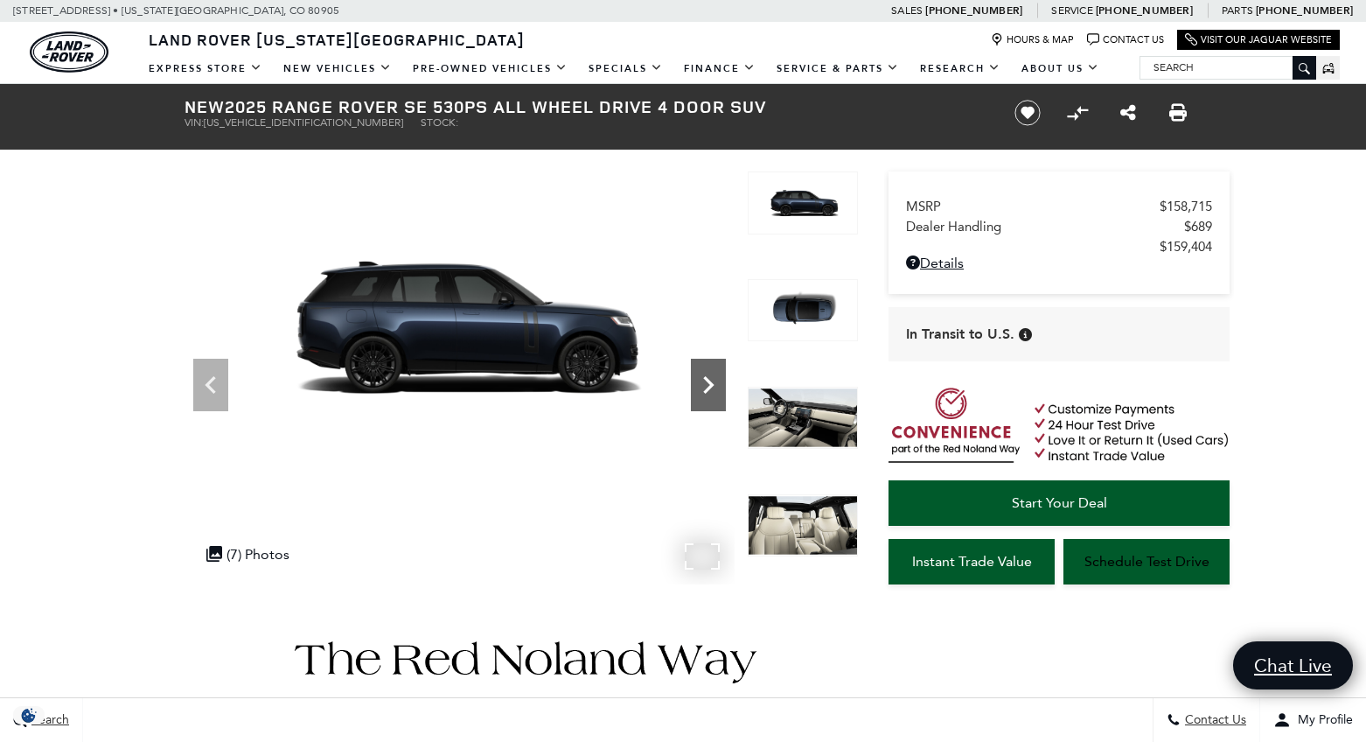
click at [706, 388] on icon "Next" at bounding box center [708, 384] width 10 height 17
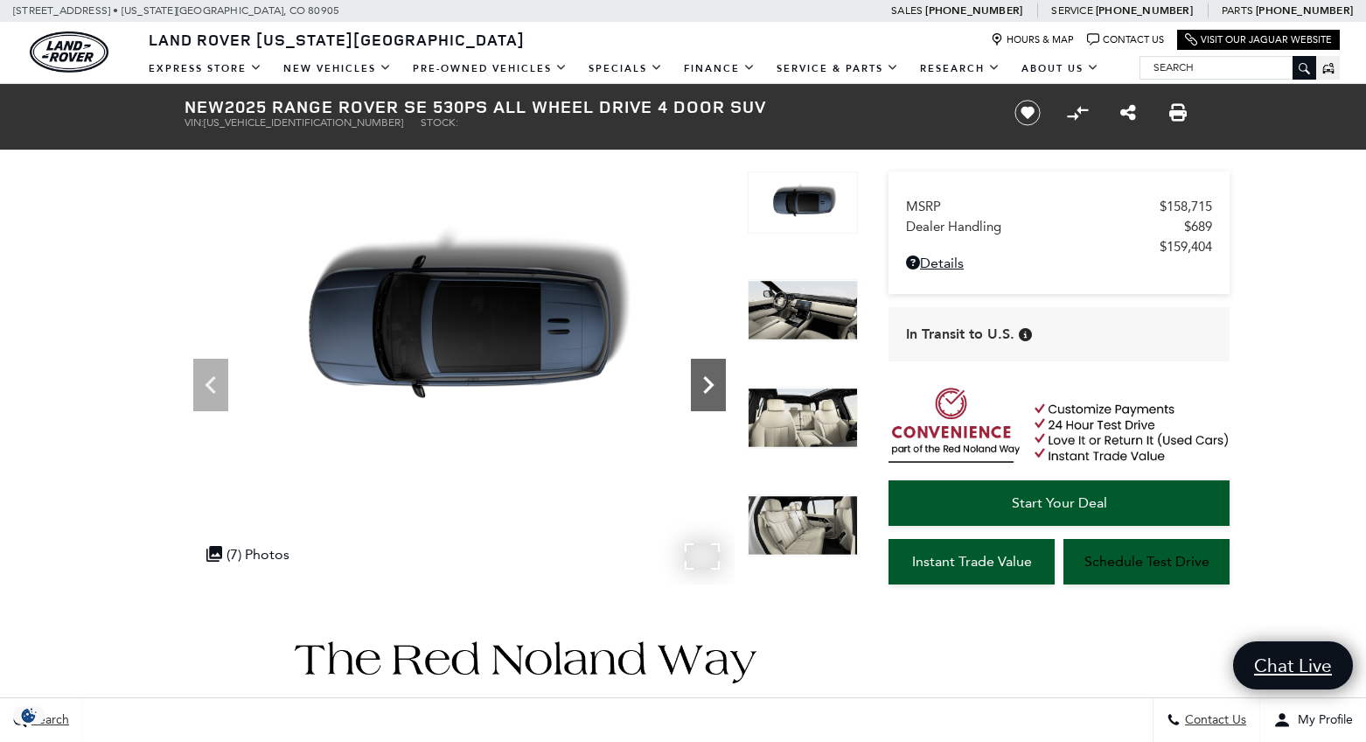
click at [706, 388] on icon "Next" at bounding box center [708, 384] width 10 height 17
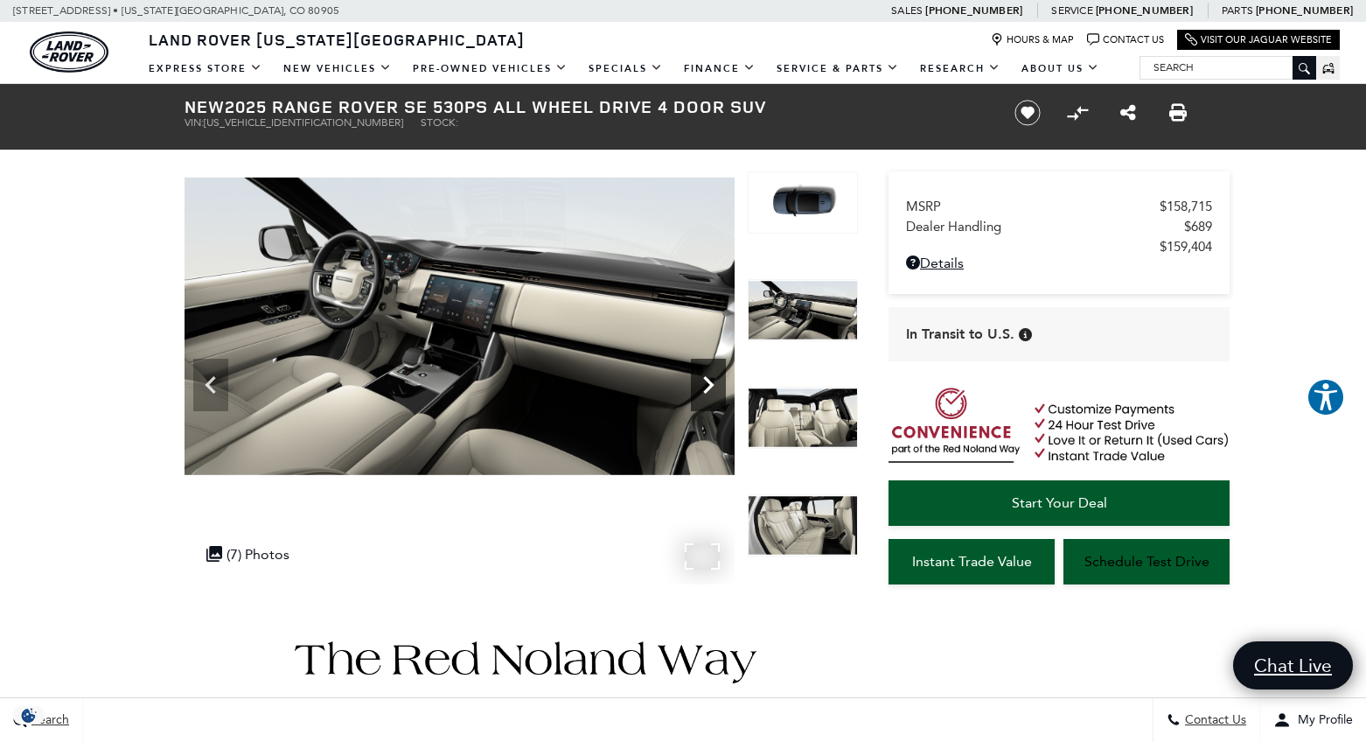
click at [706, 388] on icon "Next" at bounding box center [708, 384] width 10 height 17
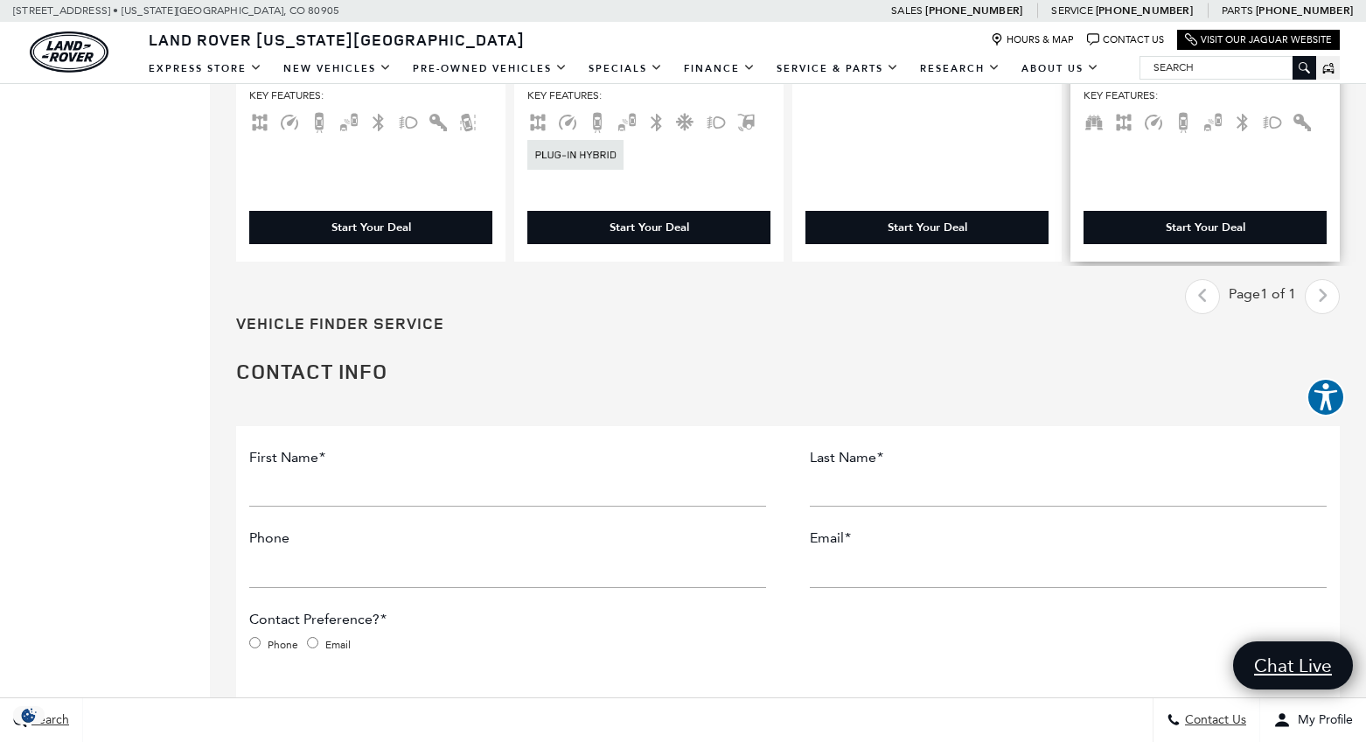
scroll to position [3100, 0]
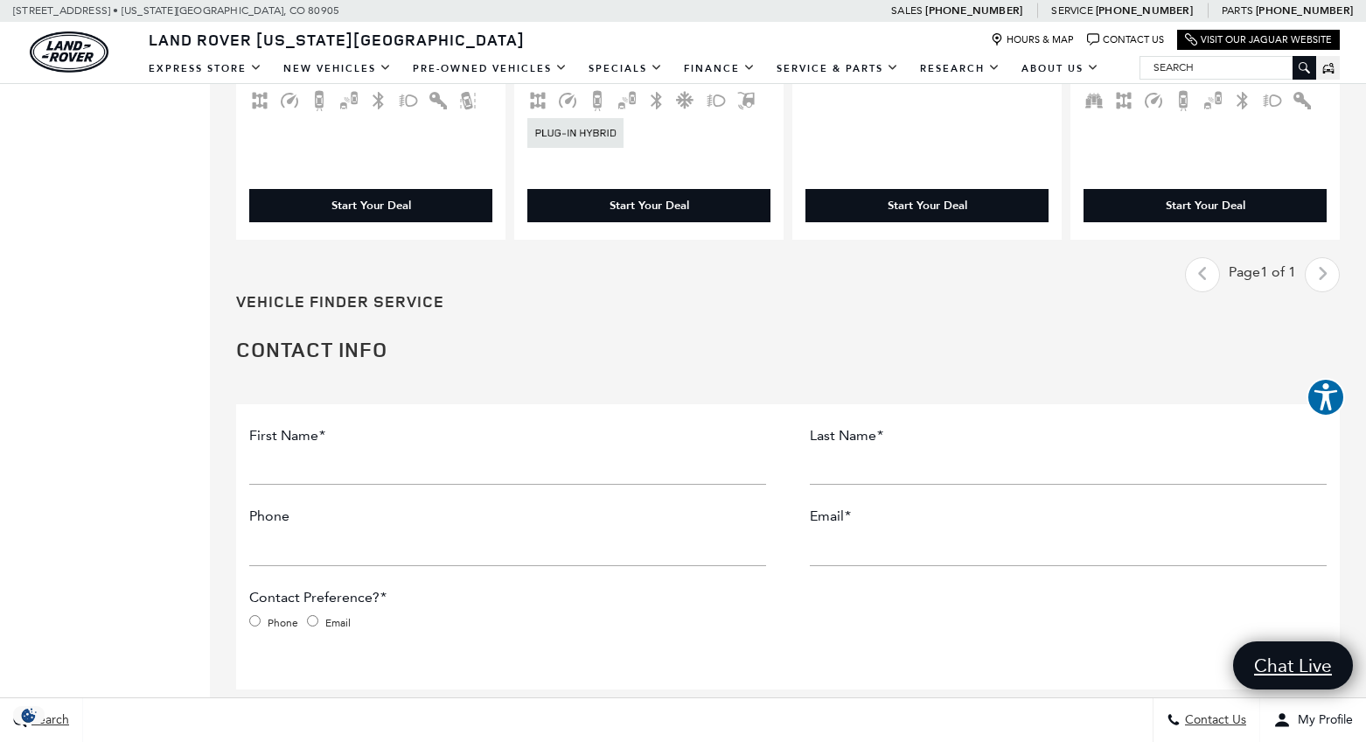
click at [1321, 257] on div "Last - Page Page 1 of 1 Next - Page" at bounding box center [1262, 274] width 155 height 35
